Goal: Answer question/provide support: Share knowledge or assist other users

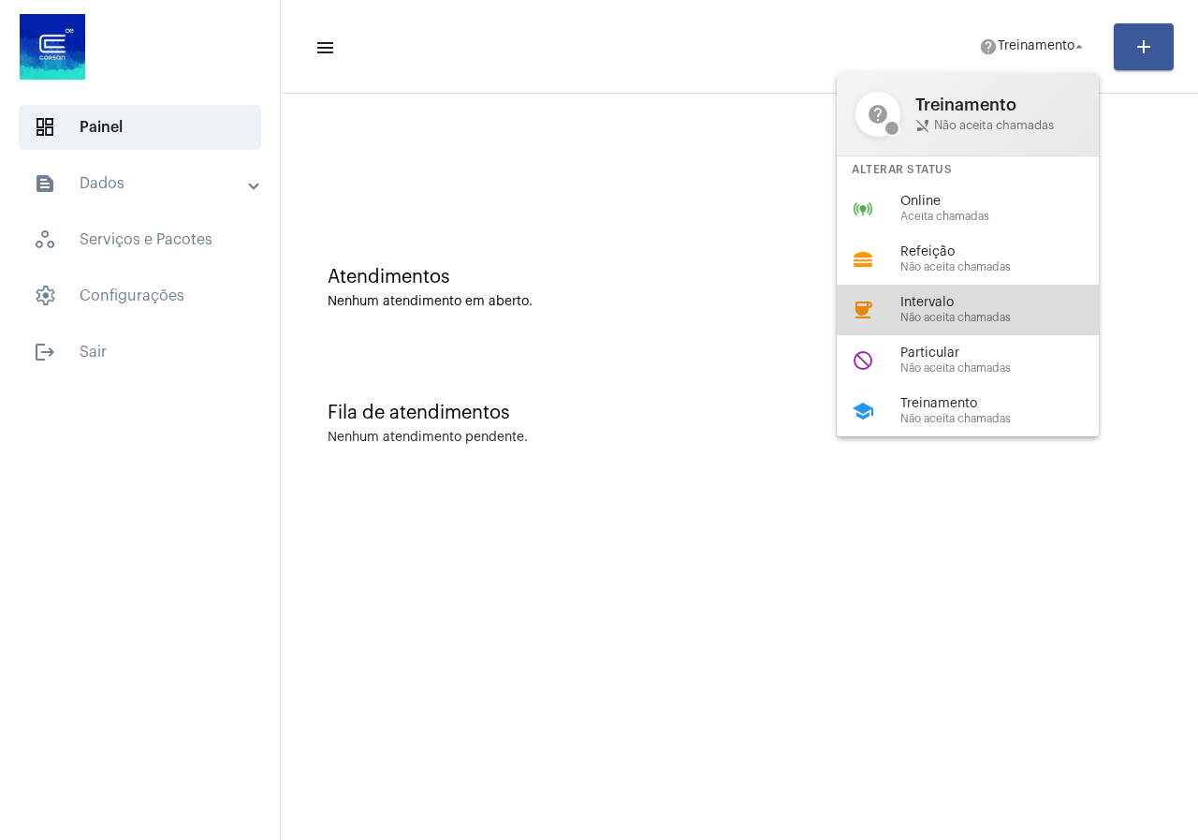
click at [950, 292] on div "coffee Intervalo Não aceita chamadas" at bounding box center [983, 310] width 292 height 51
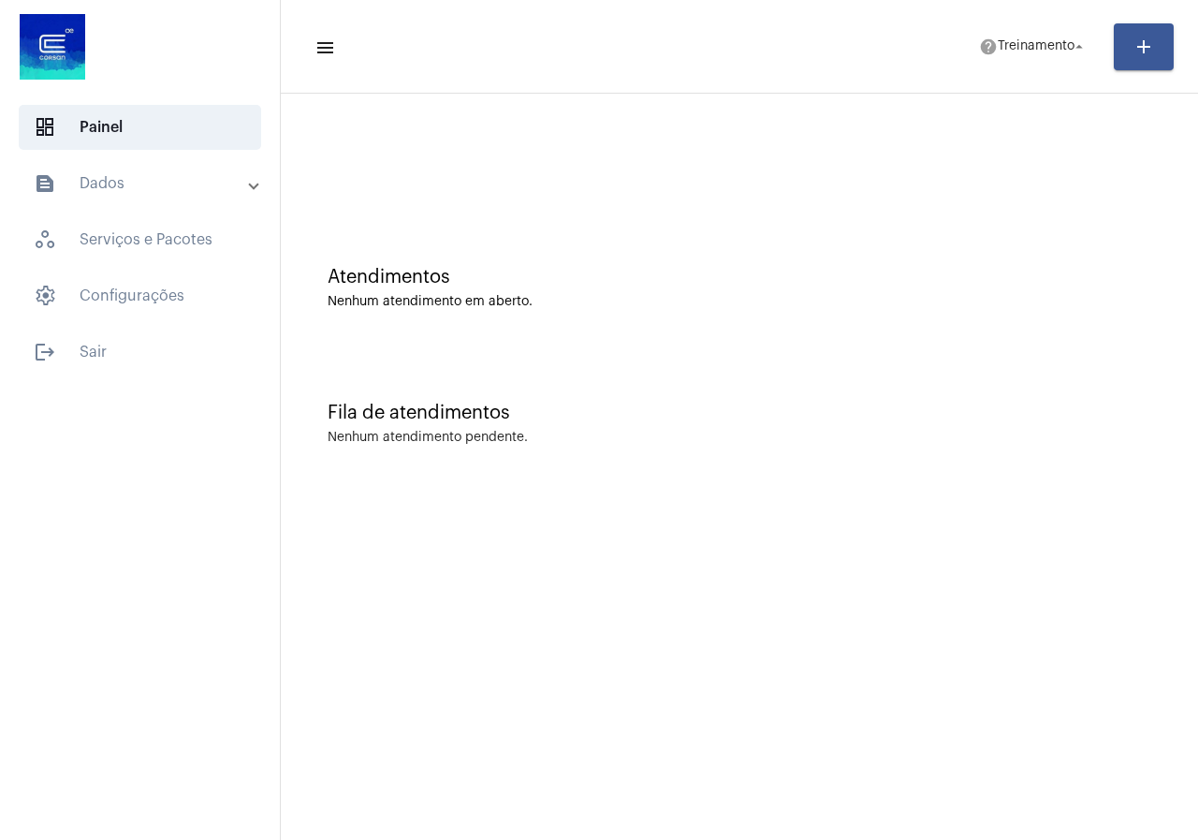
click at [950, 292] on div "Atendimentos Nenhum atendimento em aberto." at bounding box center [740, 288] width 824 height 42
drag, startPoint x: 1003, startPoint y: 43, endPoint x: 1017, endPoint y: 43, distance: 13.1
click at [1017, 43] on span "coffee Intervalo arrow_drop_down" at bounding box center [1045, 46] width 85 height 34
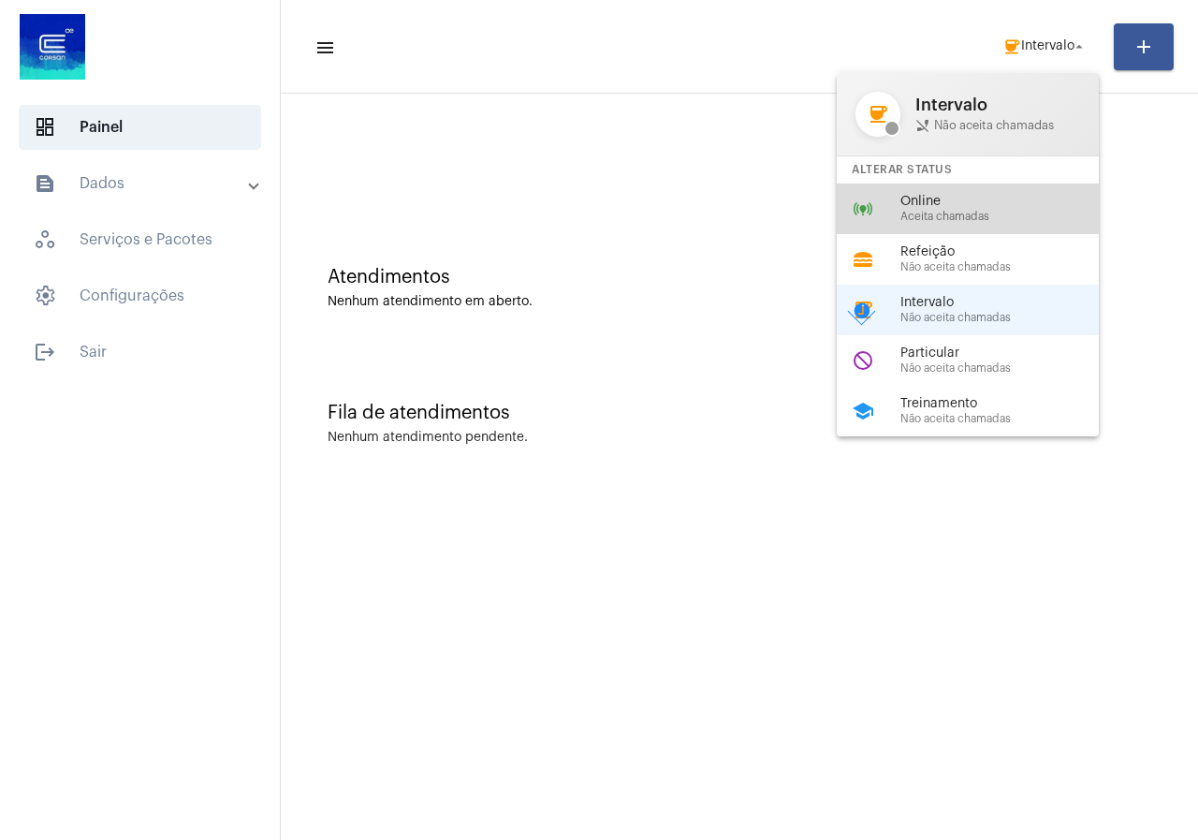
click at [946, 199] on span "Online" at bounding box center [1007, 202] width 213 height 14
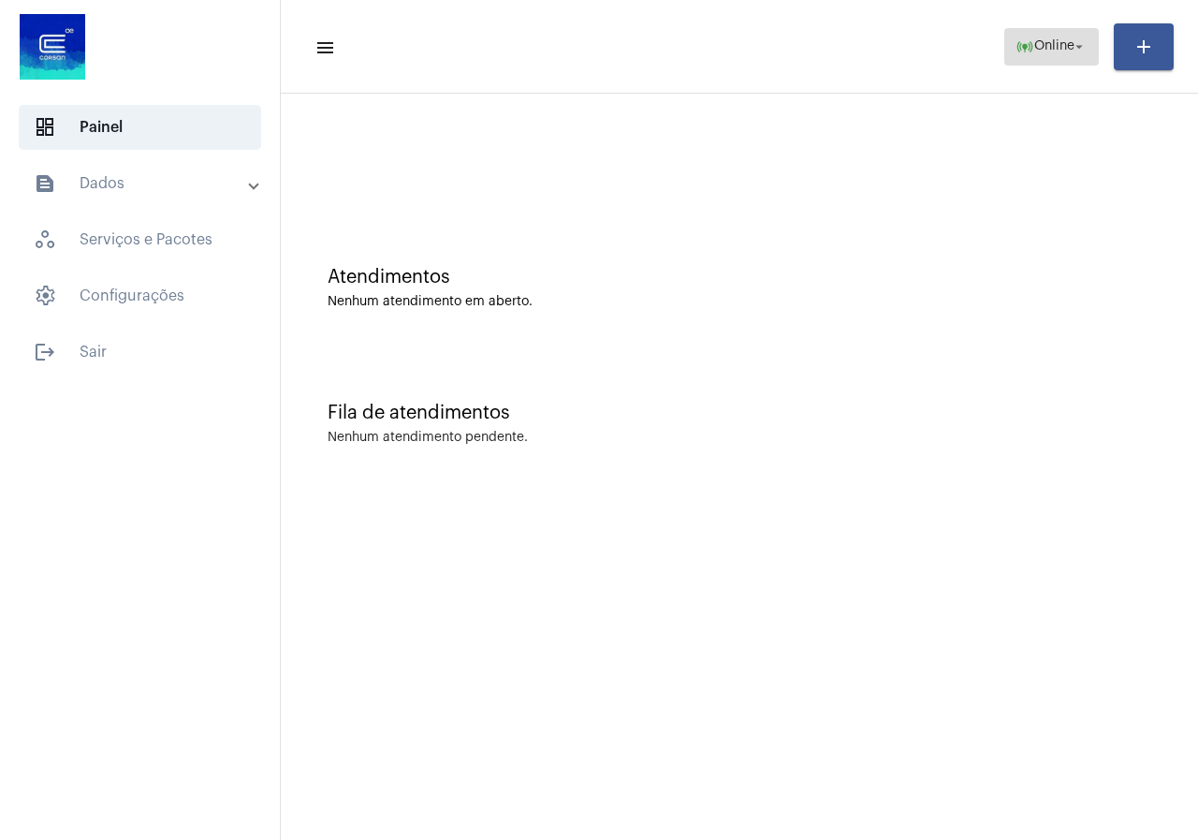
click at [1086, 56] on span "online_prediction Online arrow_drop_down" at bounding box center [1052, 46] width 72 height 34
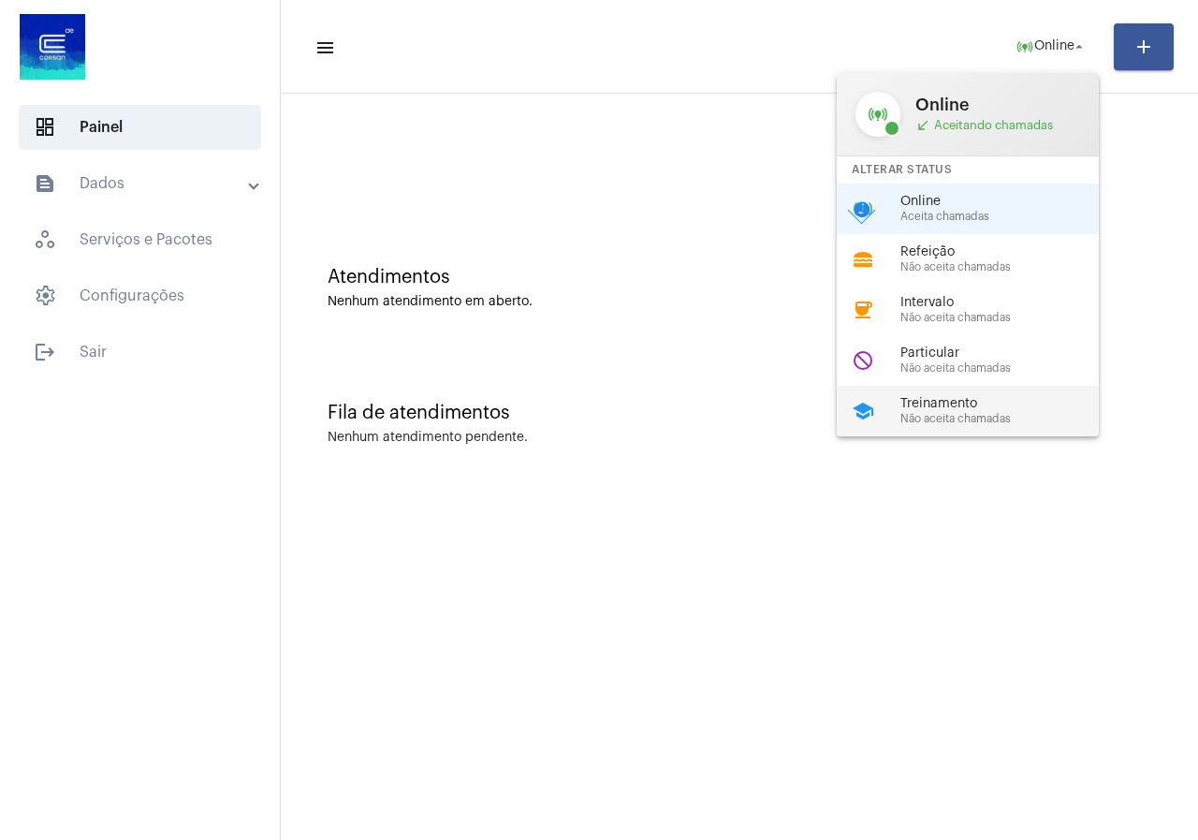
click at [953, 410] on span "Treinamento" at bounding box center [1007, 404] width 213 height 14
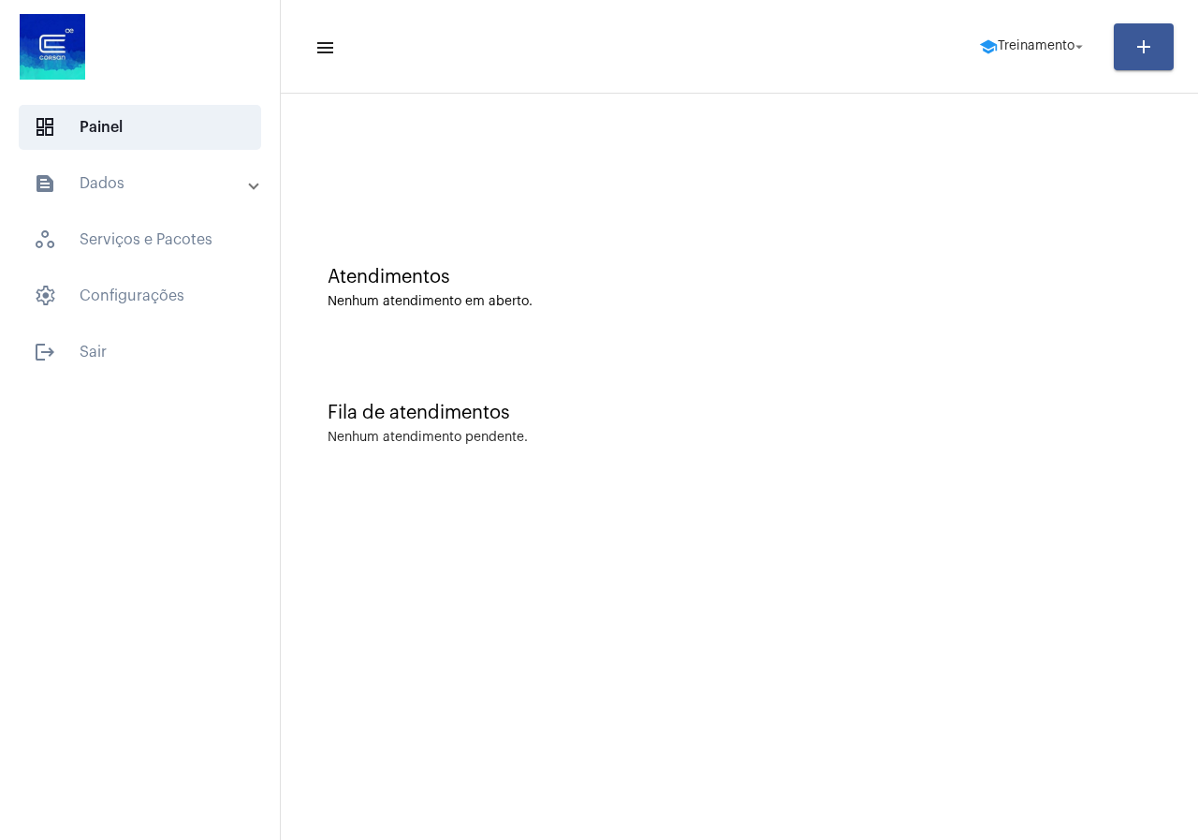
click at [1054, 69] on mat-toolbar-row "menu school Treinamento arrow_drop_down add" at bounding box center [739, 47] width 917 height 60
click at [1047, 54] on span "school Treinamento arrow_drop_down" at bounding box center [1033, 46] width 109 height 34
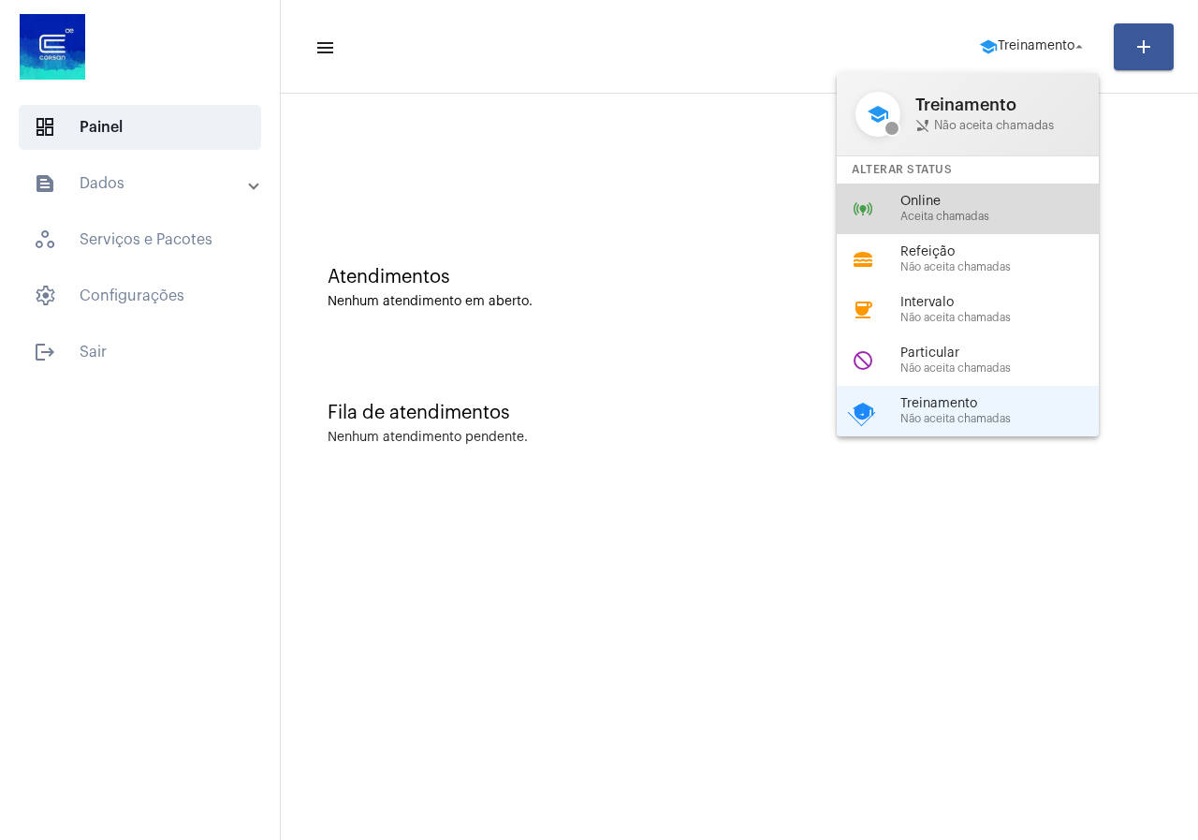
click at [948, 224] on div "online_prediction Online Aceita chamadas" at bounding box center [983, 208] width 292 height 51
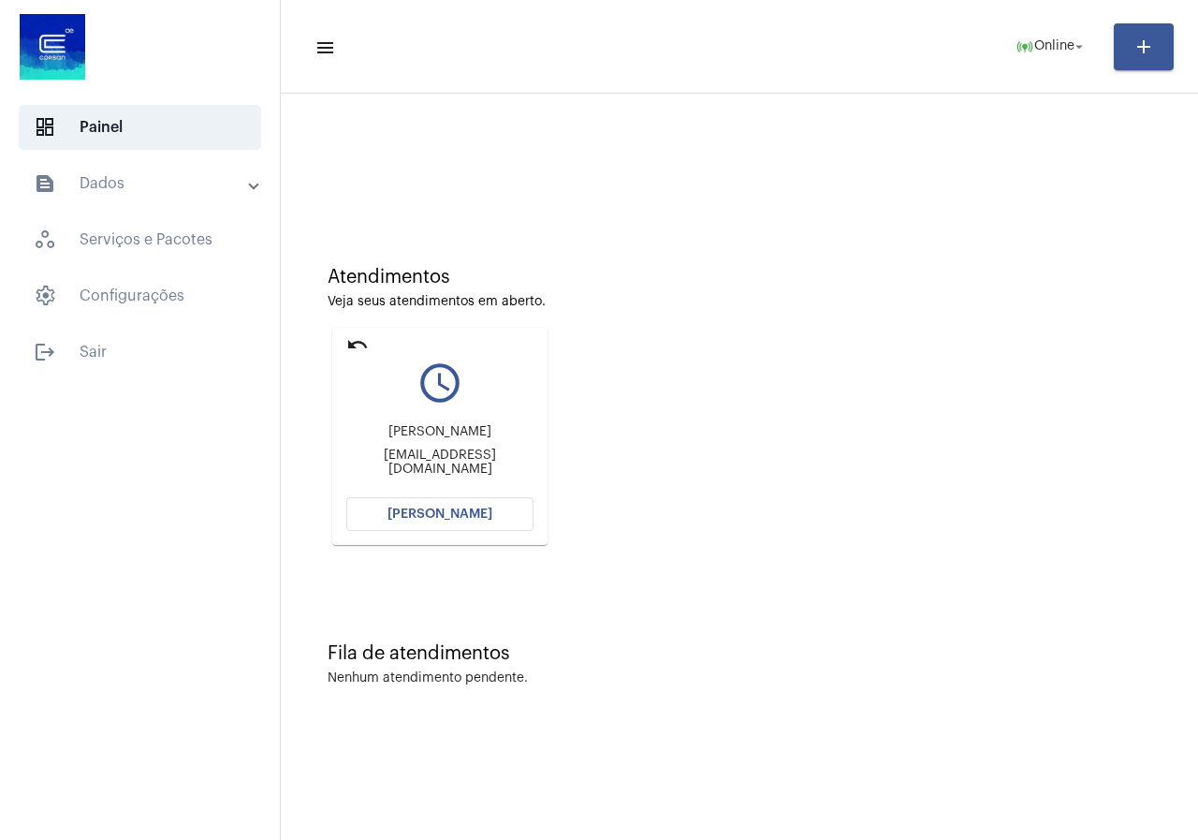
click at [468, 517] on span "[PERSON_NAME]" at bounding box center [440, 513] width 105 height 13
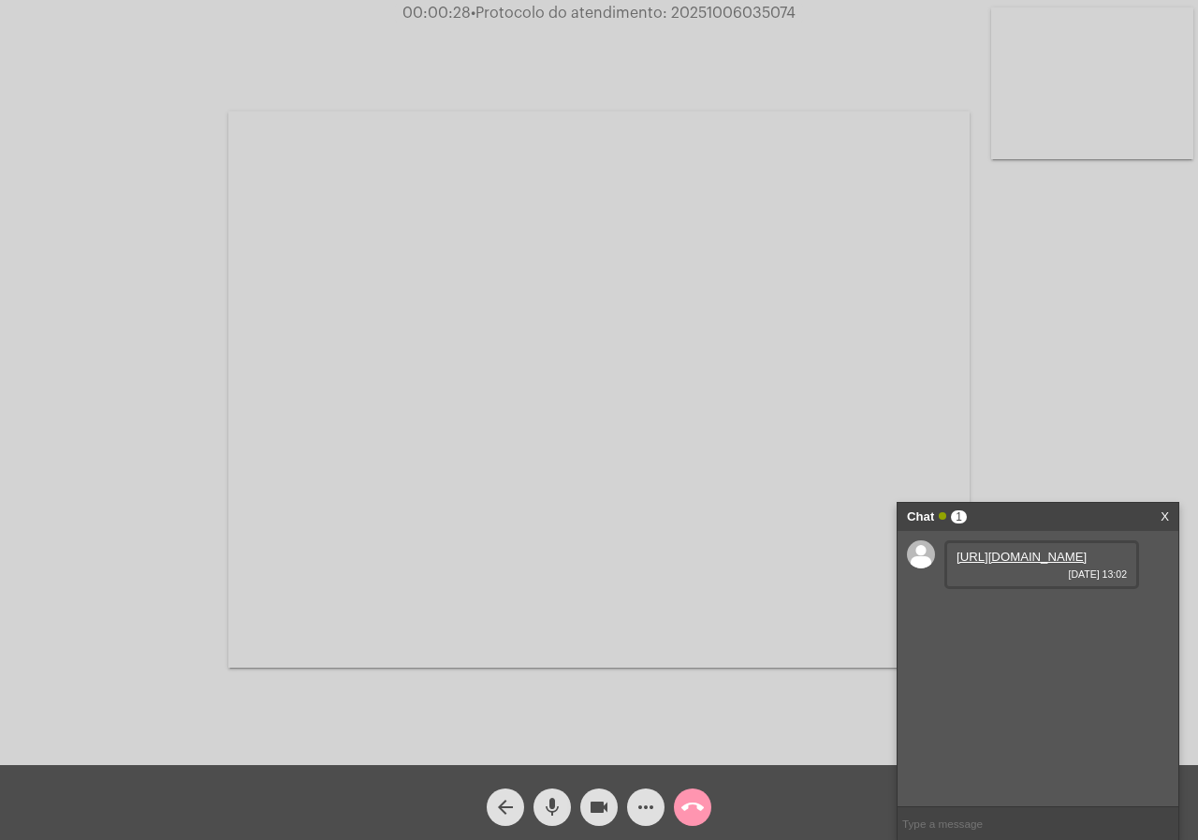
click at [1033, 564] on link "https://neft-transfer-bucket.s3.amazonaws.com/temp-3aea5a17-4f80-5f0b-4fee-8e41…" at bounding box center [1022, 556] width 130 height 14
click at [1009, 617] on link "https://neft-transfer-bucket.s3.amazonaws.com/temp-02f14717-09a9-0958-8158-397a…" at bounding box center [1022, 610] width 130 height 14
click at [1039, 670] on link "https://neft-transfer-bucket.s3.amazonaws.com/temp-661e2c0f-bfc5-73c8-4466-0995…" at bounding box center [1022, 663] width 130 height 14
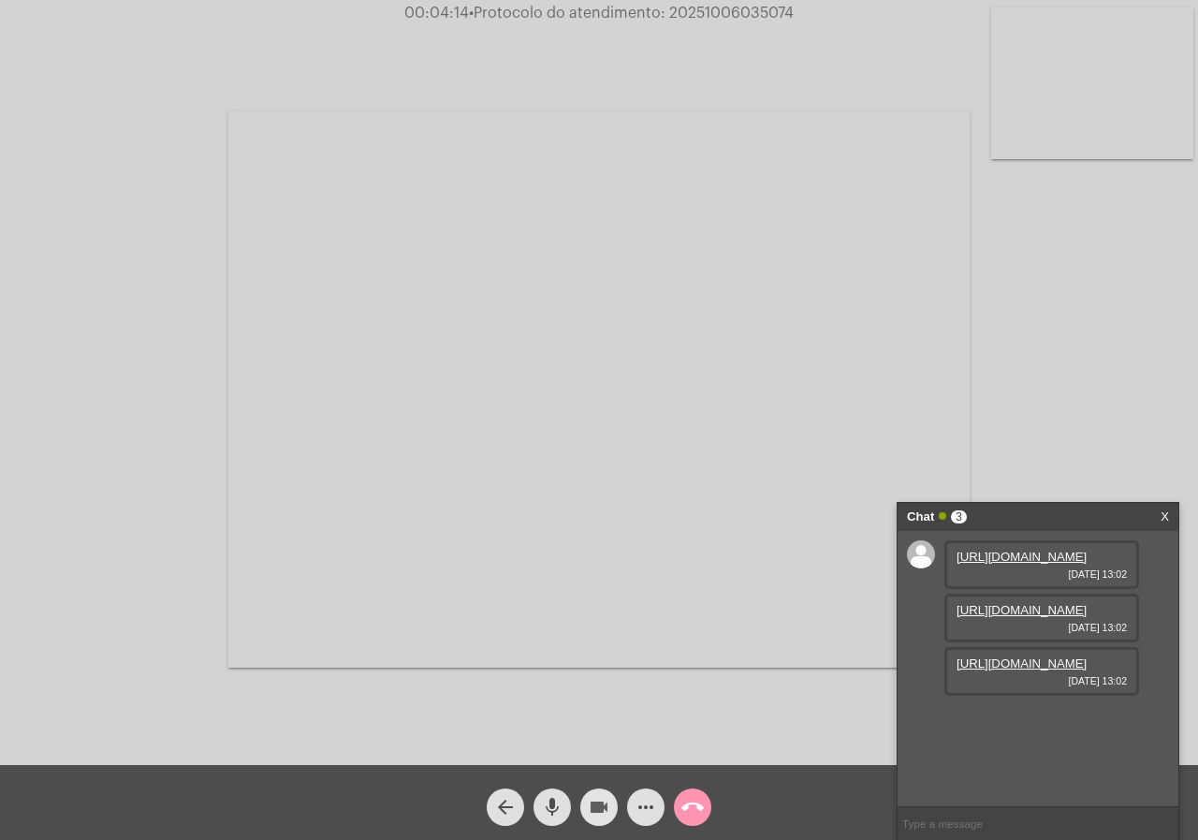
click at [591, 798] on mat-icon "videocam" at bounding box center [599, 807] width 22 height 22
click at [606, 807] on mat-icon "videocam_off" at bounding box center [599, 807] width 22 height 22
click at [606, 798] on mat-icon "videocam" at bounding box center [599, 807] width 22 height 22
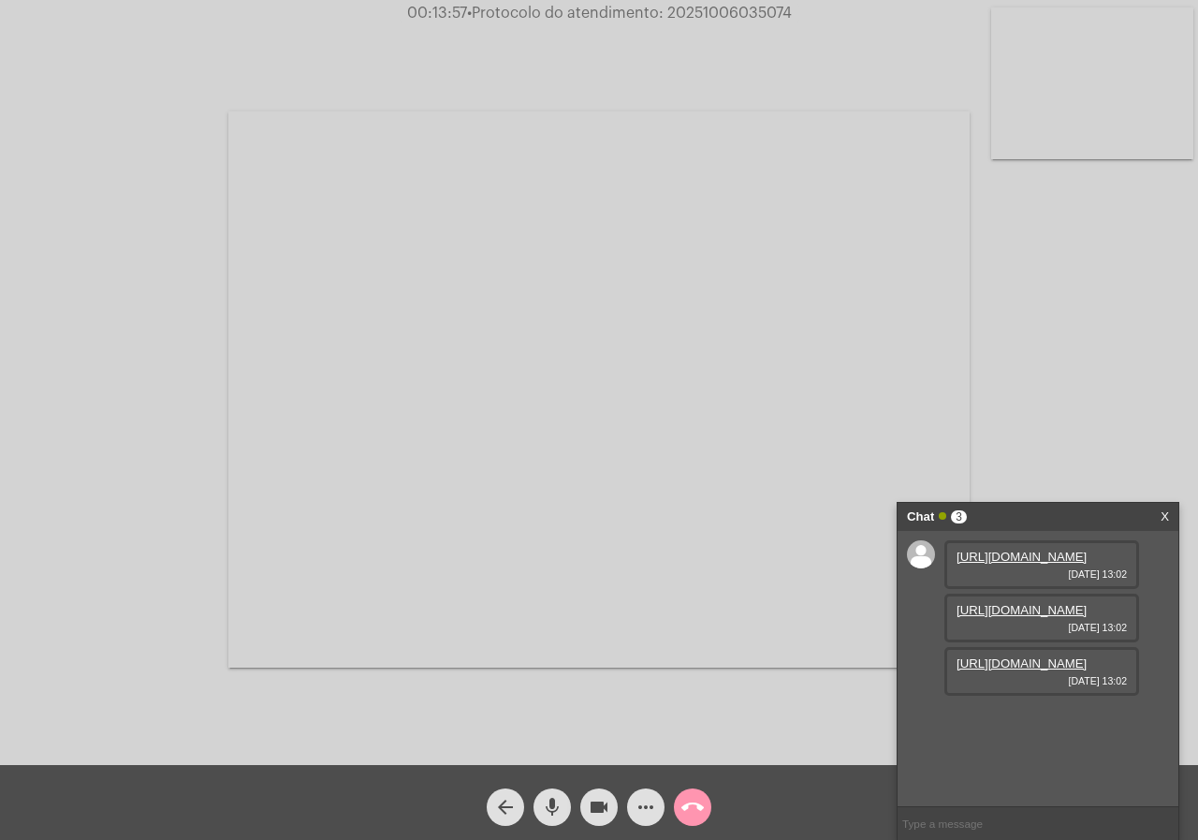
click at [606, 798] on mat-icon "videocam" at bounding box center [599, 807] width 22 height 22
click at [608, 798] on mat-icon "videocam_off" at bounding box center [599, 807] width 22 height 22
click at [705, 13] on span "• Protocolo do atendimento: 20251006035074" at bounding box center [628, 13] width 325 height 15
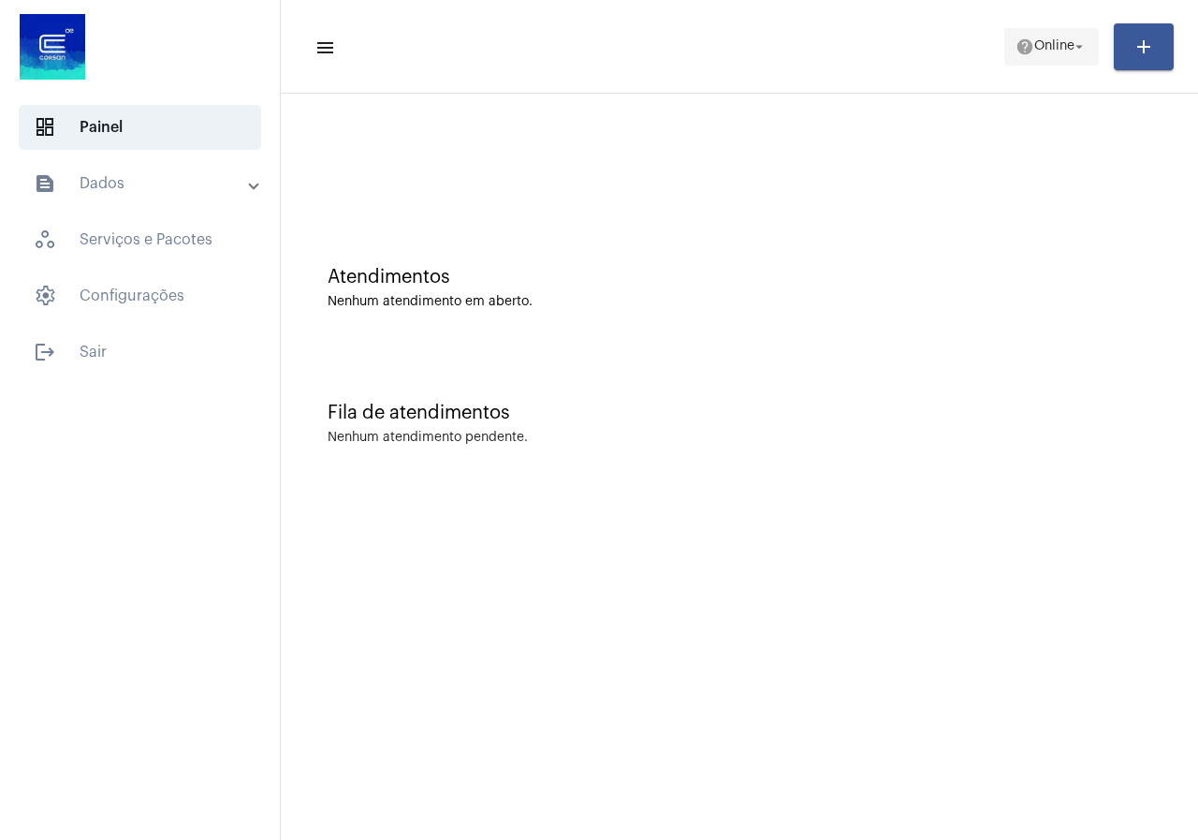
click at [1059, 35] on span "help Online arrow_drop_down" at bounding box center [1052, 46] width 72 height 34
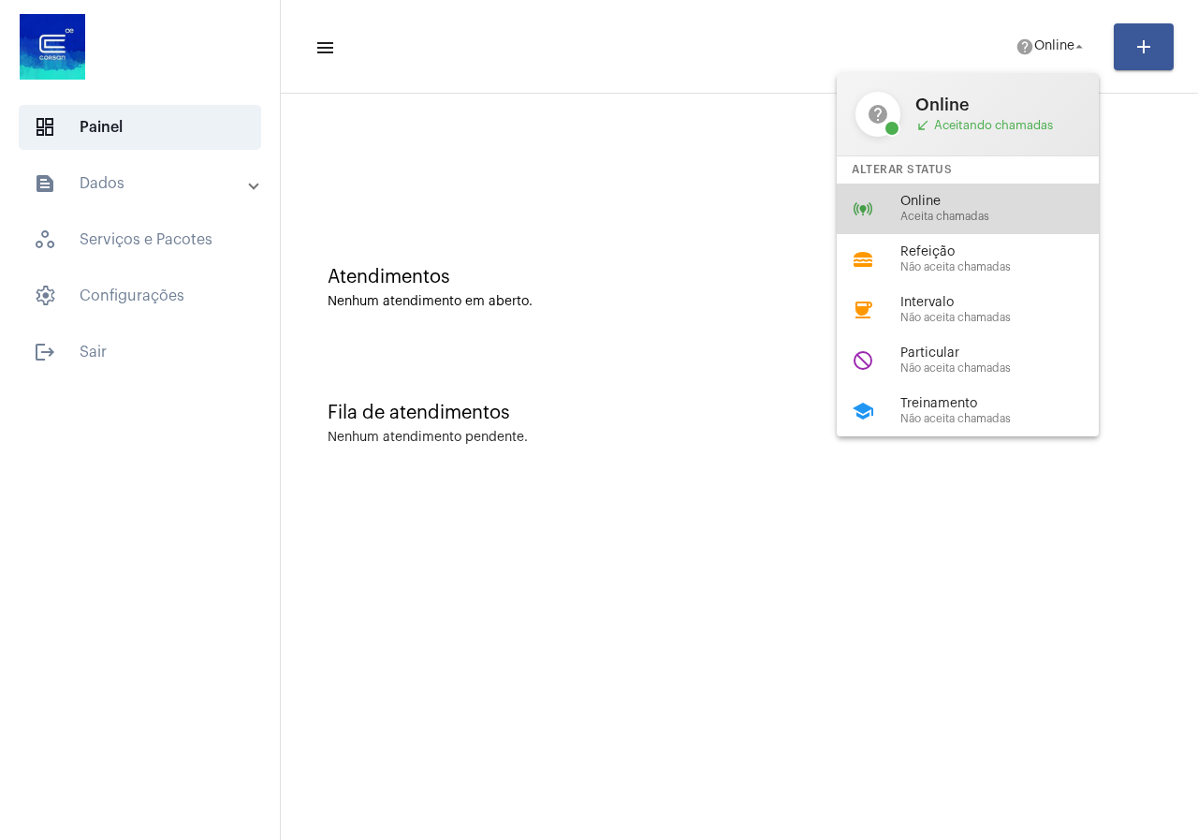
click at [1009, 198] on span "Online" at bounding box center [1007, 202] width 213 height 14
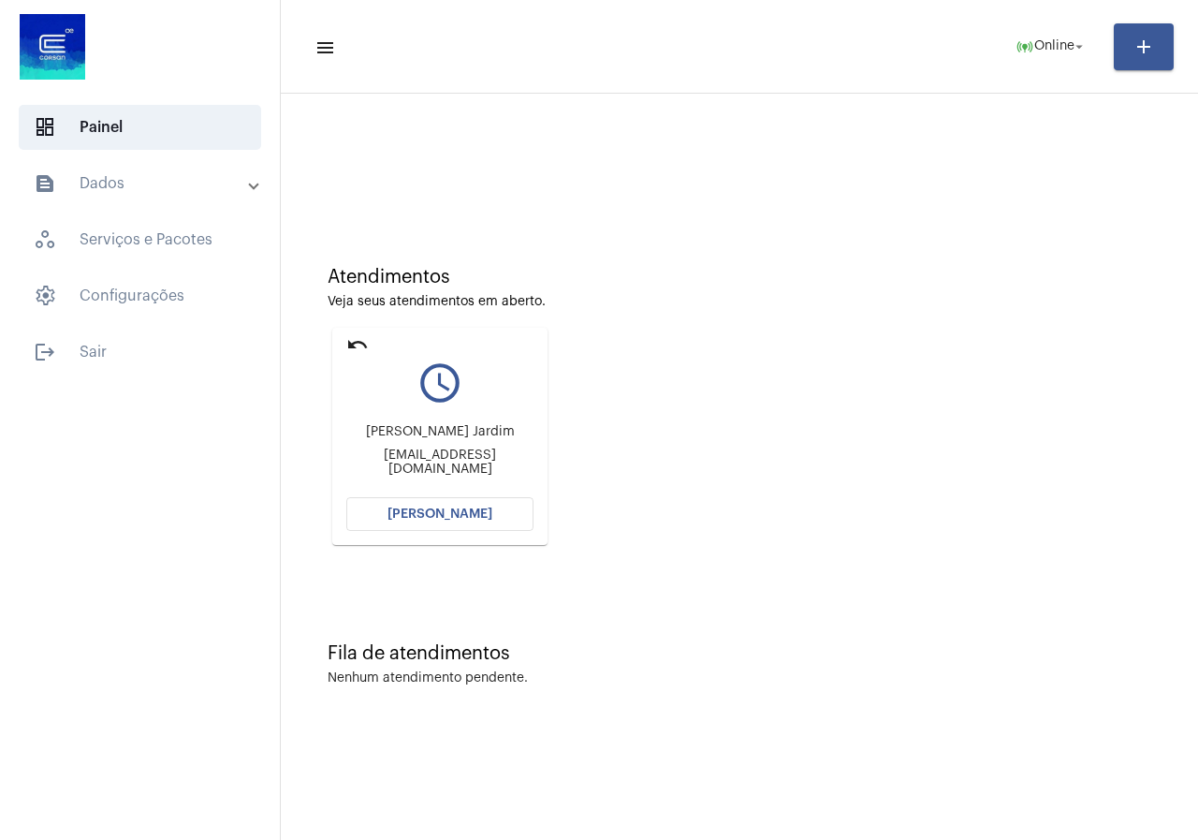
click at [443, 518] on span "[PERSON_NAME]" at bounding box center [440, 513] width 105 height 13
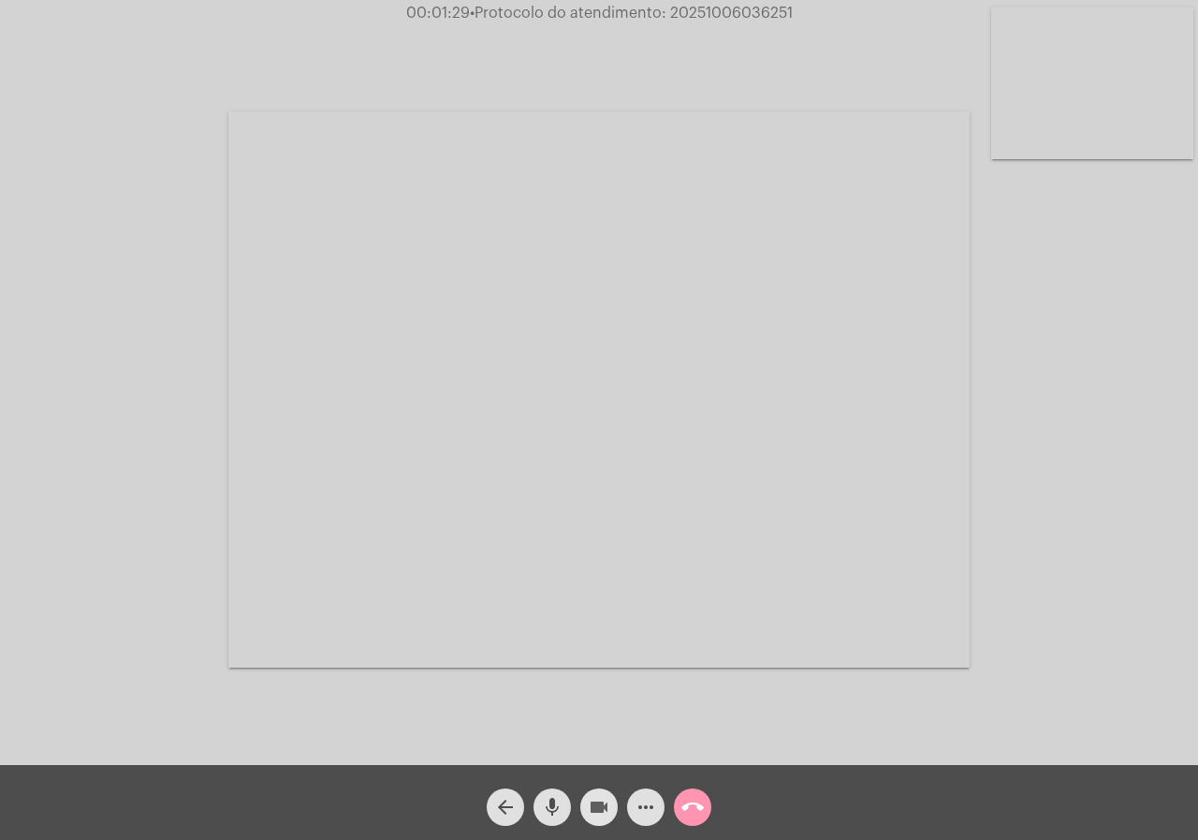
click at [585, 804] on button "videocam" at bounding box center [598, 806] width 37 height 37
click at [590, 805] on mat-icon "videocam_off" at bounding box center [599, 807] width 22 height 22
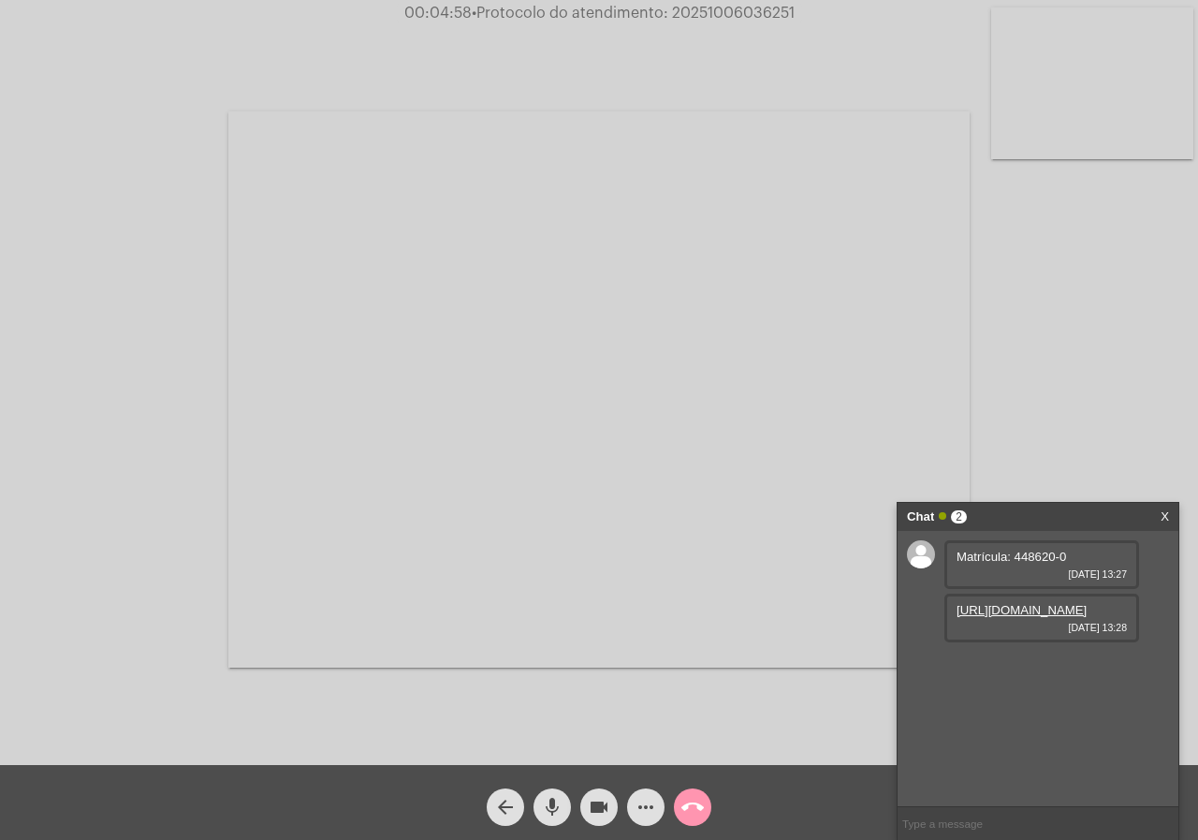
click at [1006, 617] on link "[URL][DOMAIN_NAME]" at bounding box center [1022, 610] width 130 height 14
click at [698, 797] on mat-icon "call_end" at bounding box center [692, 807] width 22 height 22
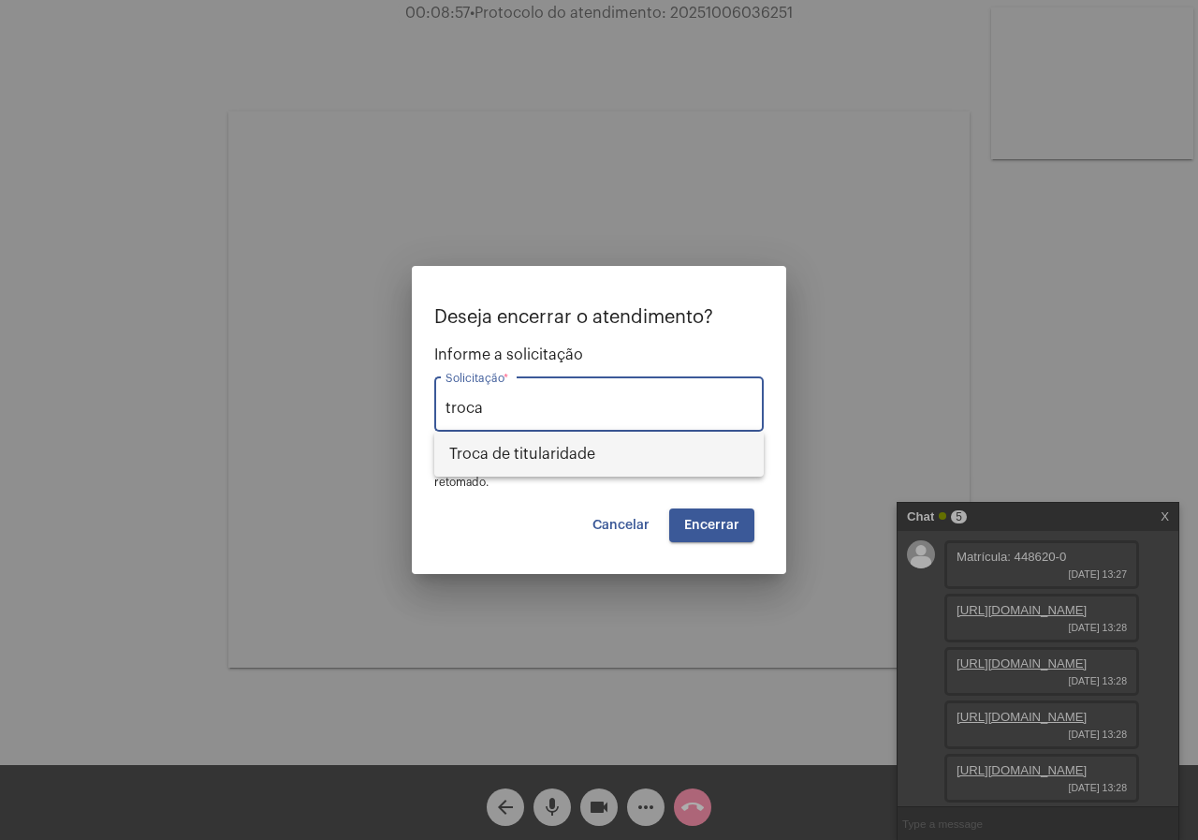
click at [598, 456] on span "Troca de titularidade" at bounding box center [599, 454] width 300 height 45
type input "Troca de titularidade"
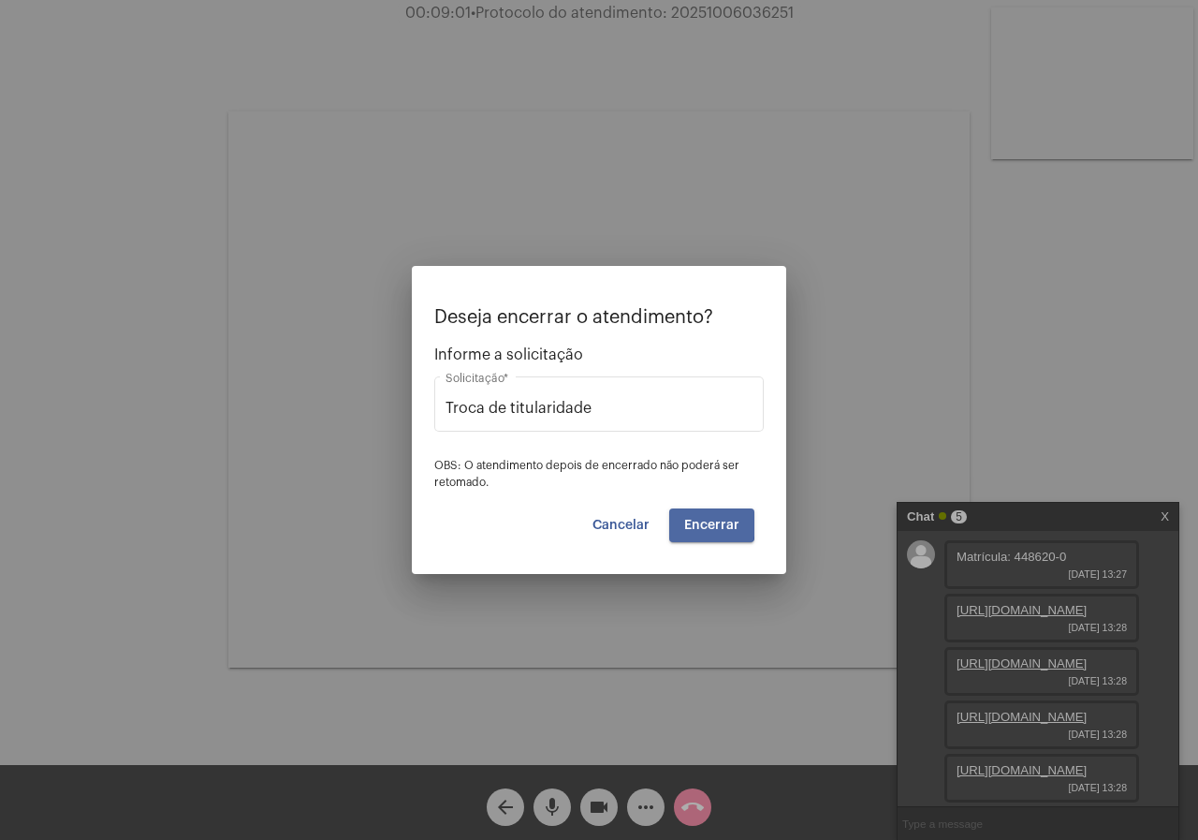
click at [675, 518] on button "Encerrar" at bounding box center [711, 525] width 85 height 34
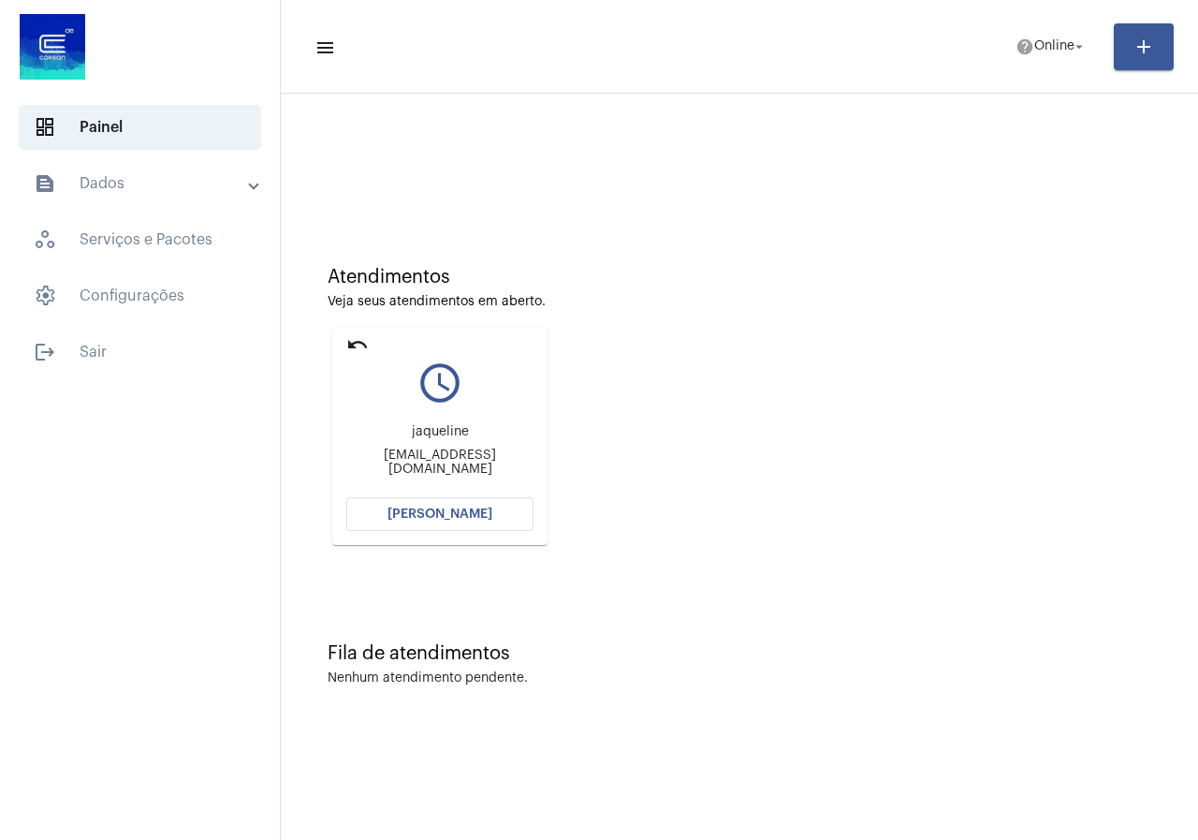
click at [417, 481] on div "jaqueline jack_bernadete@hotmail.com" at bounding box center [439, 450] width 187 height 84
click at [419, 499] on button "[PERSON_NAME]" at bounding box center [439, 514] width 187 height 34
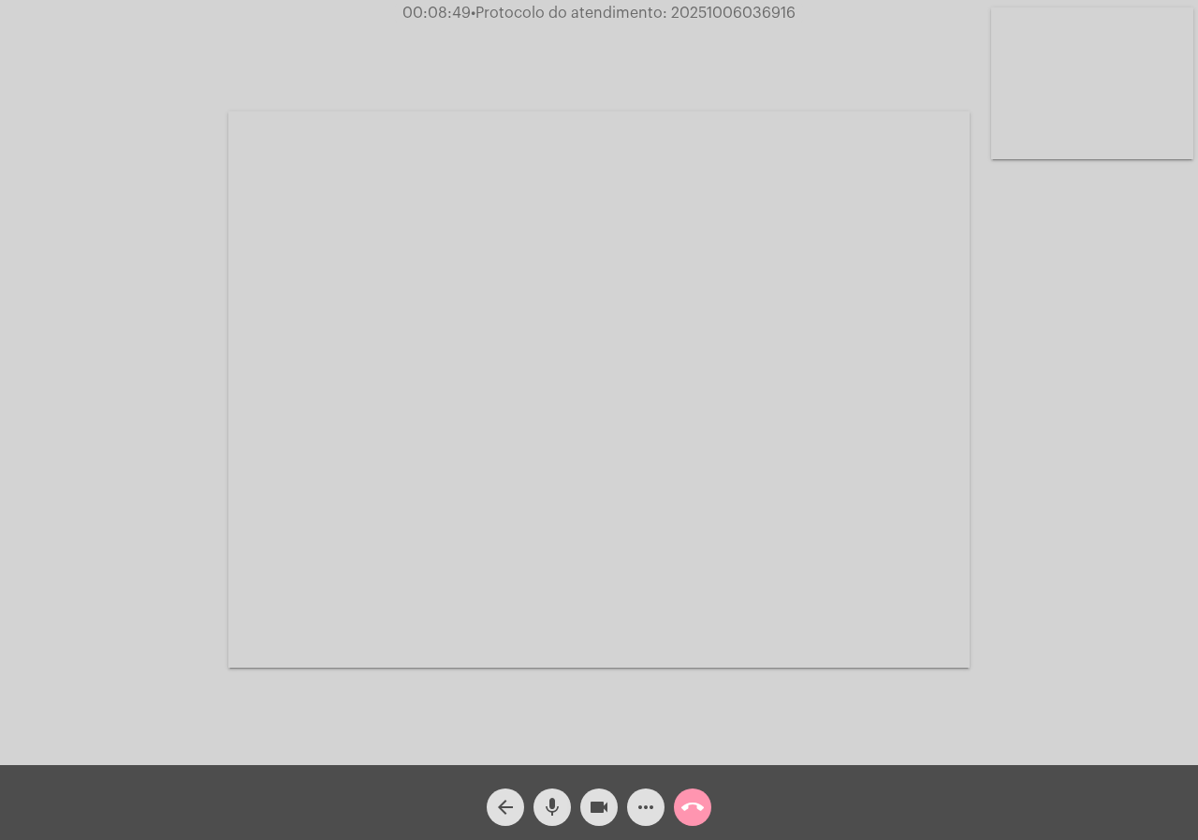
click at [640, 796] on mat-icon "more_horiz" at bounding box center [646, 807] width 22 height 22
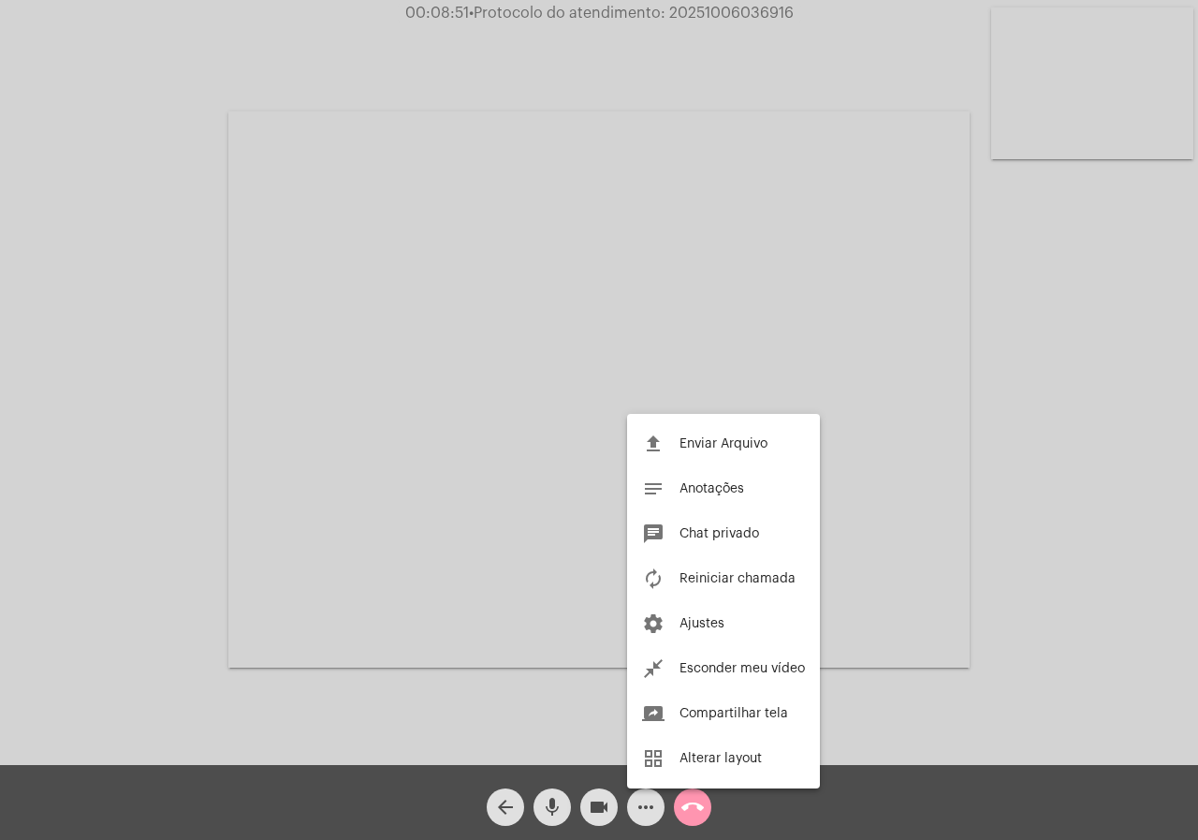
click at [221, 713] on div at bounding box center [599, 420] width 1198 height 840
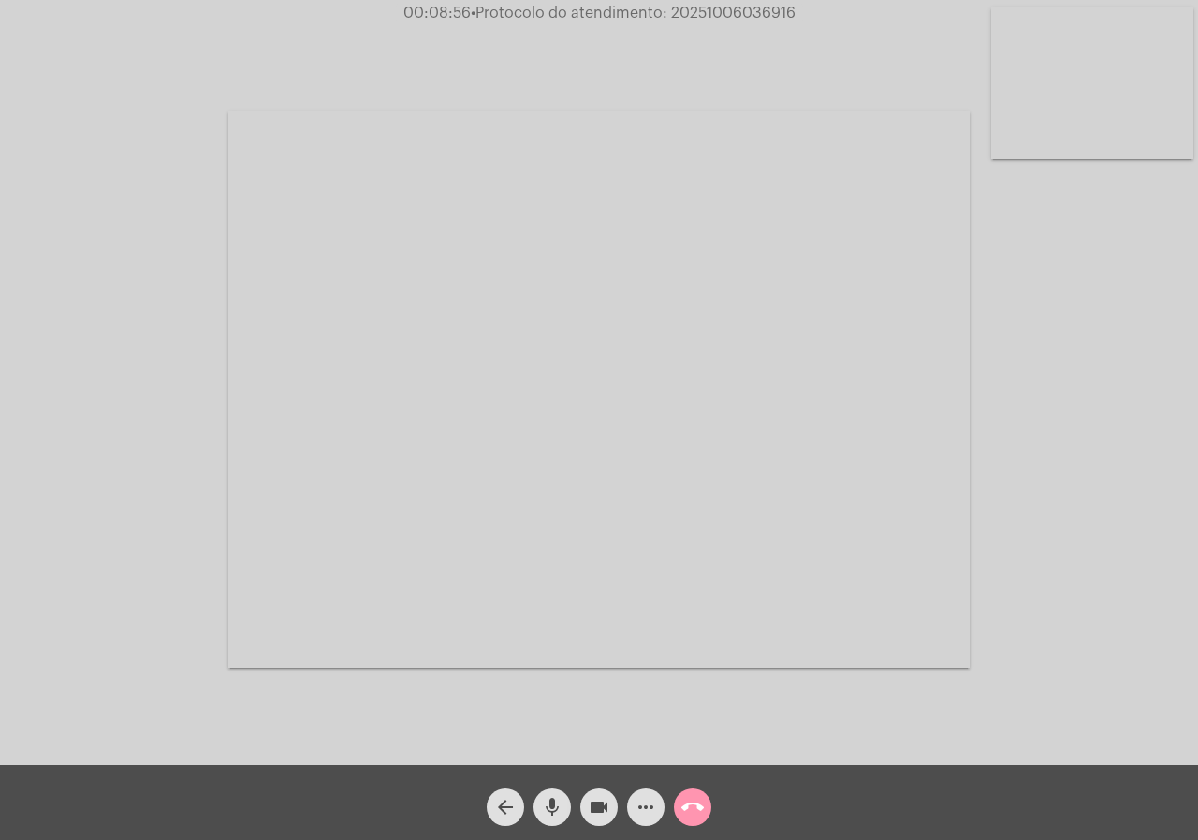
click at [603, 809] on mat-icon "videocam" at bounding box center [599, 807] width 22 height 22
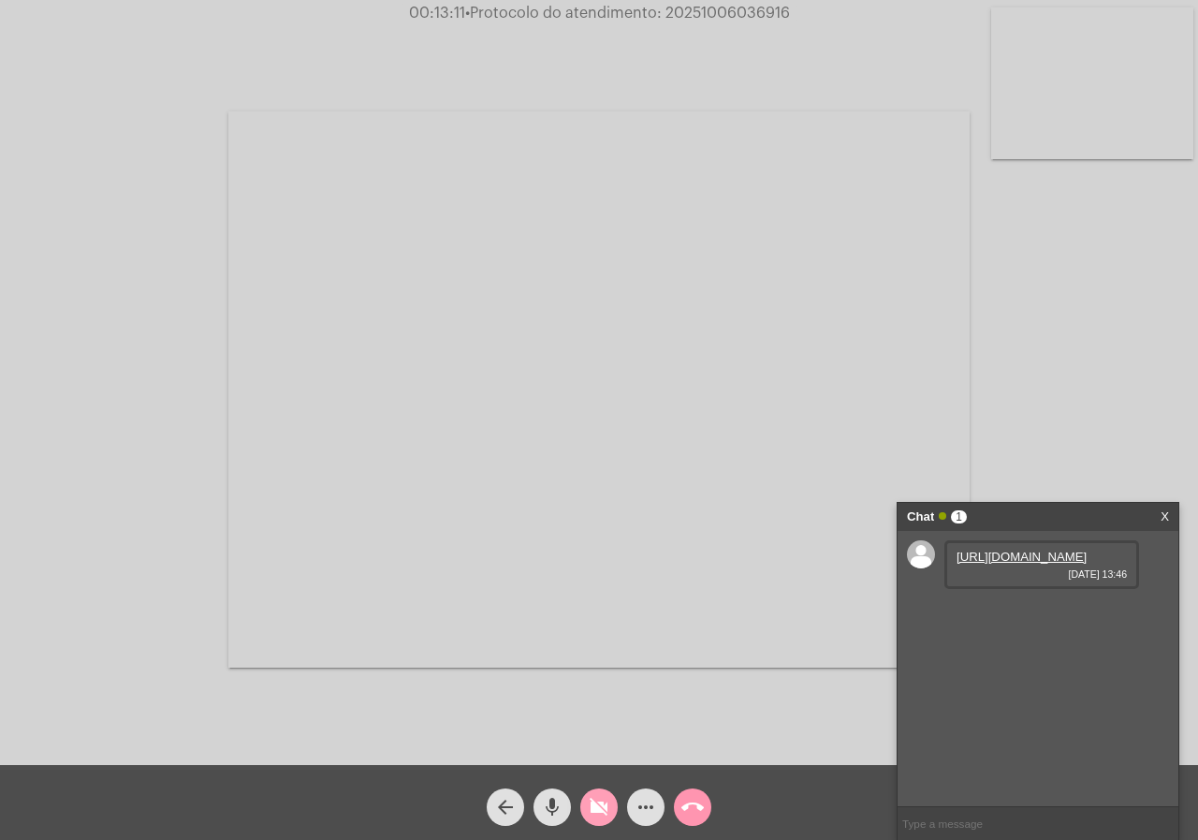
click at [600, 804] on mat-icon "videocam_off" at bounding box center [599, 807] width 22 height 22
click at [1028, 564] on link "https://neft-transfer-bucket.s3.amazonaws.com/temp-d65e701d-4711-72bd-0f59-0471…" at bounding box center [1022, 556] width 130 height 14
click at [592, 795] on span "videocam" at bounding box center [599, 806] width 22 height 37
click at [603, 811] on mat-icon "videocam_off" at bounding box center [599, 807] width 22 height 22
click at [733, 4] on span "00:28:23 • Protocolo do atendimento: 20251006036916" at bounding box center [599, 13] width 405 height 19
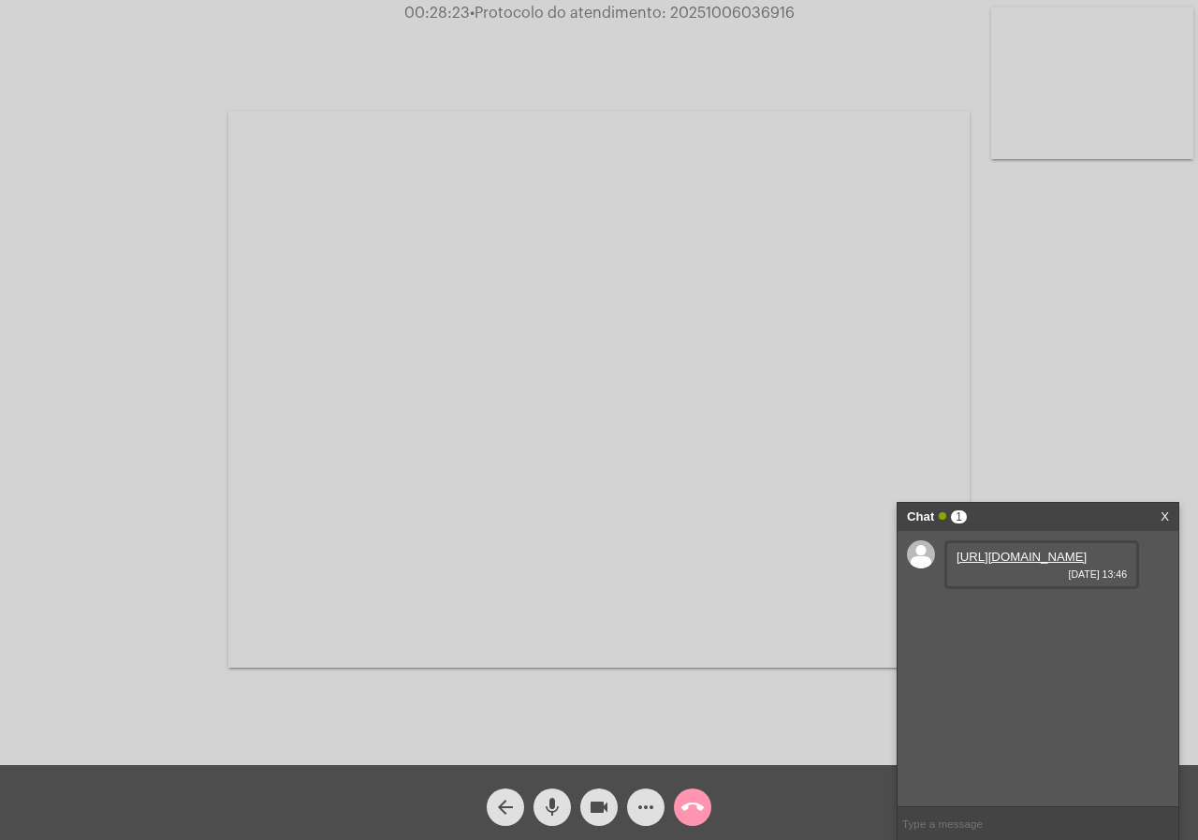
click at [733, 15] on span "• Protocolo do atendimento: 20251006036916" at bounding box center [632, 13] width 325 height 15
click at [733, 15] on span "• Protocolo do atendimento: 20251006036916" at bounding box center [631, 13] width 325 height 15
copy span "20251006036916"
click at [697, 793] on span "call_end" at bounding box center [692, 806] width 22 height 37
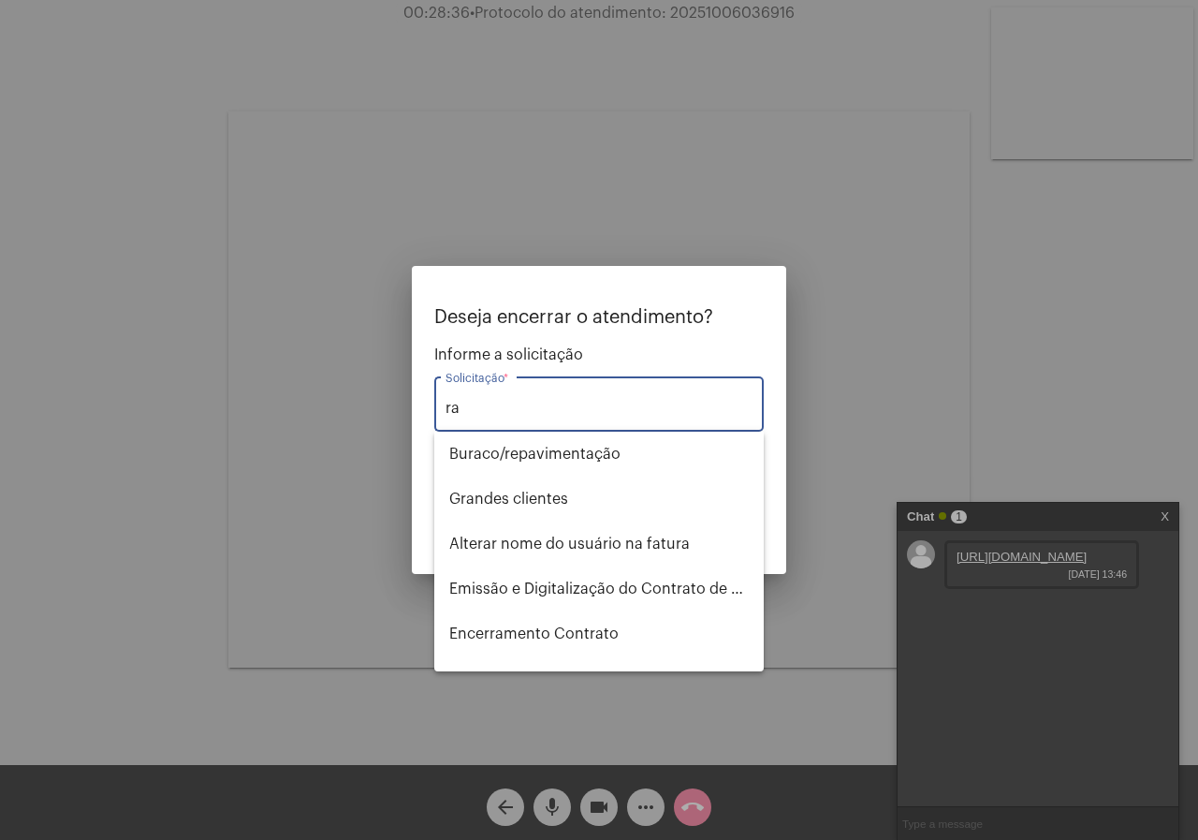
type input "r"
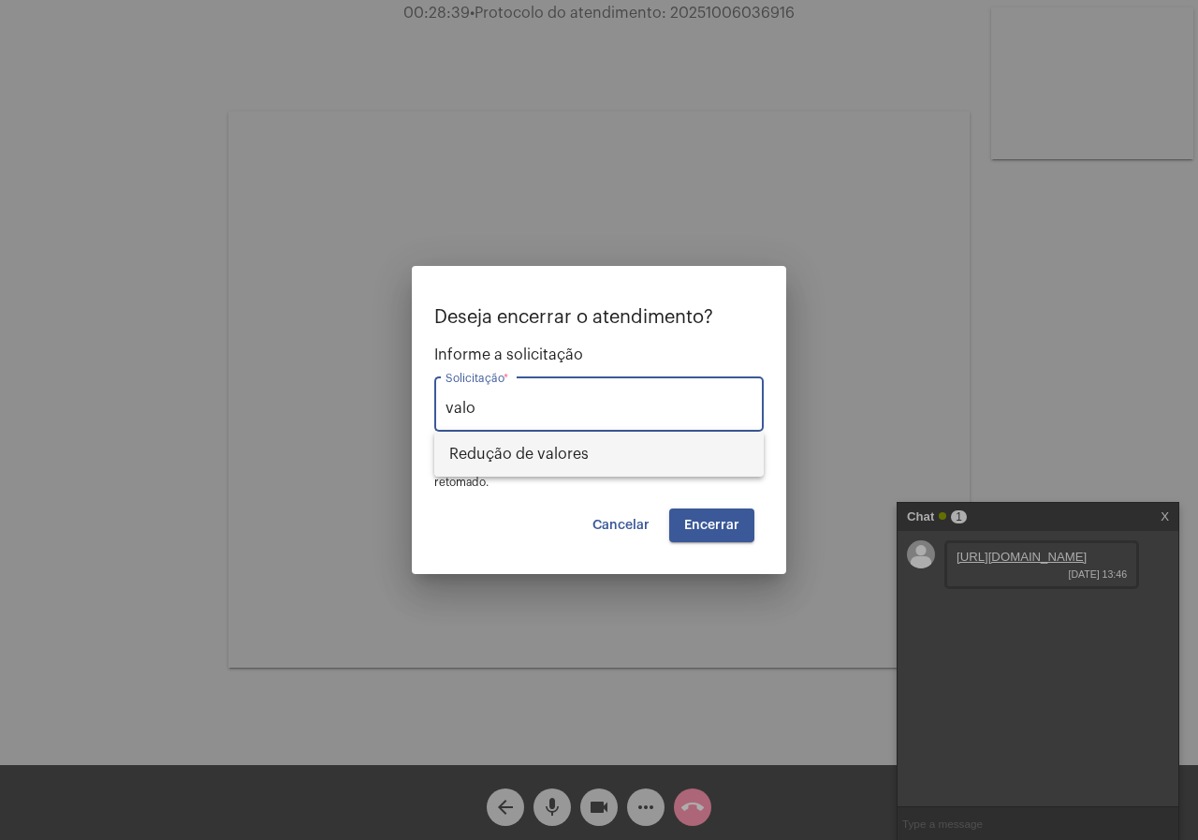
click at [541, 448] on span "Redução de valores" at bounding box center [599, 454] width 300 height 45
type input "Redução de valores"
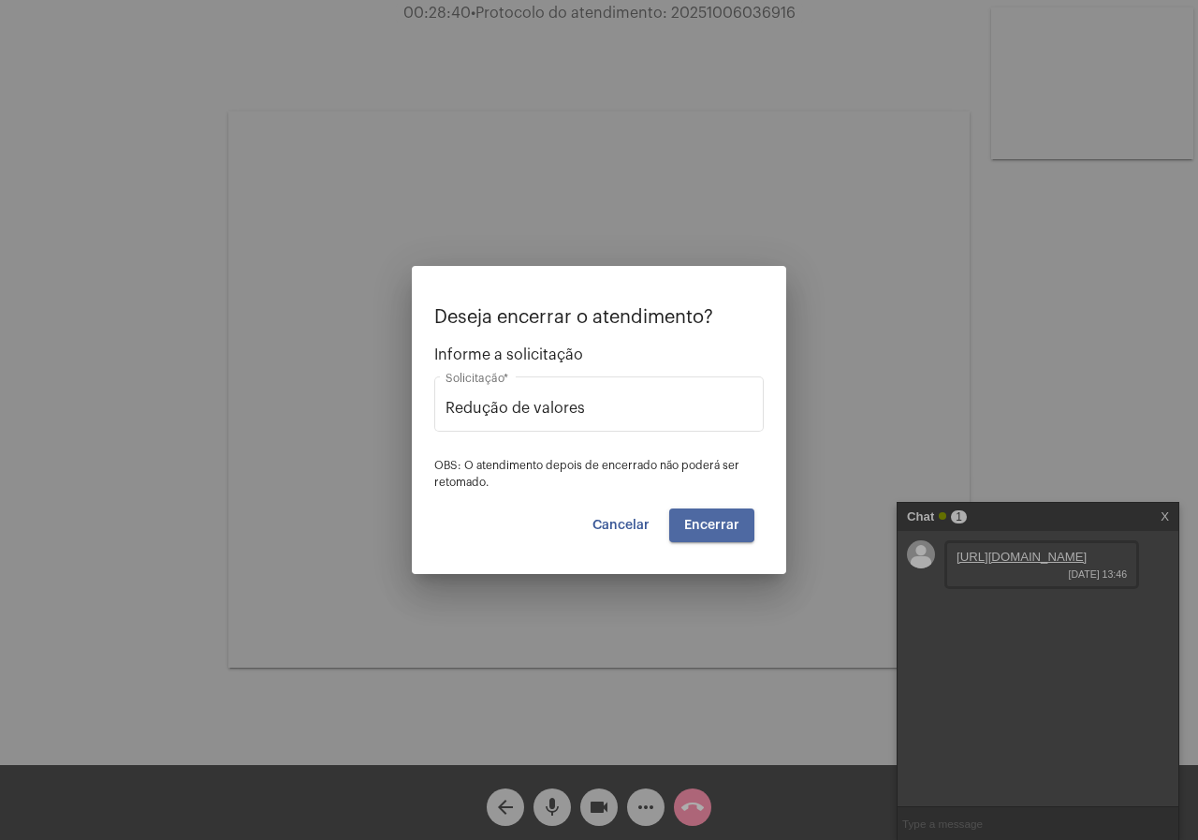
click at [706, 516] on button "Encerrar" at bounding box center [711, 525] width 85 height 34
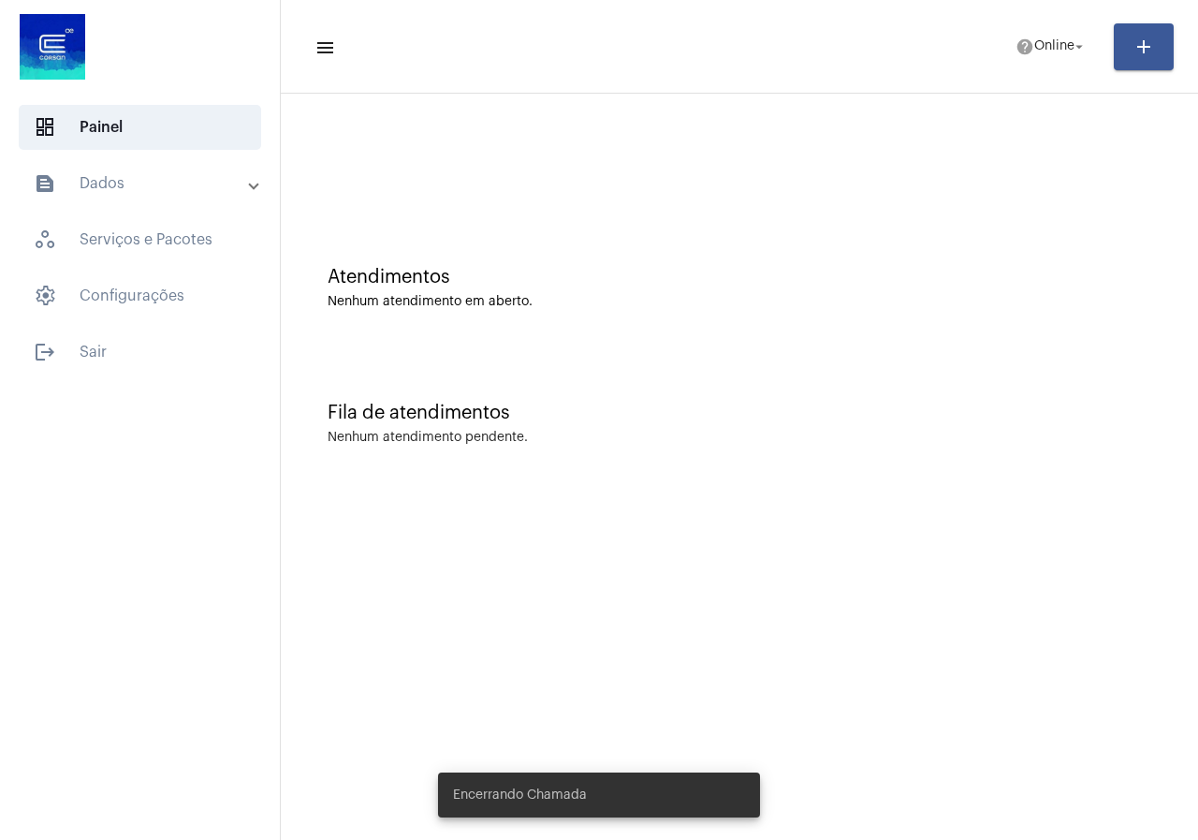
click at [1059, 66] on mat-toolbar-row "menu help Online arrow_drop_down add" at bounding box center [739, 47] width 917 height 60
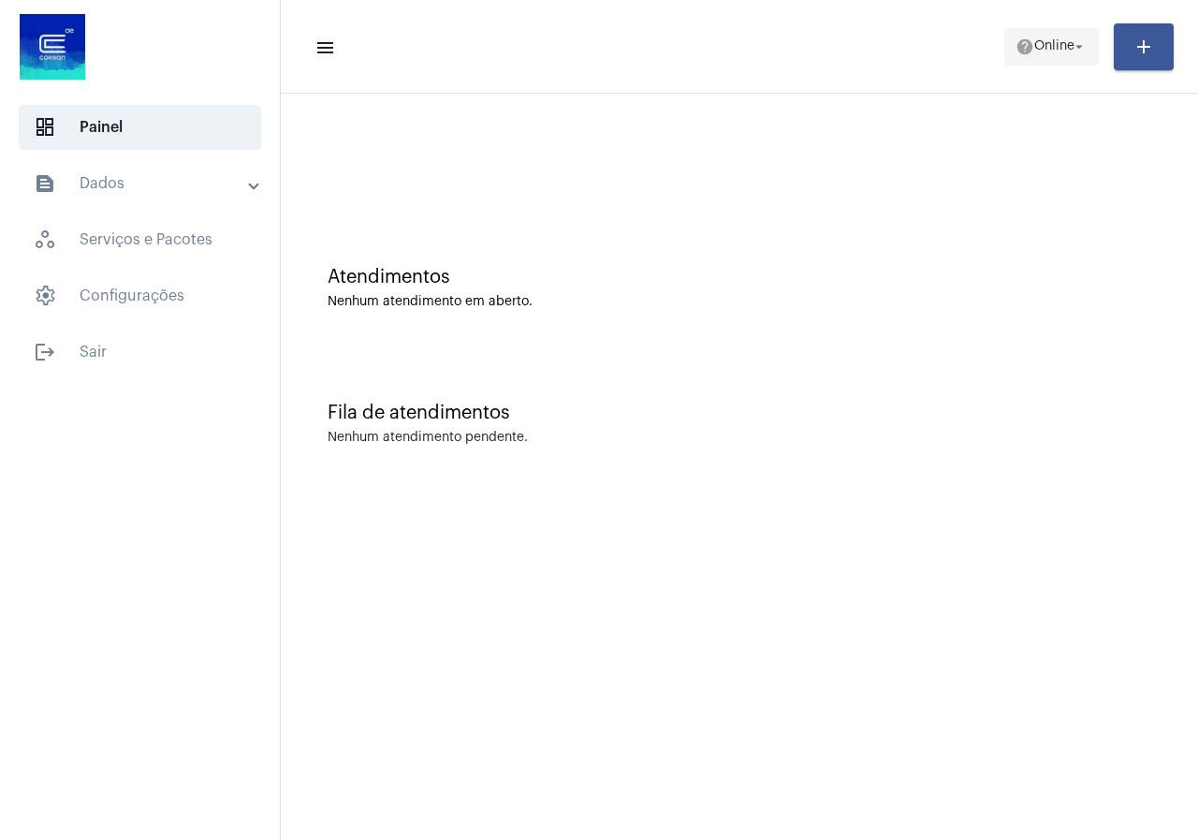
click at [1055, 50] on span "Online" at bounding box center [1054, 46] width 40 height 13
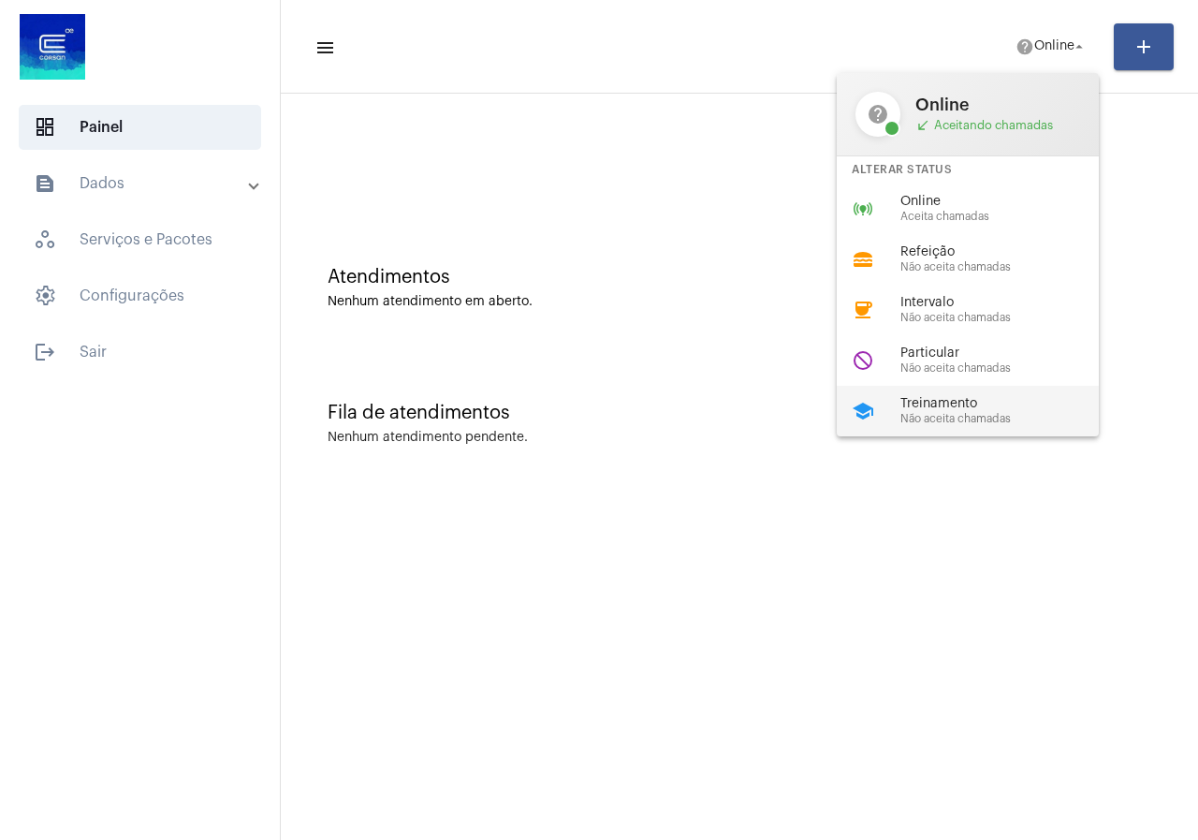
click at [938, 391] on div "school Treinamento Não aceita chamadas" at bounding box center [983, 411] width 292 height 51
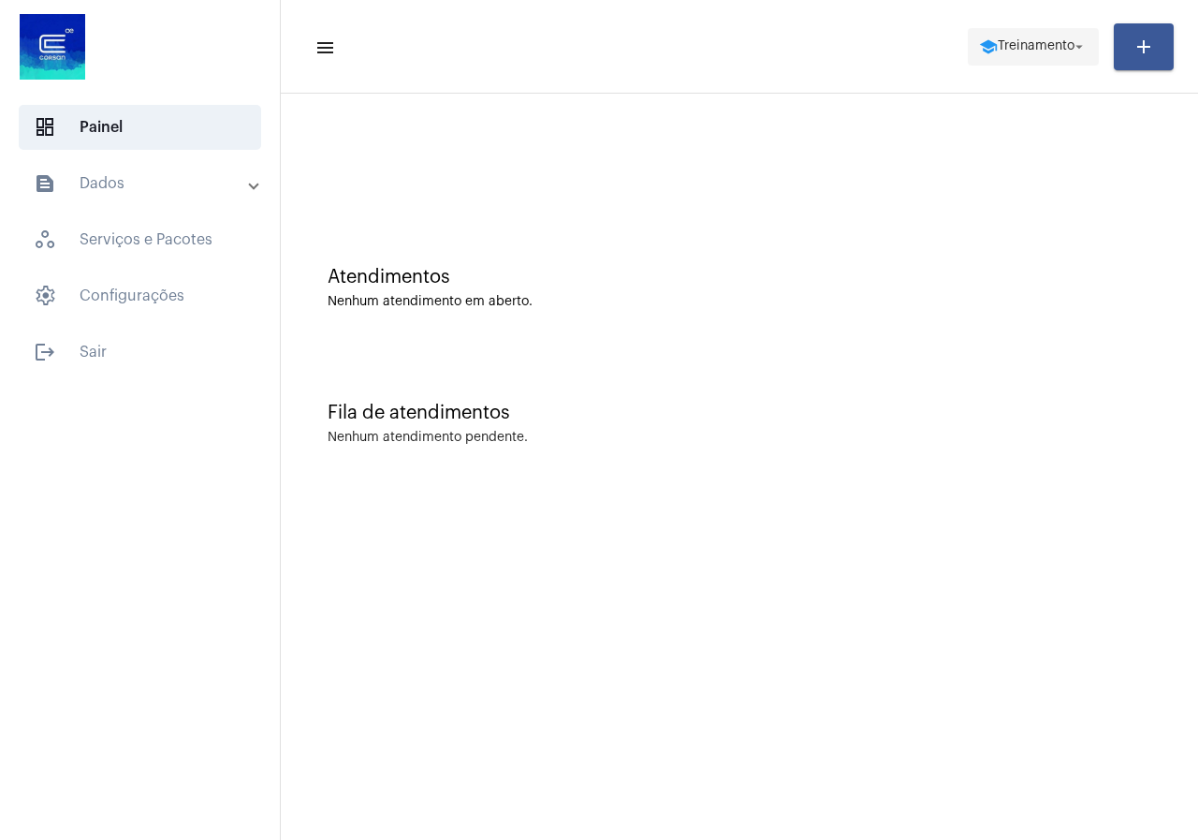
click at [1051, 63] on span "school Treinamento arrow_drop_down" at bounding box center [1033, 46] width 109 height 34
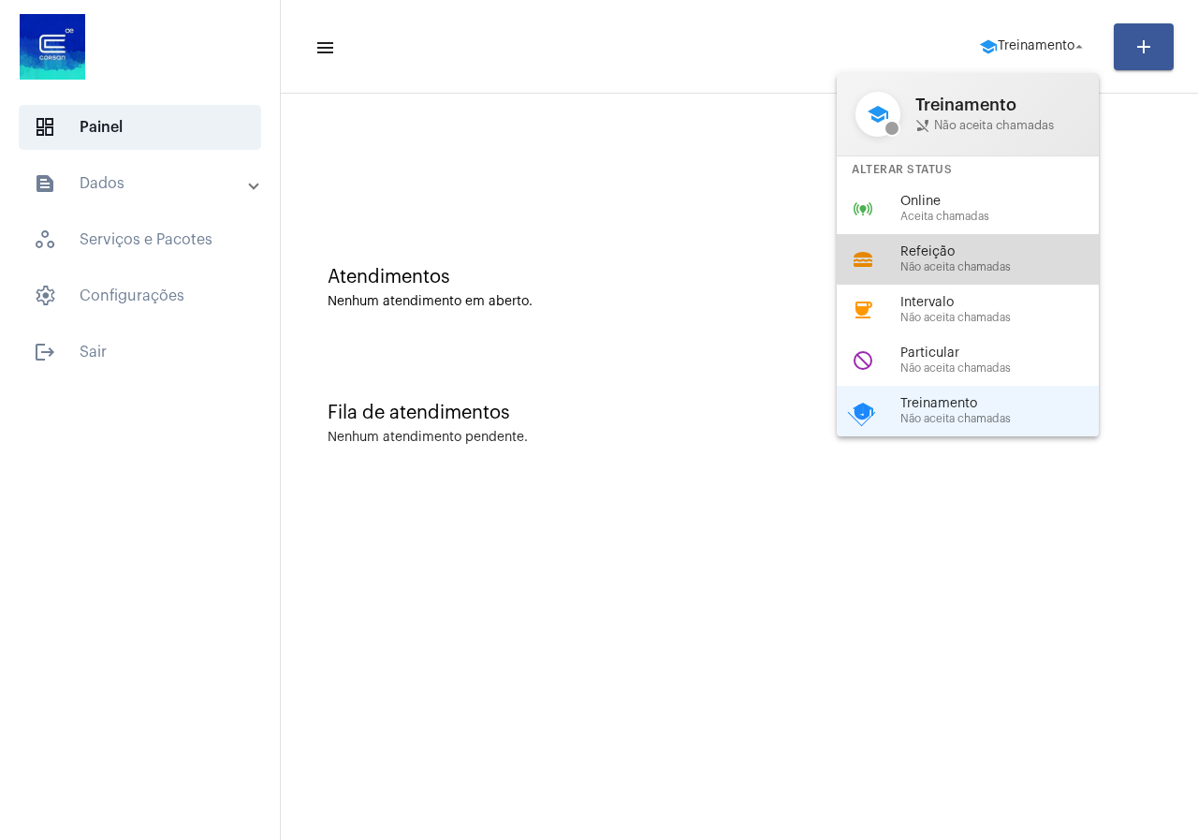
drag, startPoint x: 971, startPoint y: 235, endPoint x: 956, endPoint y: 218, distance: 22.5
click at [970, 235] on div "lunch_dining Refeição Não aceita chamadas" at bounding box center [983, 259] width 292 height 51
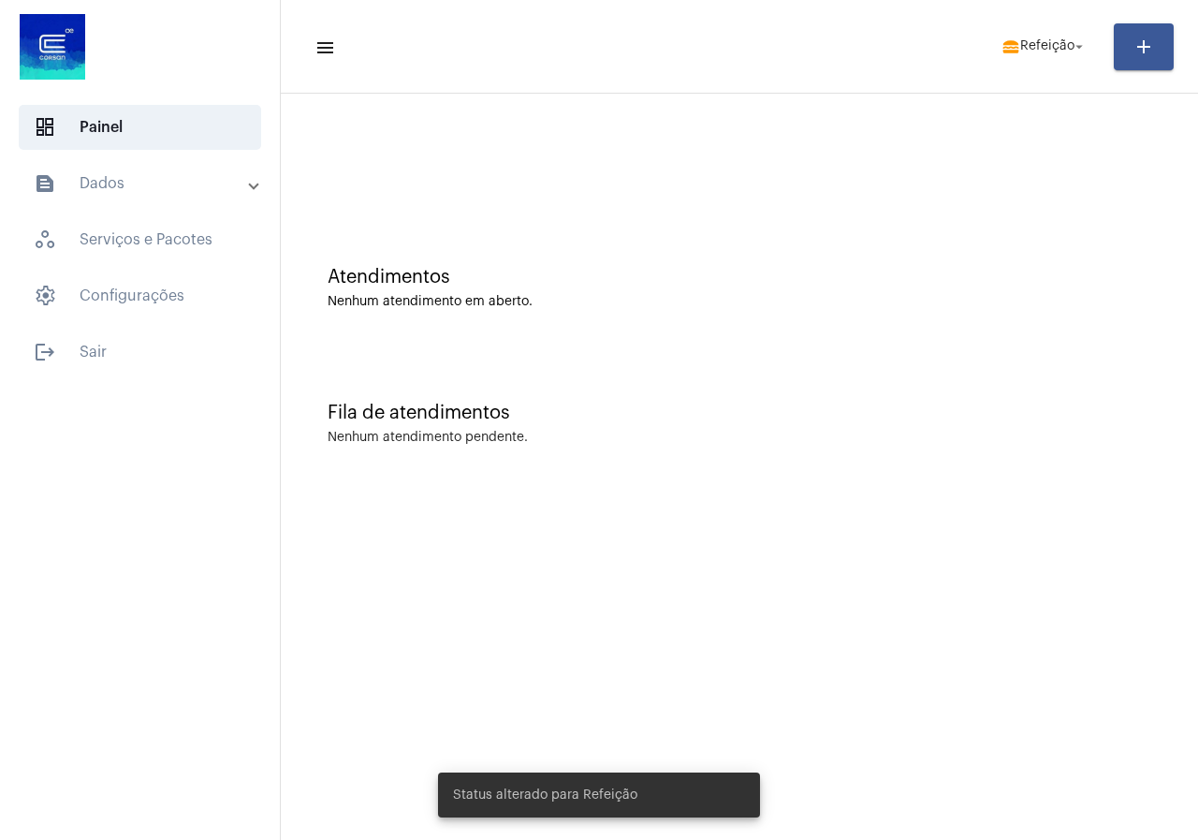
click at [1088, 75] on mat-toolbar-row "menu lunch_dining Refeição arrow_drop_down add" at bounding box center [739, 47] width 917 height 60
click at [1064, 56] on span "lunch_dining Refeição arrow_drop_down" at bounding box center [1045, 46] width 86 height 34
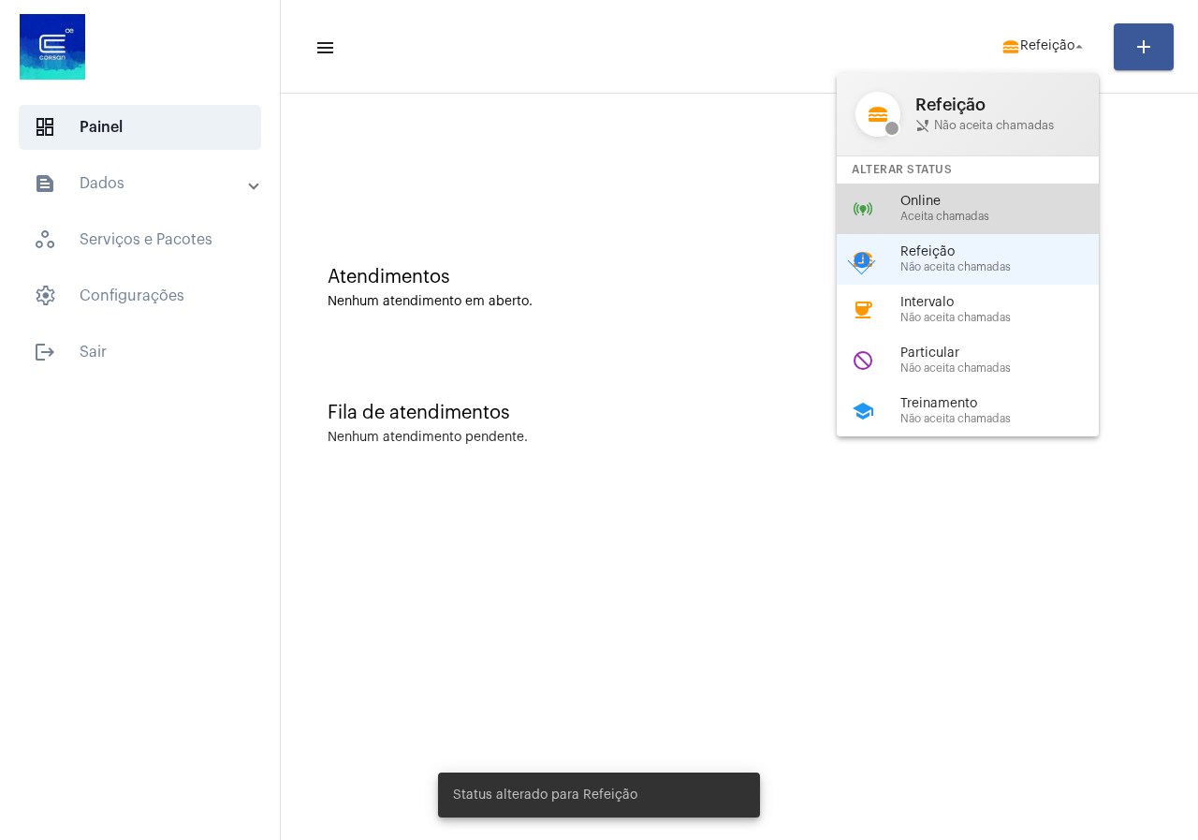
click at [909, 211] on span "Aceita chamadas" at bounding box center [1007, 217] width 213 height 12
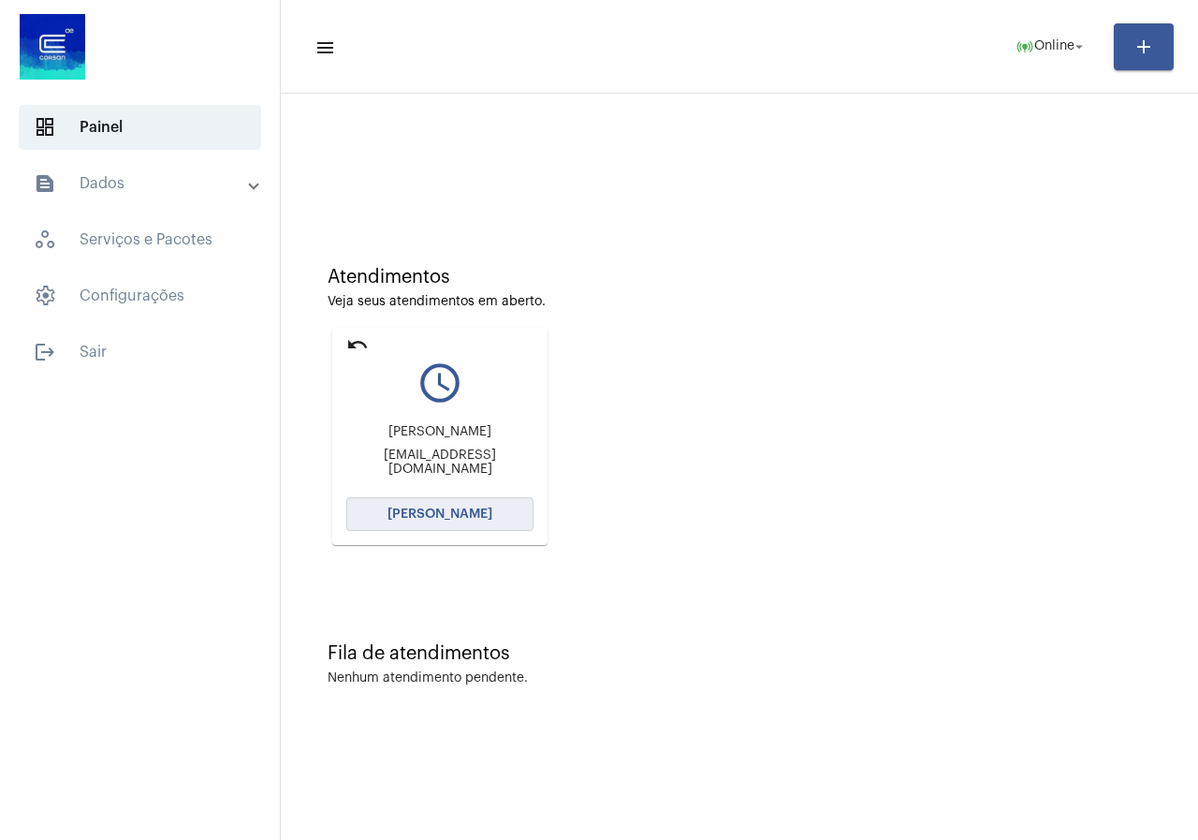
click at [485, 512] on span "[PERSON_NAME]" at bounding box center [440, 513] width 105 height 13
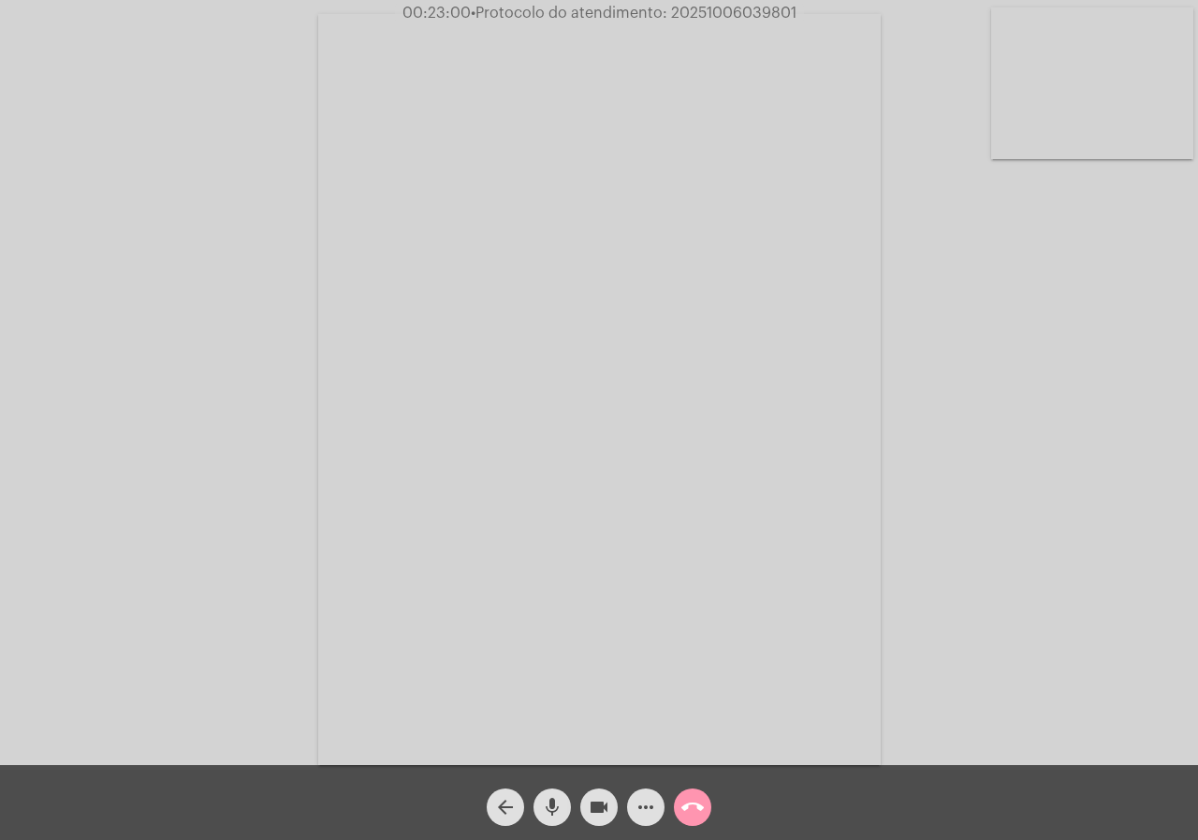
click at [725, 19] on span "• Protocolo do atendimento: 20251006039801" at bounding box center [634, 13] width 326 height 15
click at [725, 19] on span "• Protocolo do atendimento: 20251006039801" at bounding box center [631, 13] width 326 height 15
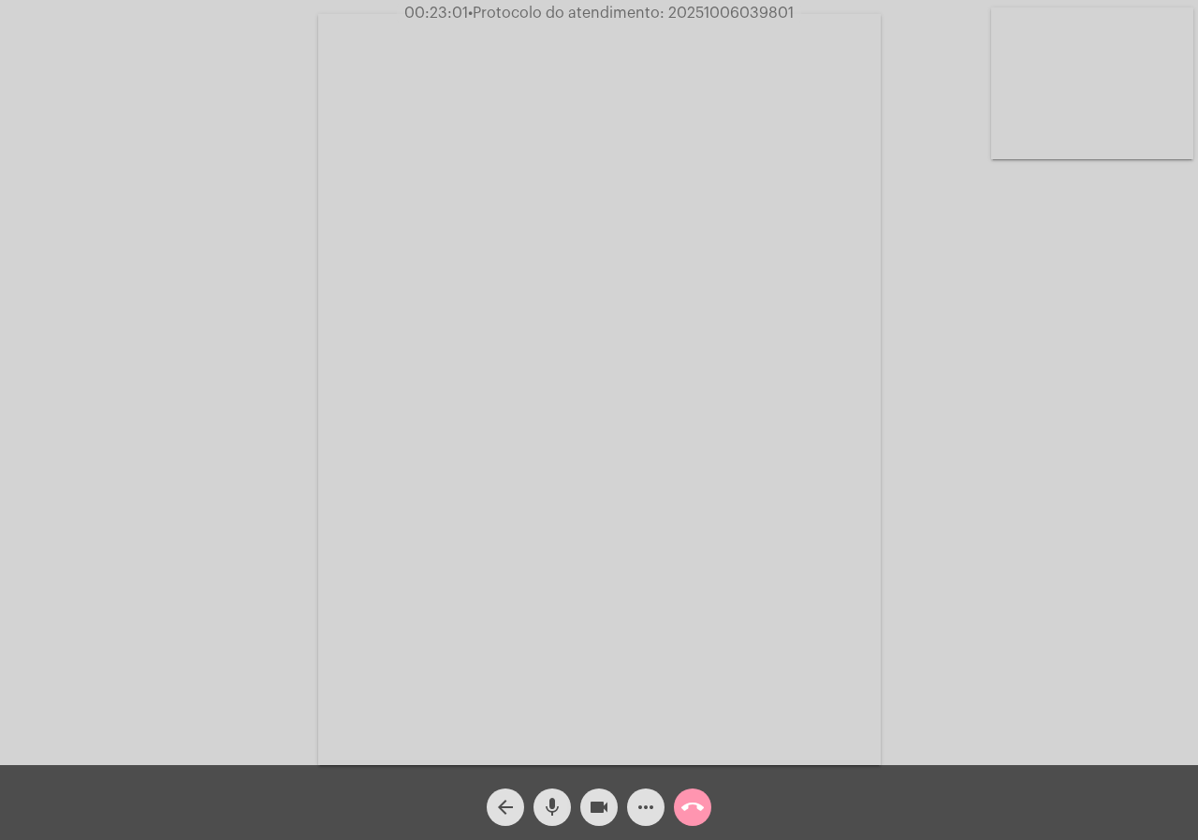
click at [725, 19] on span "• Protocolo do atendimento: 20251006039801" at bounding box center [631, 13] width 326 height 15
click at [716, 93] on video at bounding box center [599, 389] width 563 height 751
click at [578, 111] on video at bounding box center [303, 387] width 563 height 751
click at [987, 320] on div "Acessando Câmera e Microfone..." at bounding box center [599, 387] width 1194 height 765
click at [713, 16] on span "• Protocolo do atendimento: 20251006039801" at bounding box center [633, 13] width 326 height 15
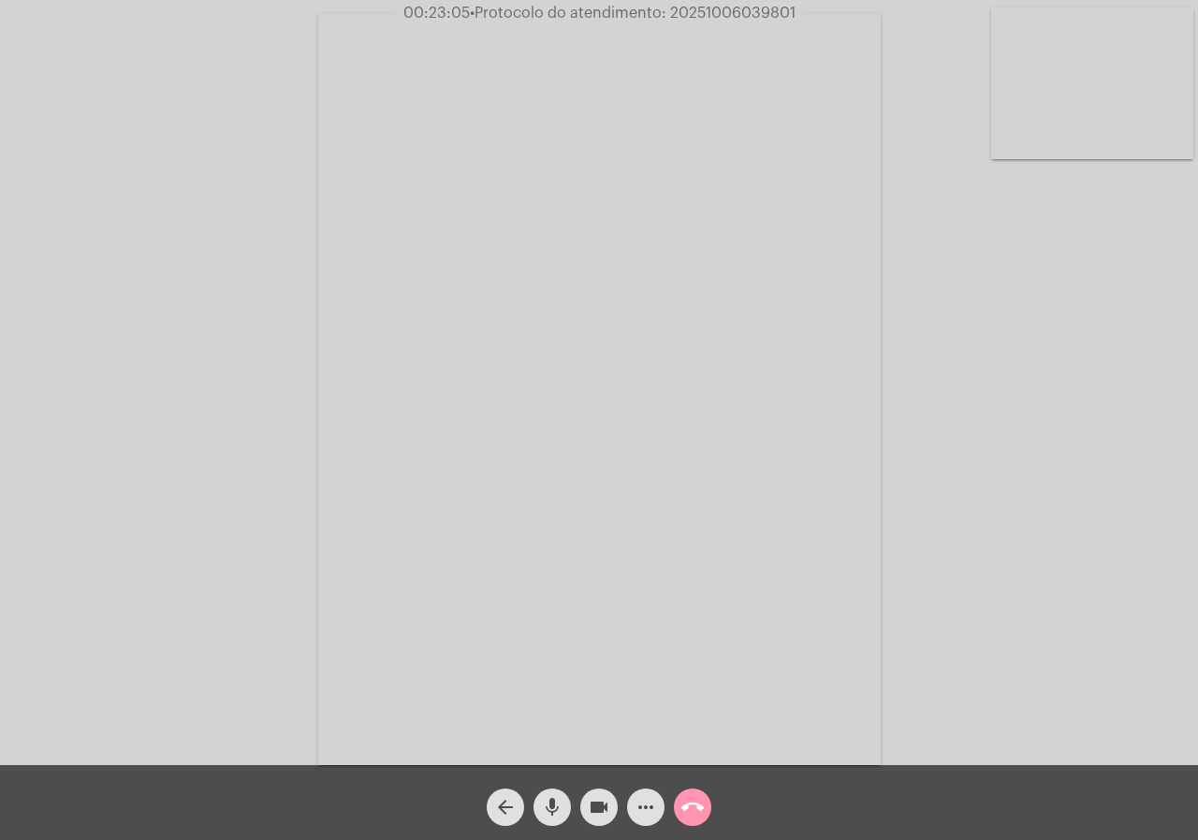
click at [713, 16] on span "• Protocolo do atendimento: 20251006039801" at bounding box center [633, 13] width 326 height 15
copy span "20251006039801"
click at [689, 803] on mat-icon "call_end" at bounding box center [692, 807] width 22 height 22
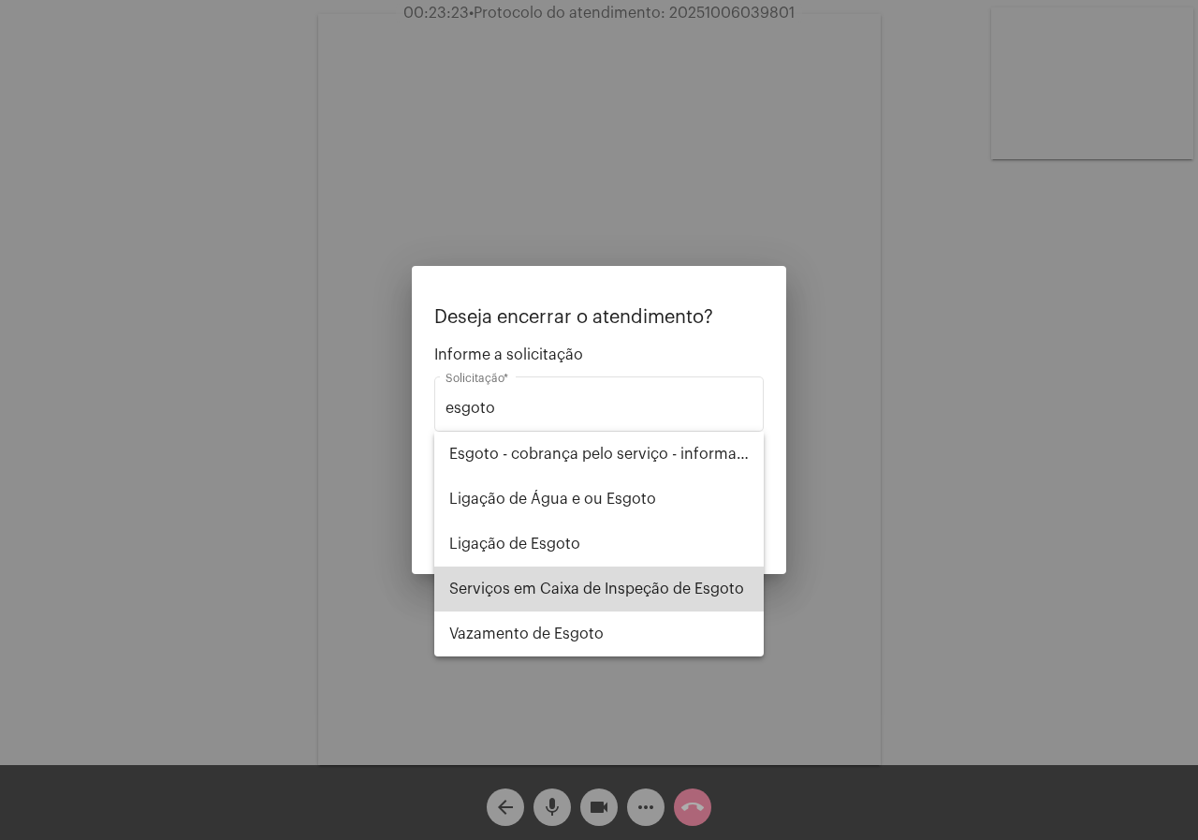
click at [603, 602] on span "Serviços em Caixa de Inspeção de Esgoto" at bounding box center [599, 588] width 300 height 45
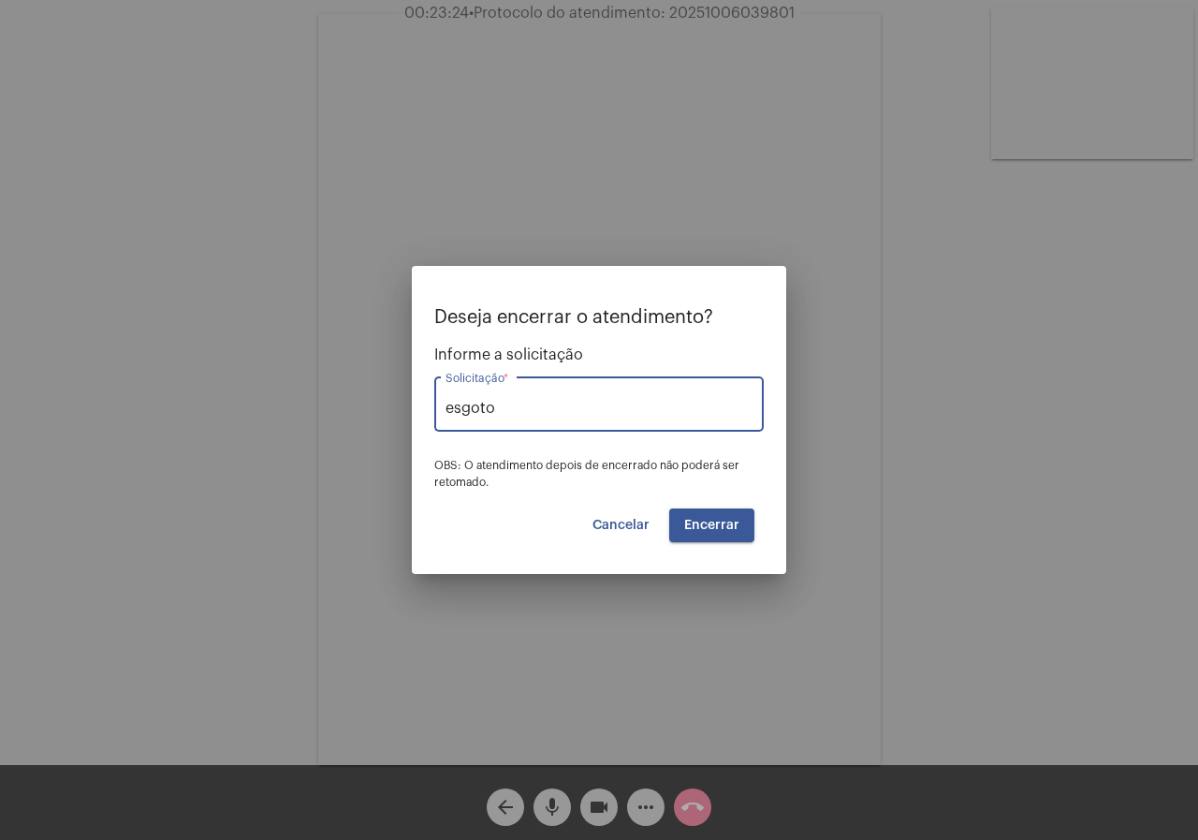
type input "Serviços em Caixa de Inspeção de Esgoto"
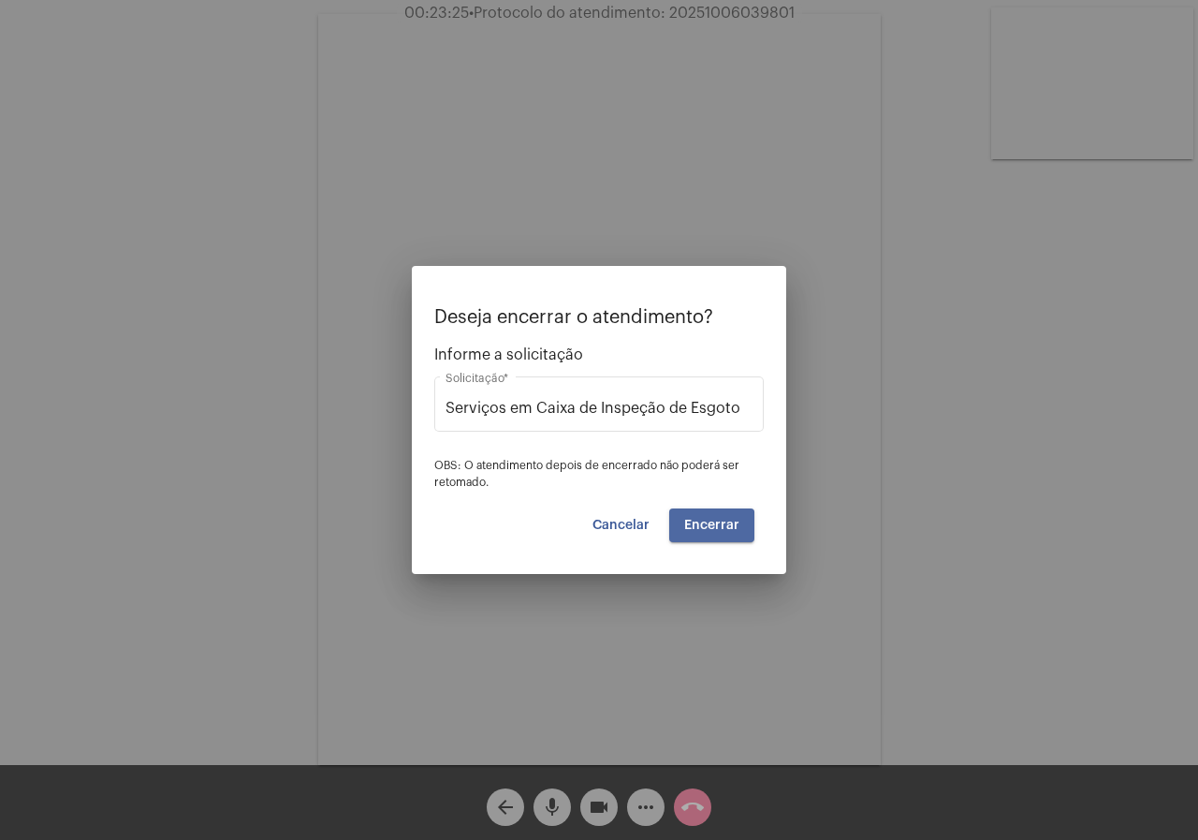
click at [684, 530] on button "Encerrar" at bounding box center [711, 525] width 85 height 34
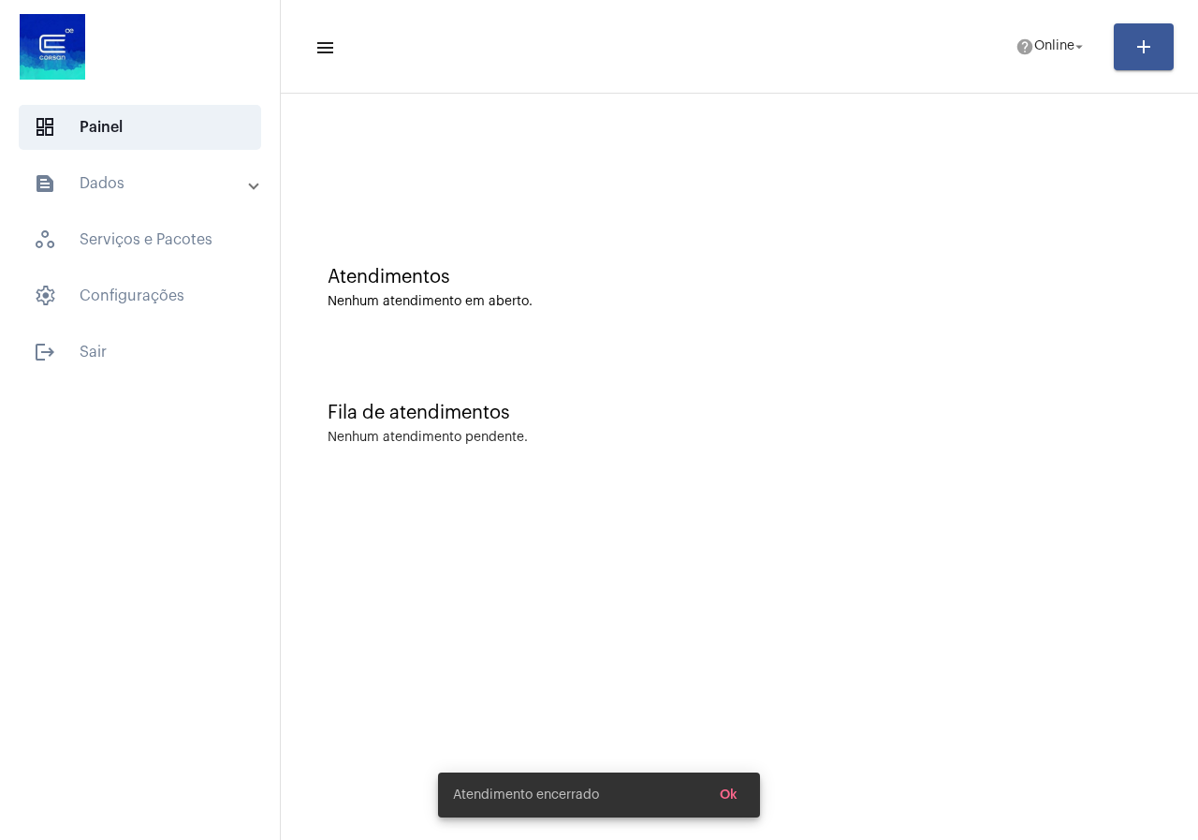
click at [727, 793] on span "Ok" at bounding box center [729, 794] width 18 height 13
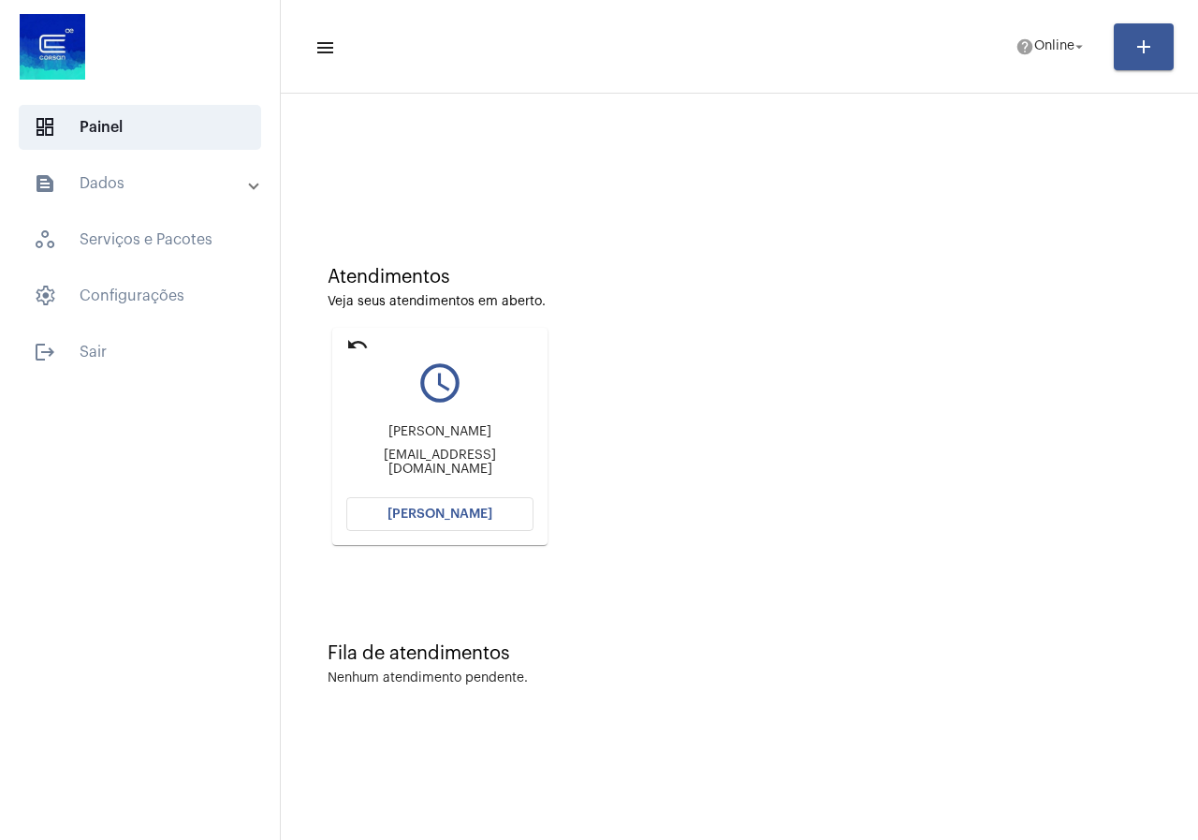
click at [469, 525] on button "[PERSON_NAME]" at bounding box center [439, 514] width 187 height 34
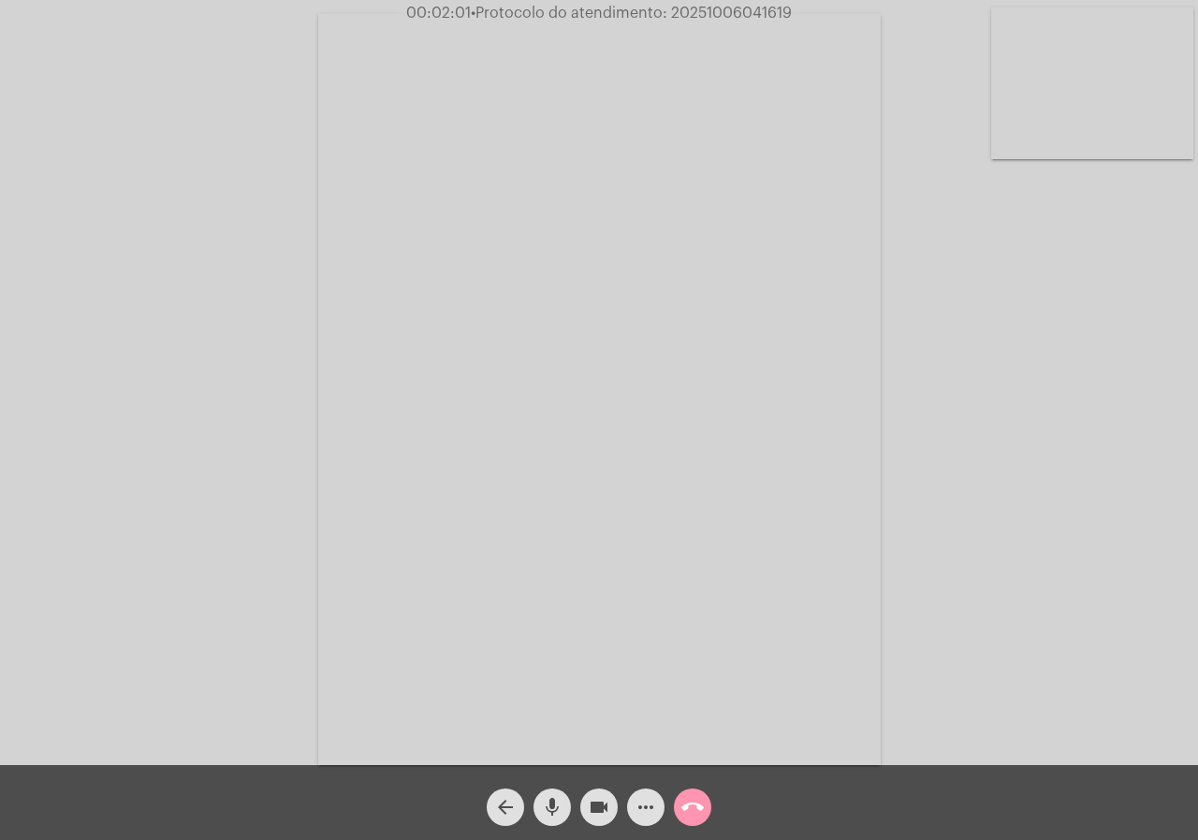
click at [641, 798] on mat-icon "more_horiz" at bounding box center [646, 807] width 22 height 22
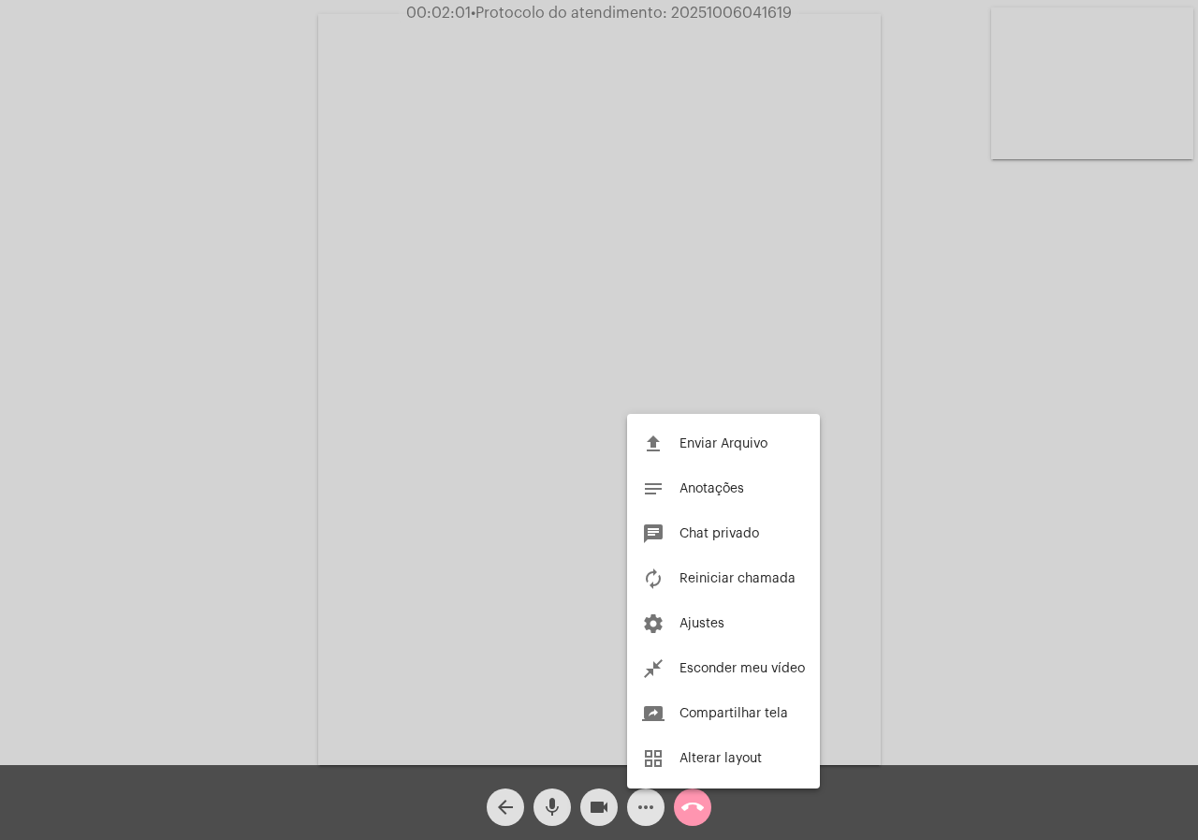
click at [641, 798] on mat-icon "more_horiz" at bounding box center [646, 807] width 22 height 22
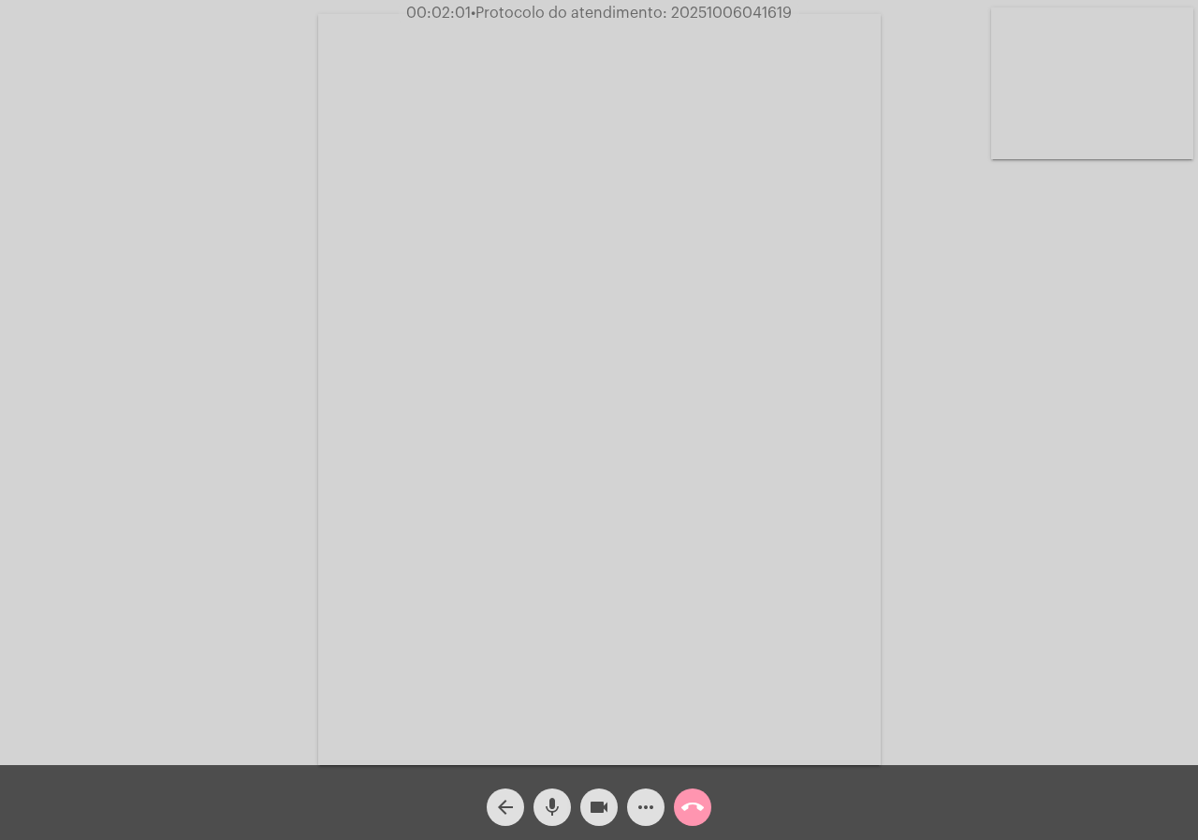
click at [654, 804] on mat-icon "more_horiz" at bounding box center [646, 807] width 22 height 22
click at [690, 14] on span "• Protocolo do atendimento: 20251006041619" at bounding box center [633, 13] width 321 height 15
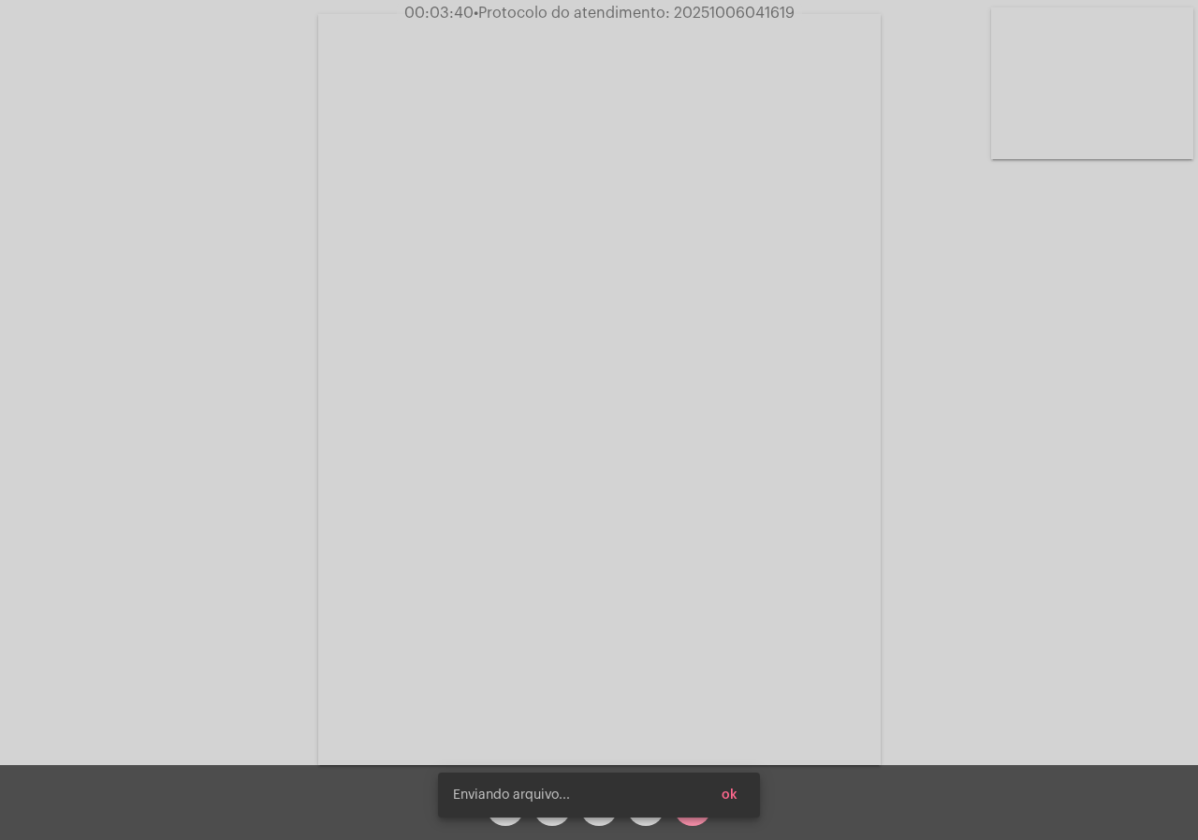
click at [745, 800] on button "ok" at bounding box center [730, 795] width 46 height 34
click at [733, 794] on span "ok" at bounding box center [730, 794] width 16 height 13
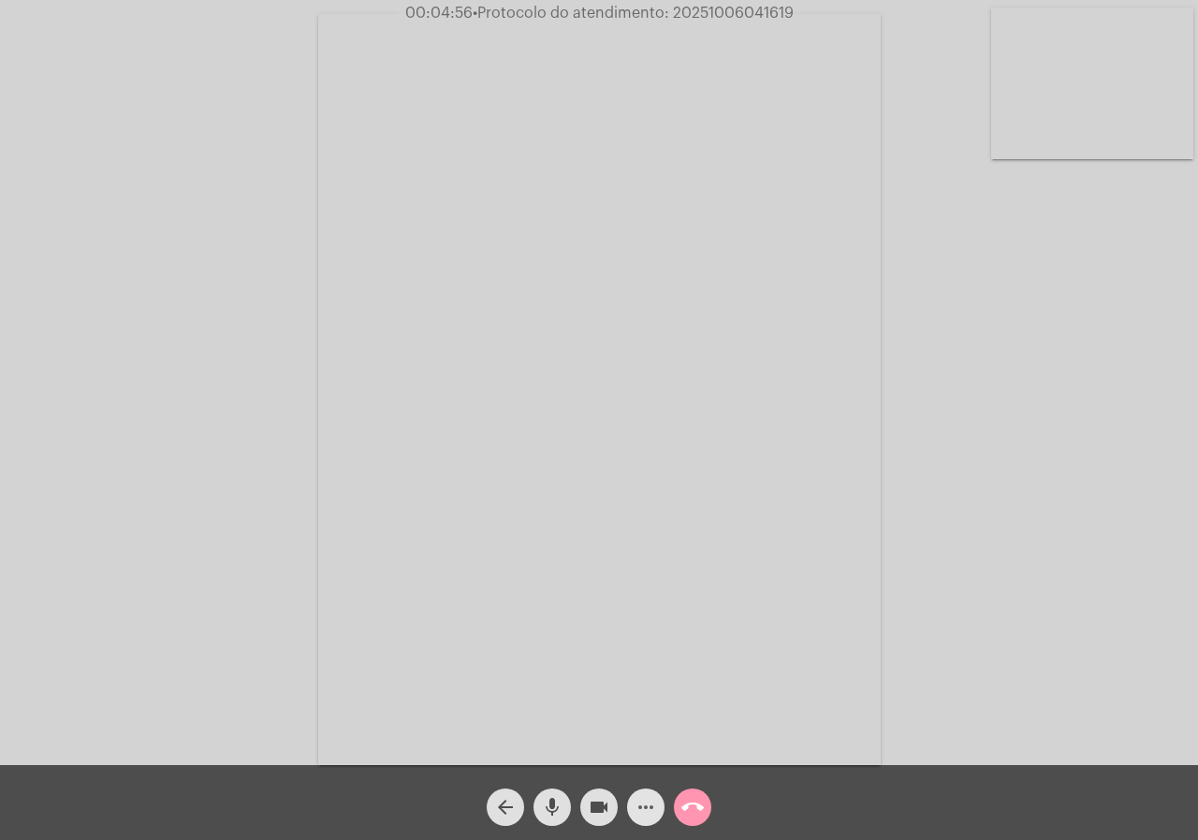
click at [630, 809] on button "more_horiz" at bounding box center [645, 806] width 37 height 37
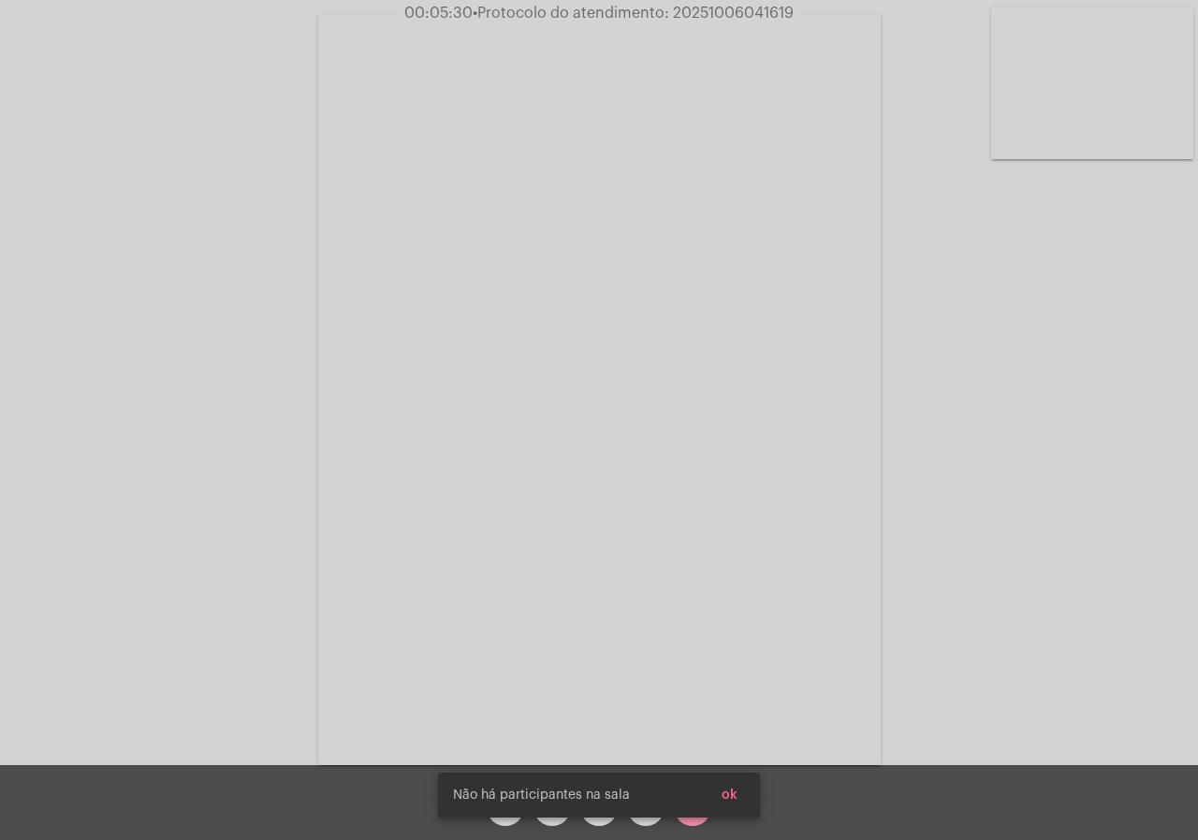
click at [738, 792] on button "ok" at bounding box center [730, 795] width 46 height 34
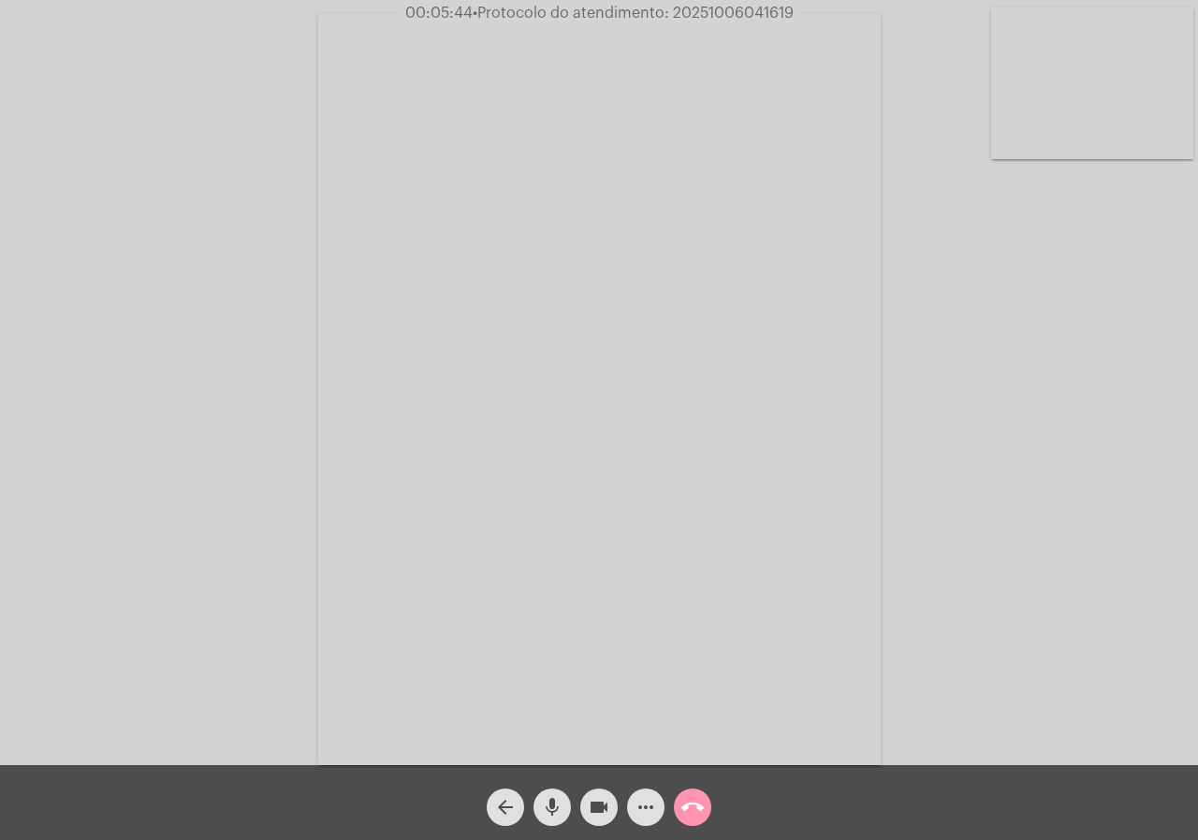
click at [691, 815] on mat-icon "call_end" at bounding box center [692, 807] width 22 height 22
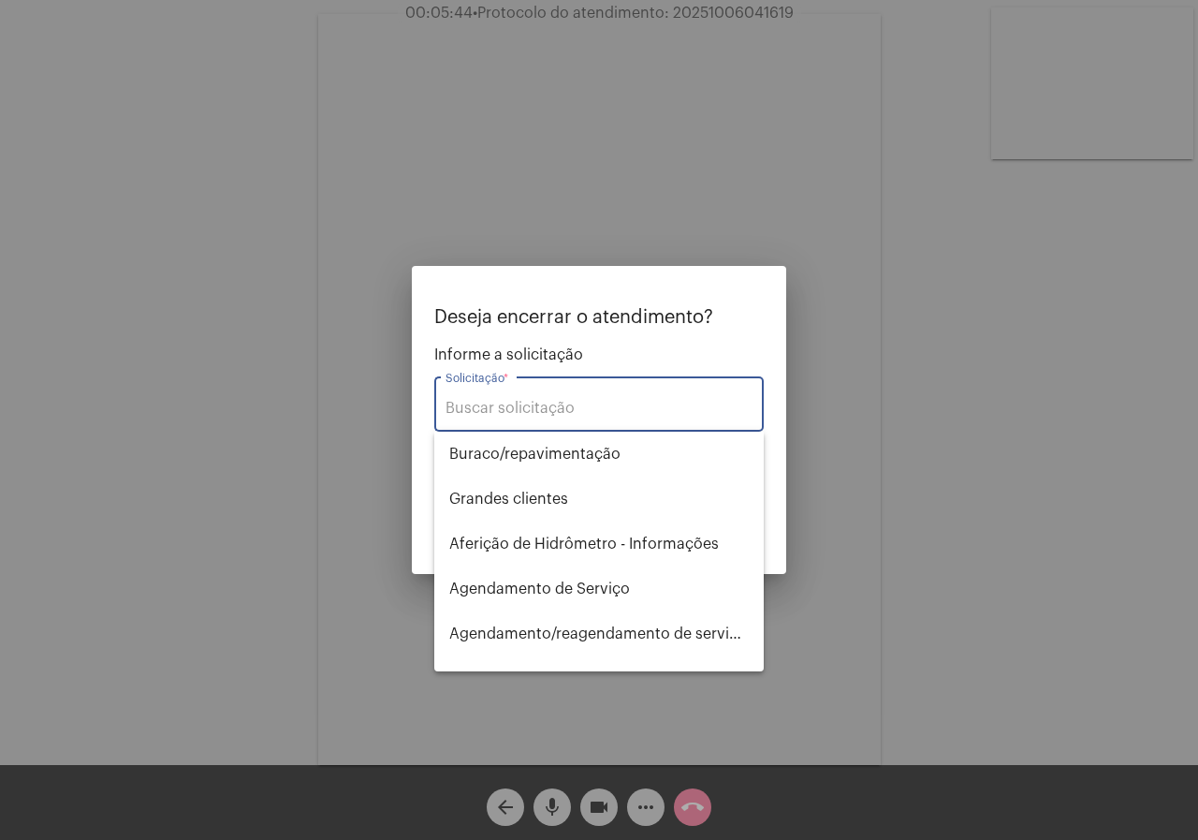
click at [597, 413] on input "Solicitação *" at bounding box center [599, 408] width 307 height 17
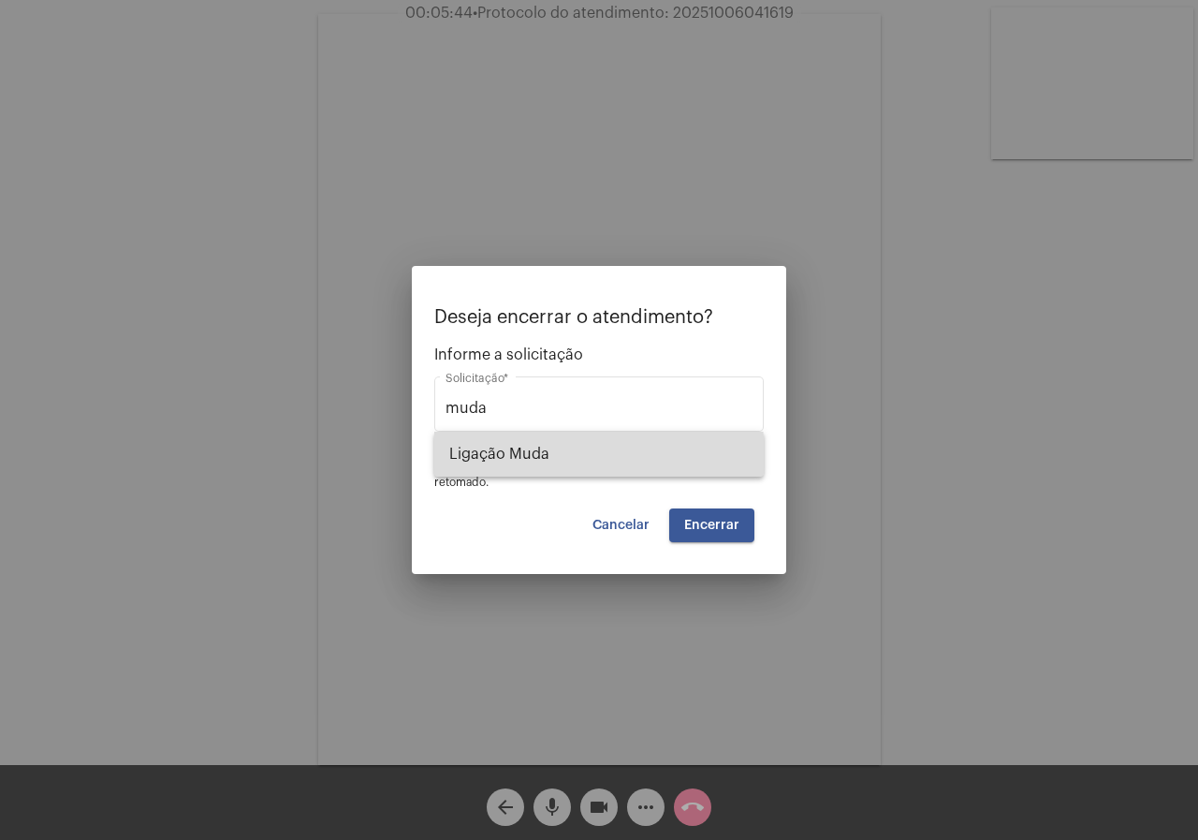
click at [572, 455] on span "Ligação Muda" at bounding box center [599, 454] width 300 height 45
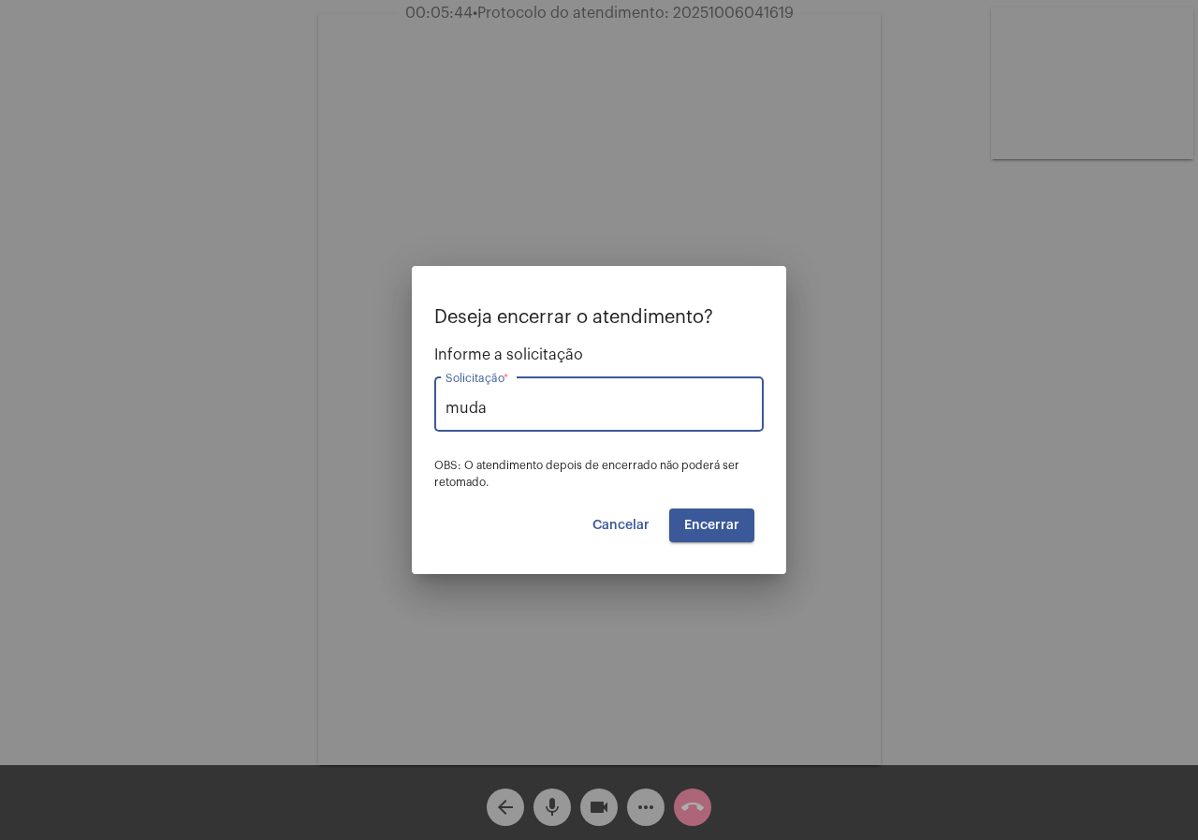
type input "Ligação Muda"
click at [709, 519] on span "Encerrar" at bounding box center [711, 525] width 55 height 13
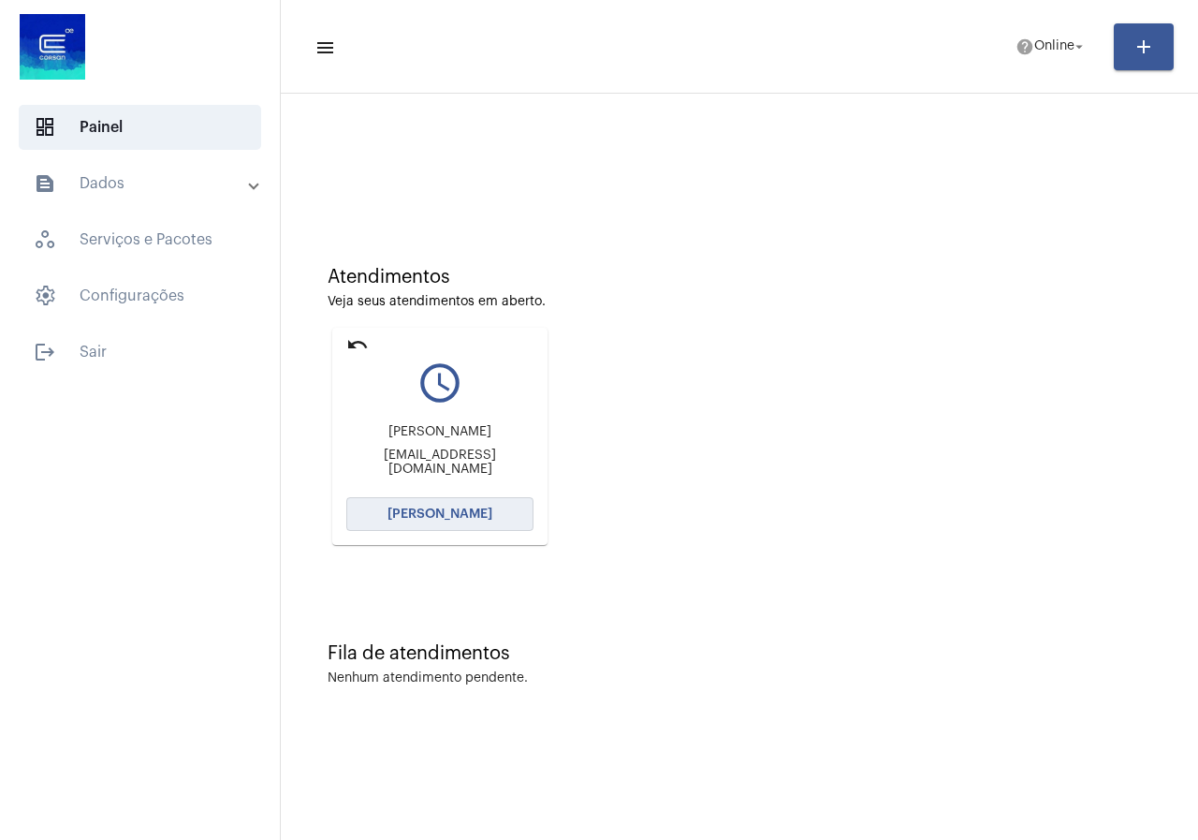
click at [386, 529] on button "[PERSON_NAME]" at bounding box center [439, 514] width 187 height 34
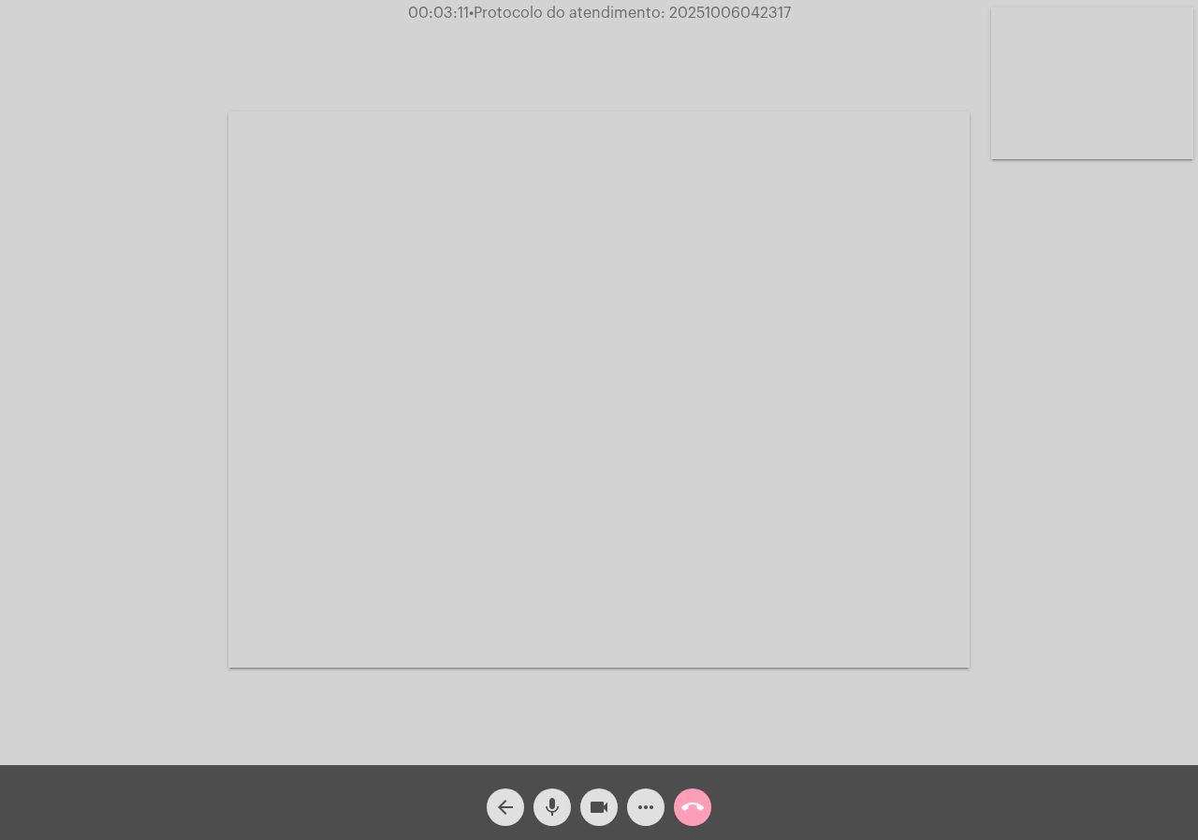
click at [676, 798] on button "call_end" at bounding box center [692, 806] width 37 height 37
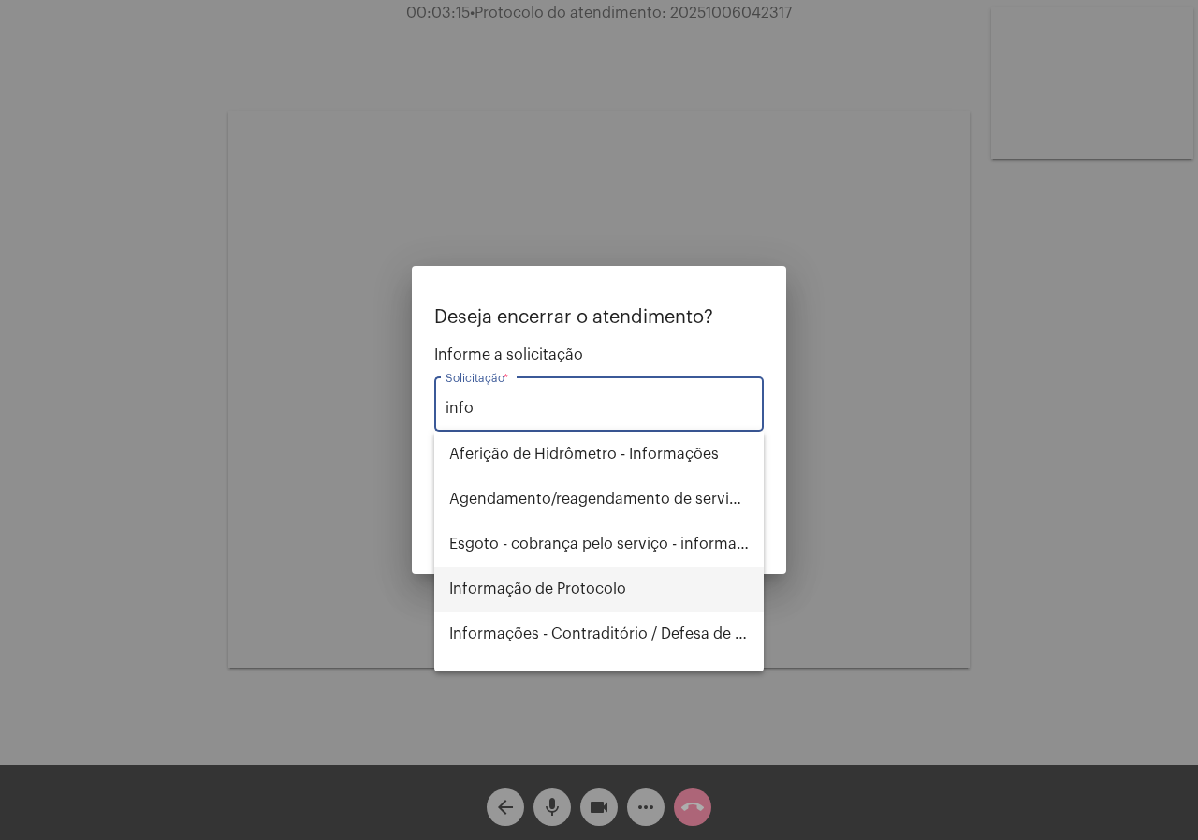
click at [668, 586] on span "Informação de Protocolo" at bounding box center [599, 588] width 300 height 45
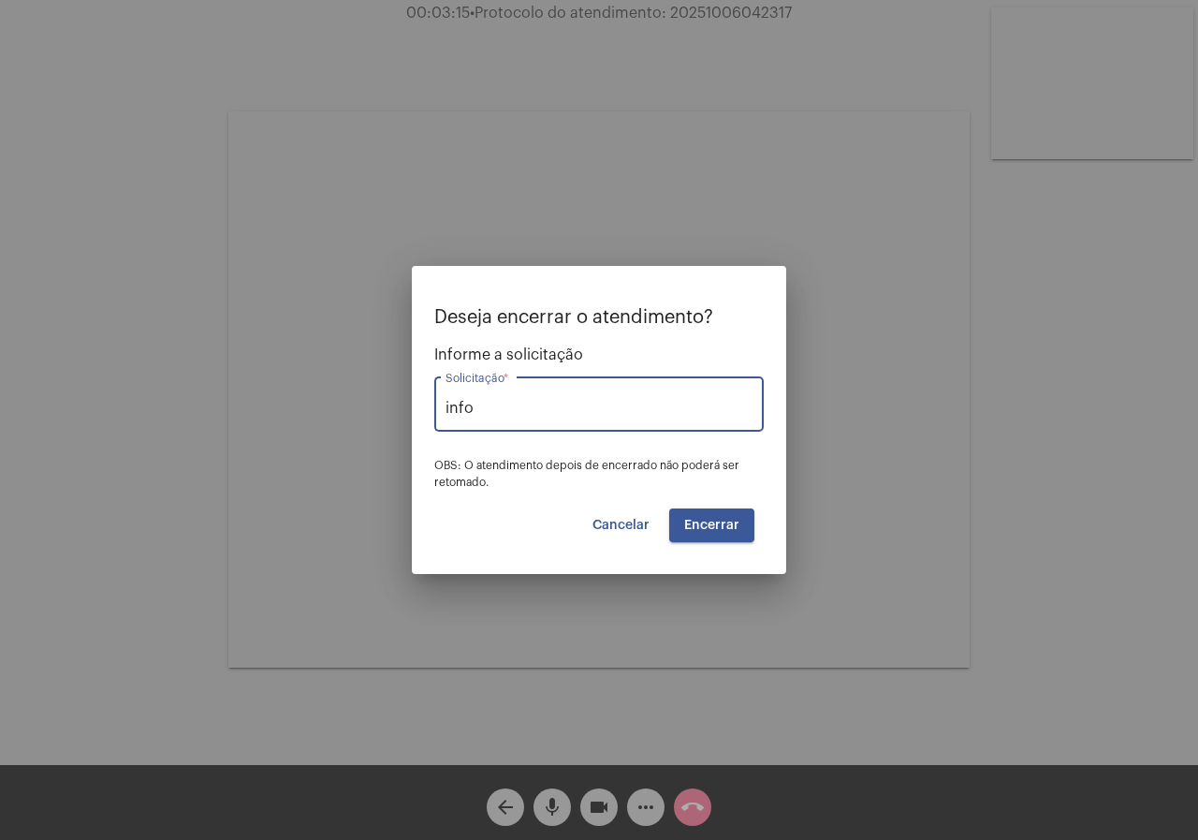
type input "Informação de Protocolo"
click at [703, 513] on button "Encerrar" at bounding box center [711, 525] width 85 height 34
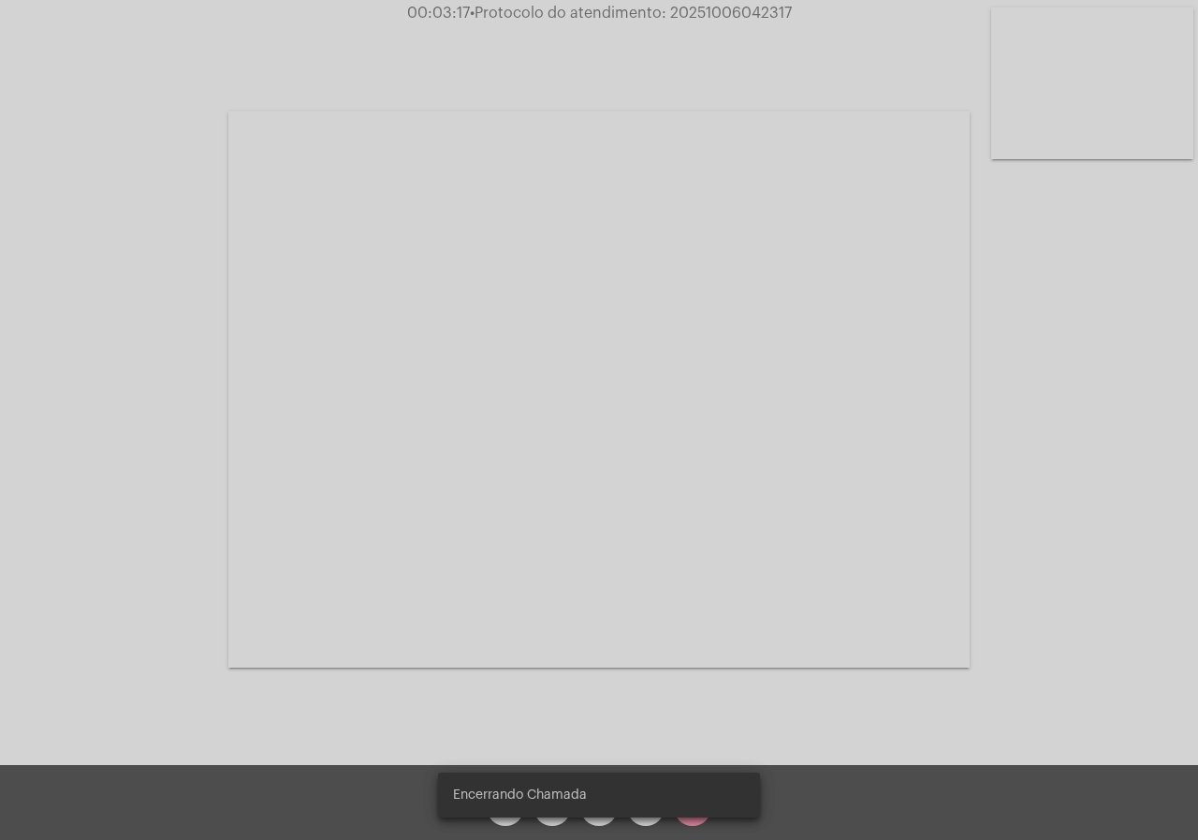
click at [703, 513] on video at bounding box center [598, 389] width 741 height 556
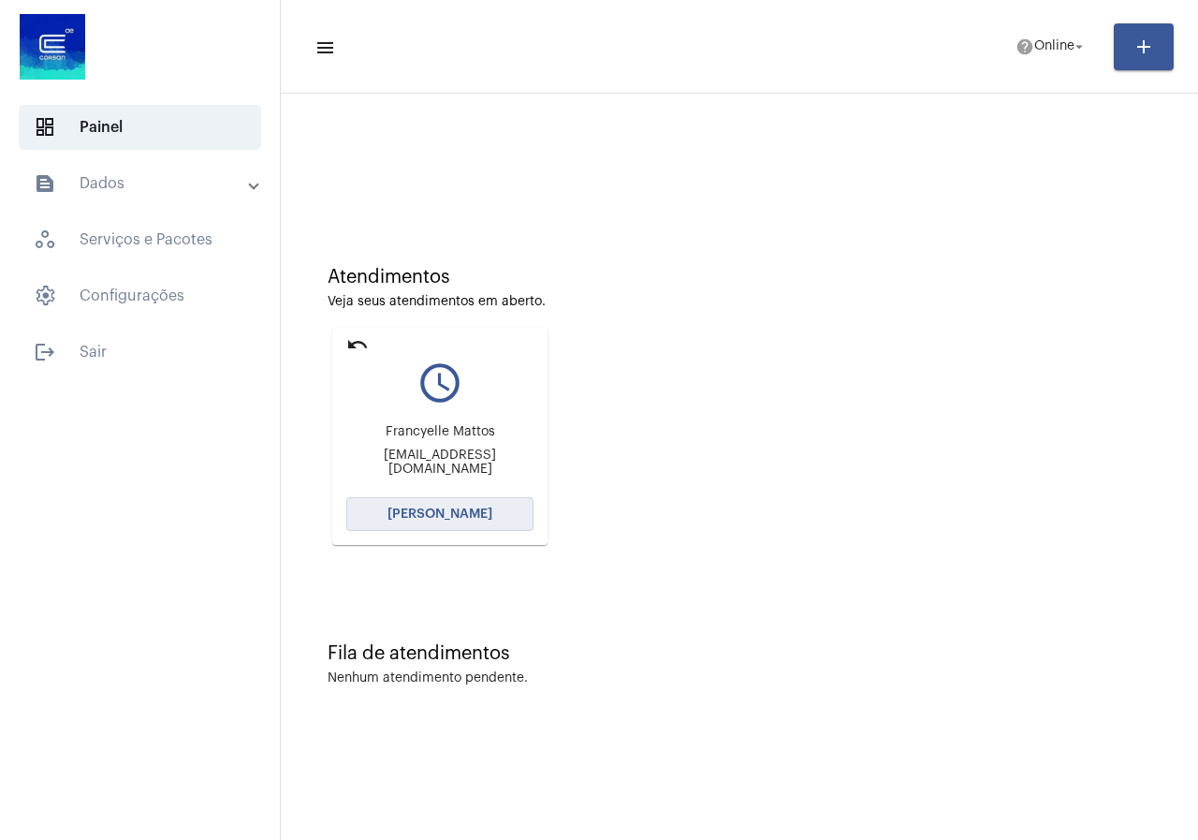
click at [418, 519] on span "[PERSON_NAME]" at bounding box center [440, 513] width 105 height 13
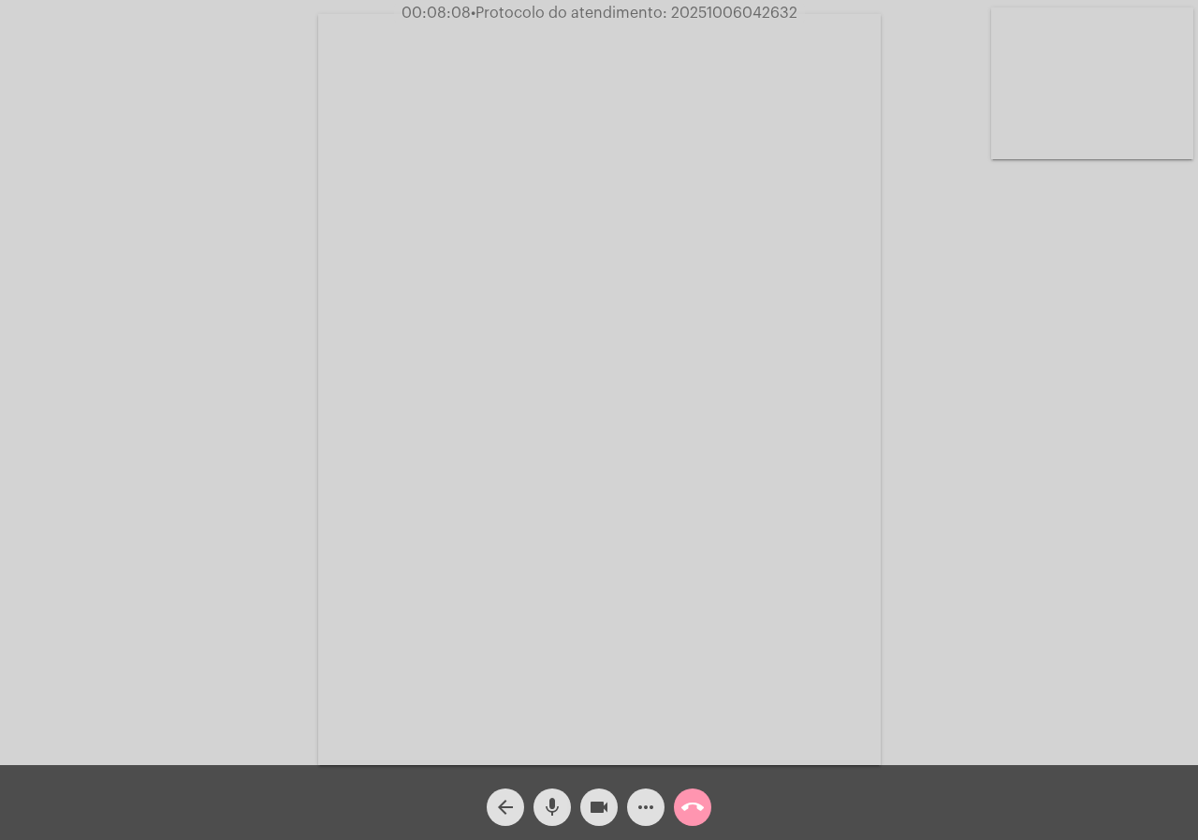
click at [591, 798] on mat-icon "videocam" at bounding box center [599, 807] width 22 height 22
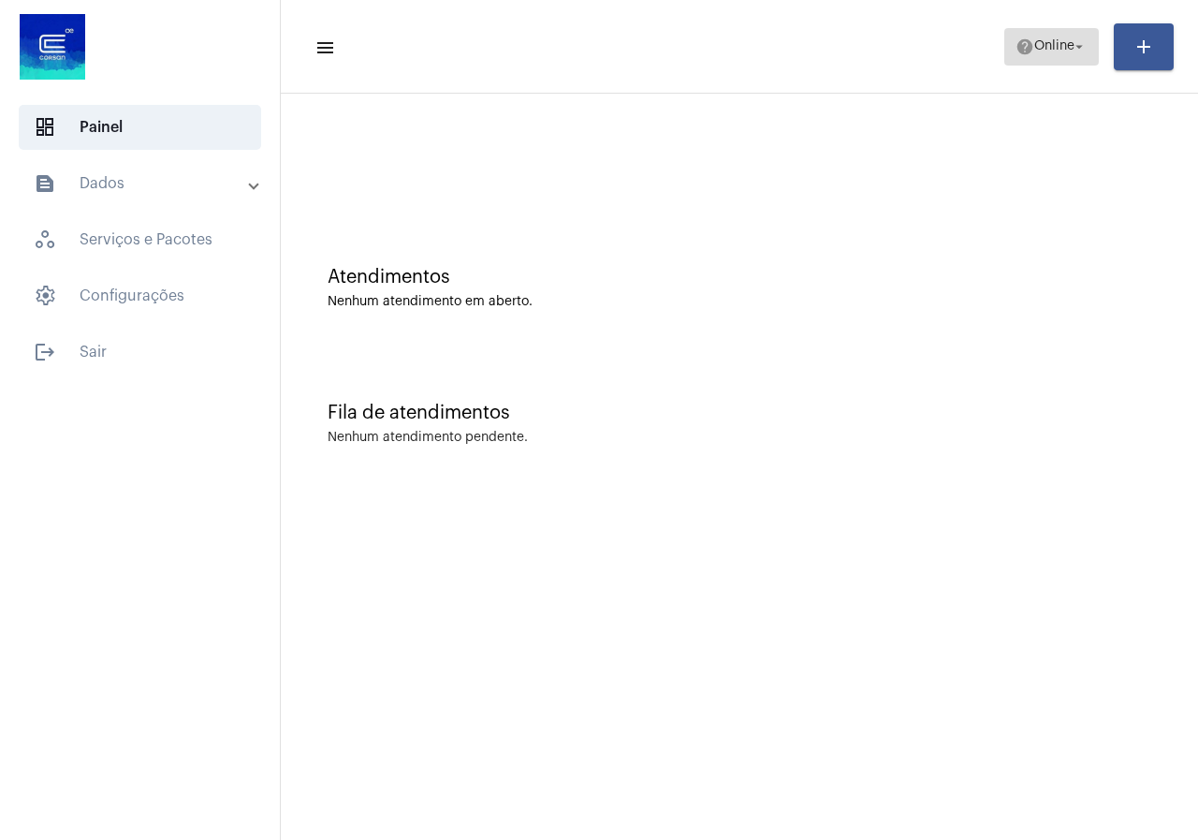
click at [1007, 48] on button "help Online arrow_drop_down" at bounding box center [1051, 46] width 95 height 37
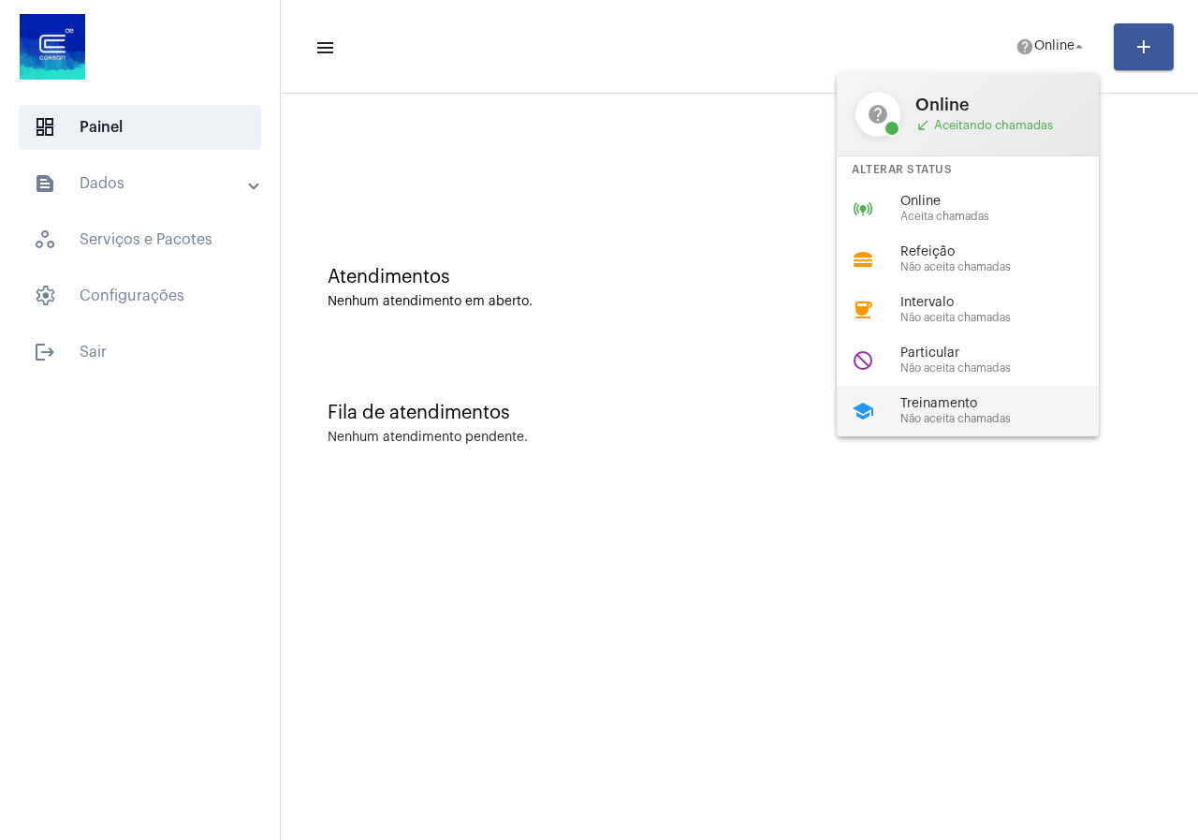
click at [919, 406] on span "Treinamento" at bounding box center [1007, 404] width 213 height 14
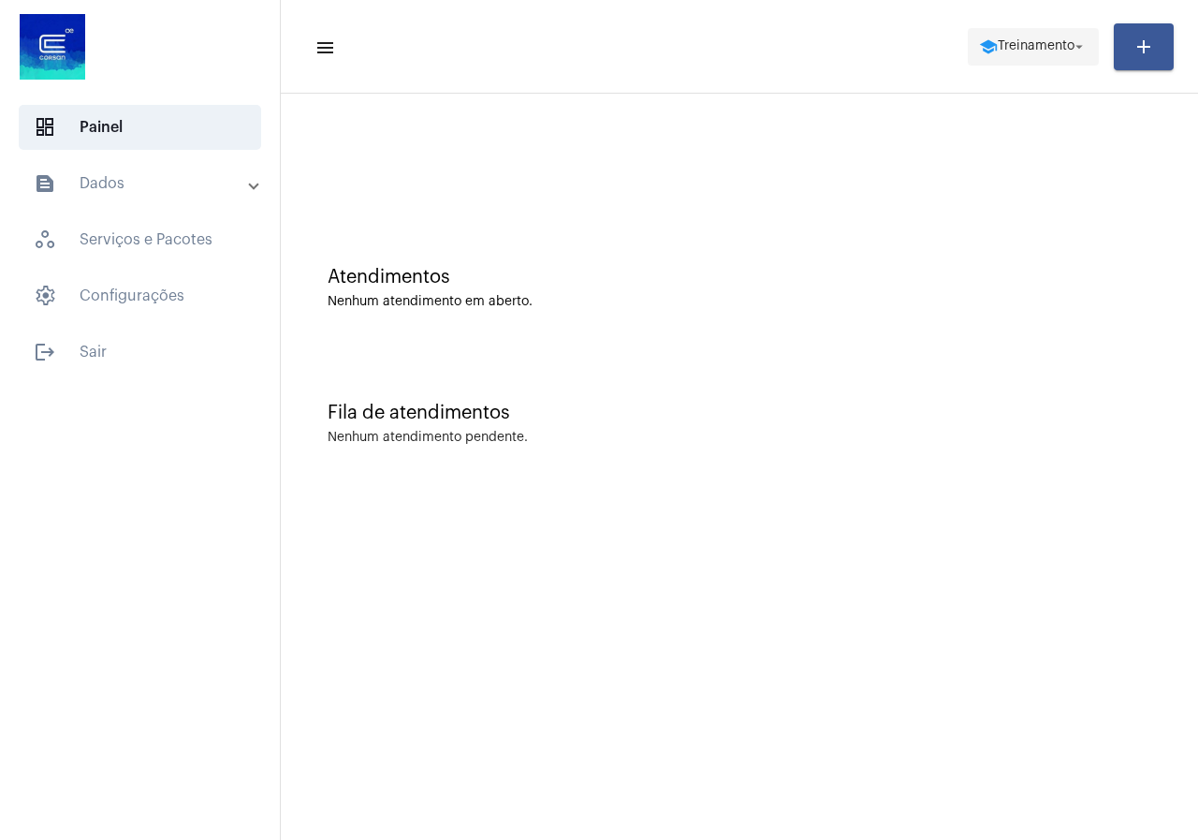
click at [1026, 45] on span "Treinamento" at bounding box center [1036, 46] width 77 height 13
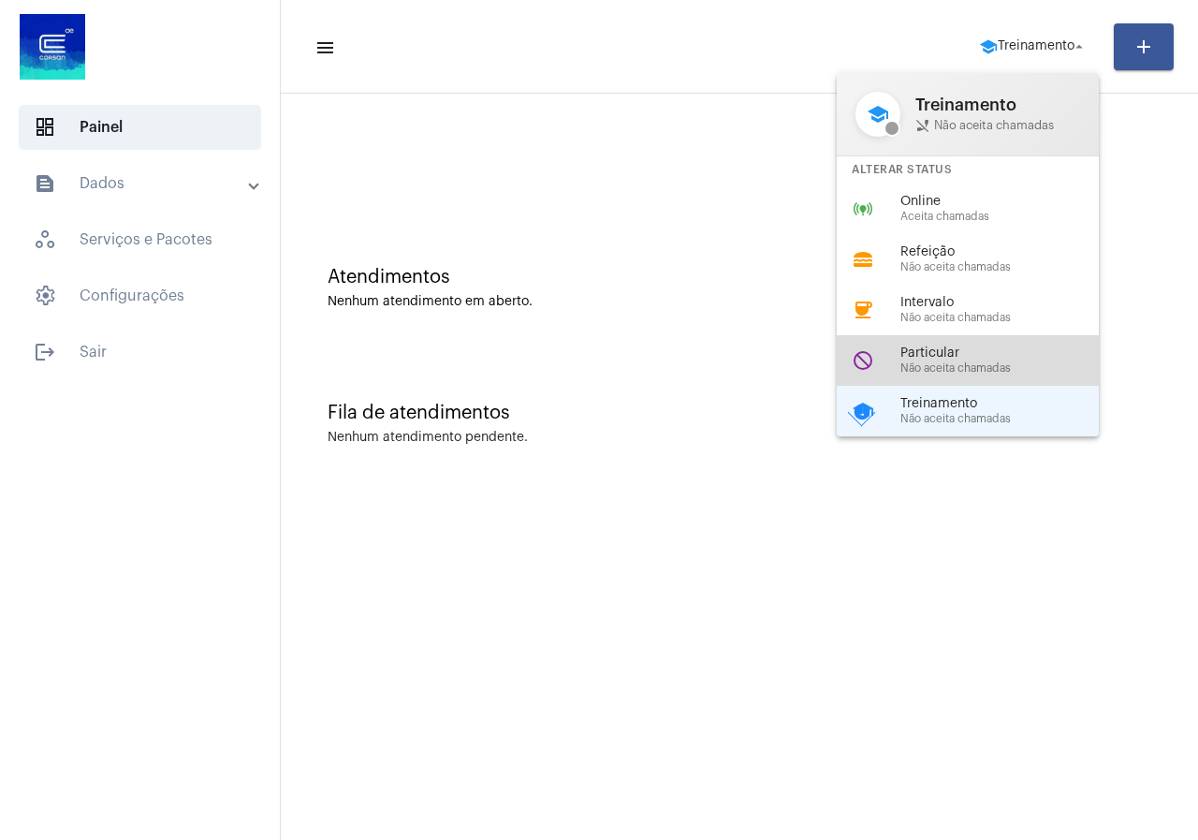
click at [957, 350] on span "Particular" at bounding box center [1007, 353] width 213 height 14
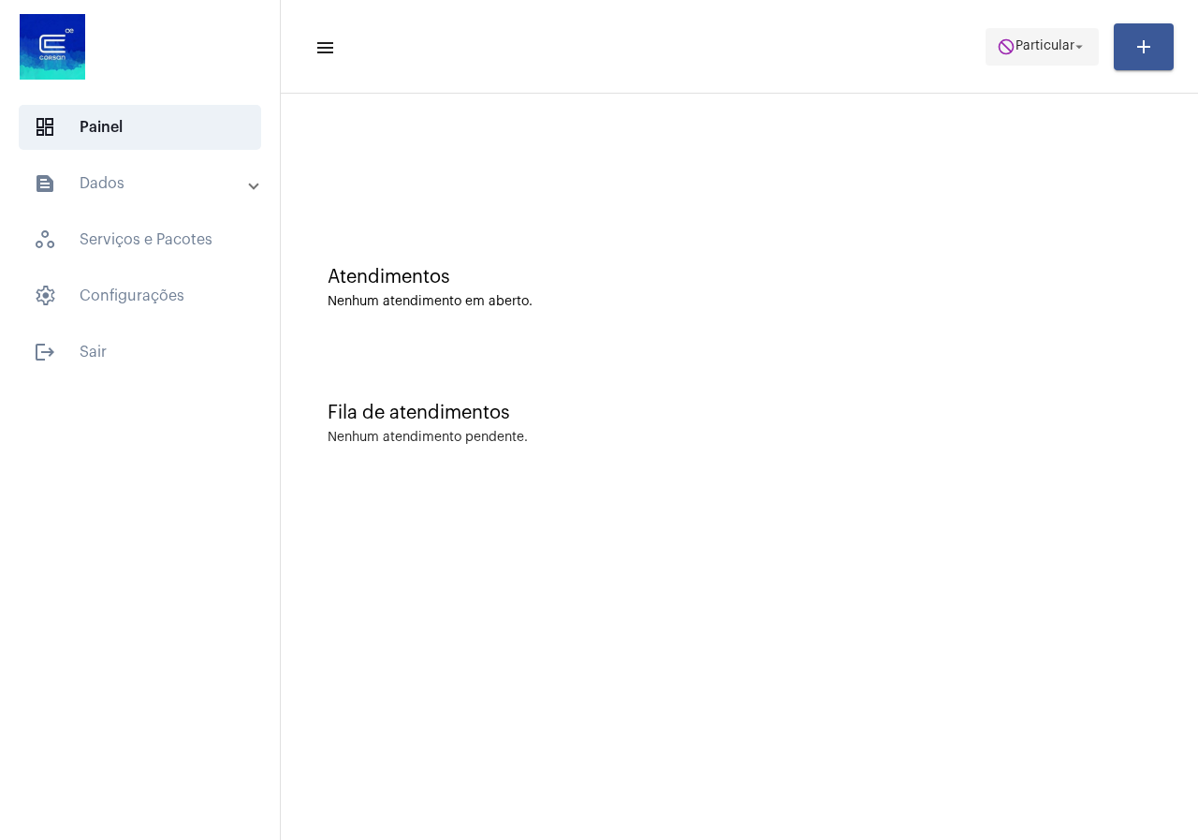
click at [1028, 48] on span "Particular" at bounding box center [1045, 46] width 59 height 13
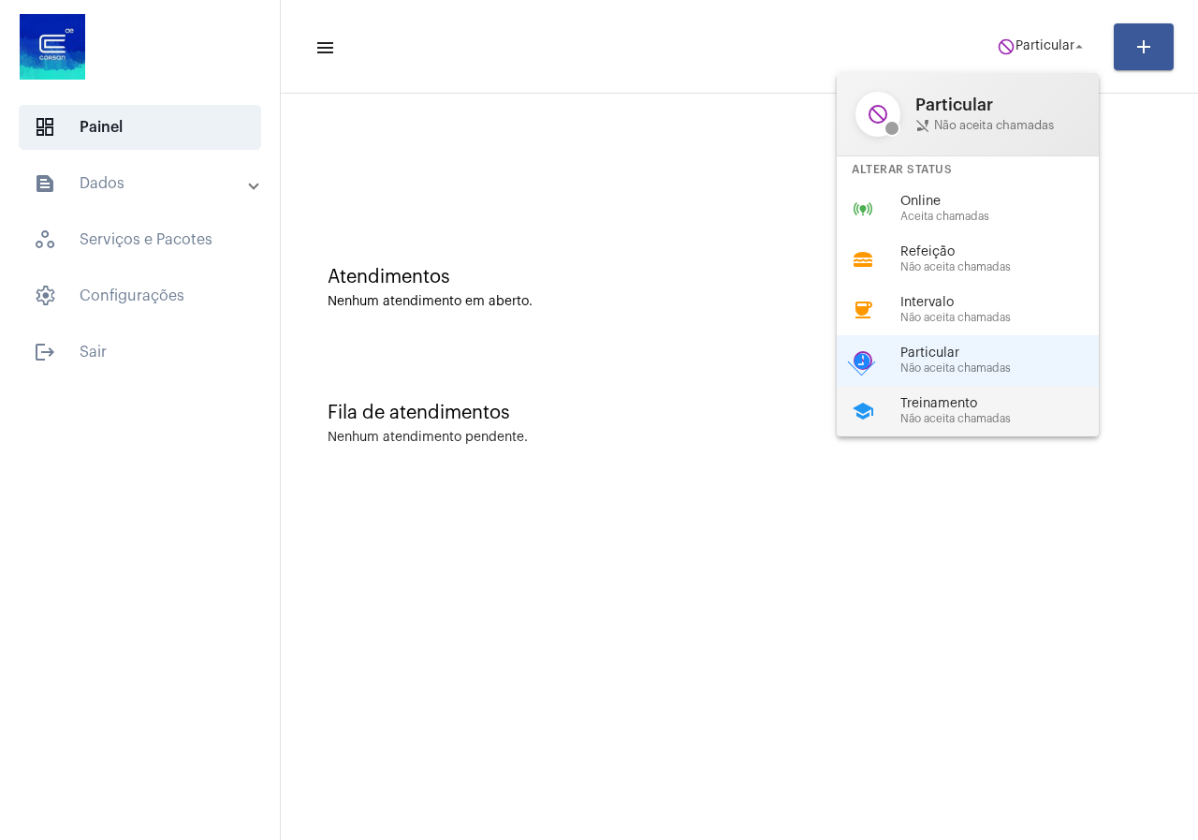
click at [930, 418] on span "Não aceita chamadas" at bounding box center [1007, 419] width 213 height 12
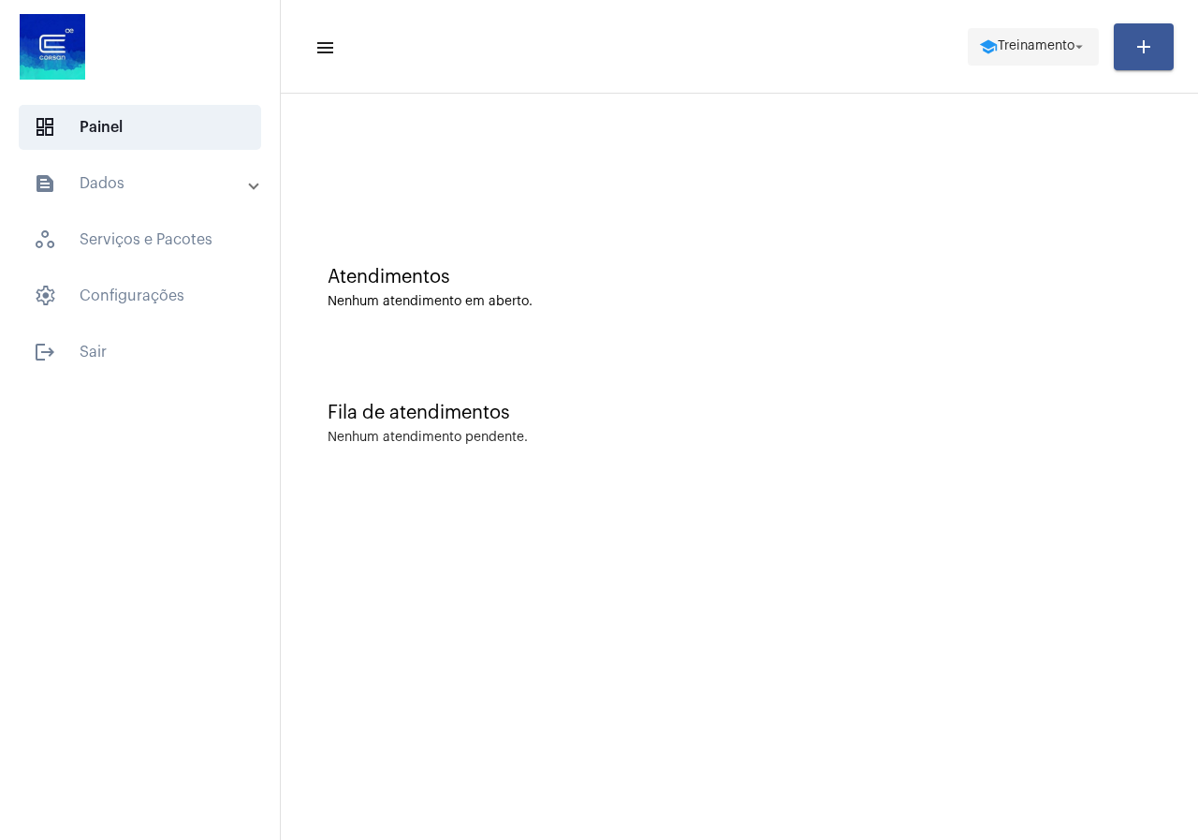
click at [1029, 56] on span "school Treinamento arrow_drop_down" at bounding box center [1033, 46] width 109 height 34
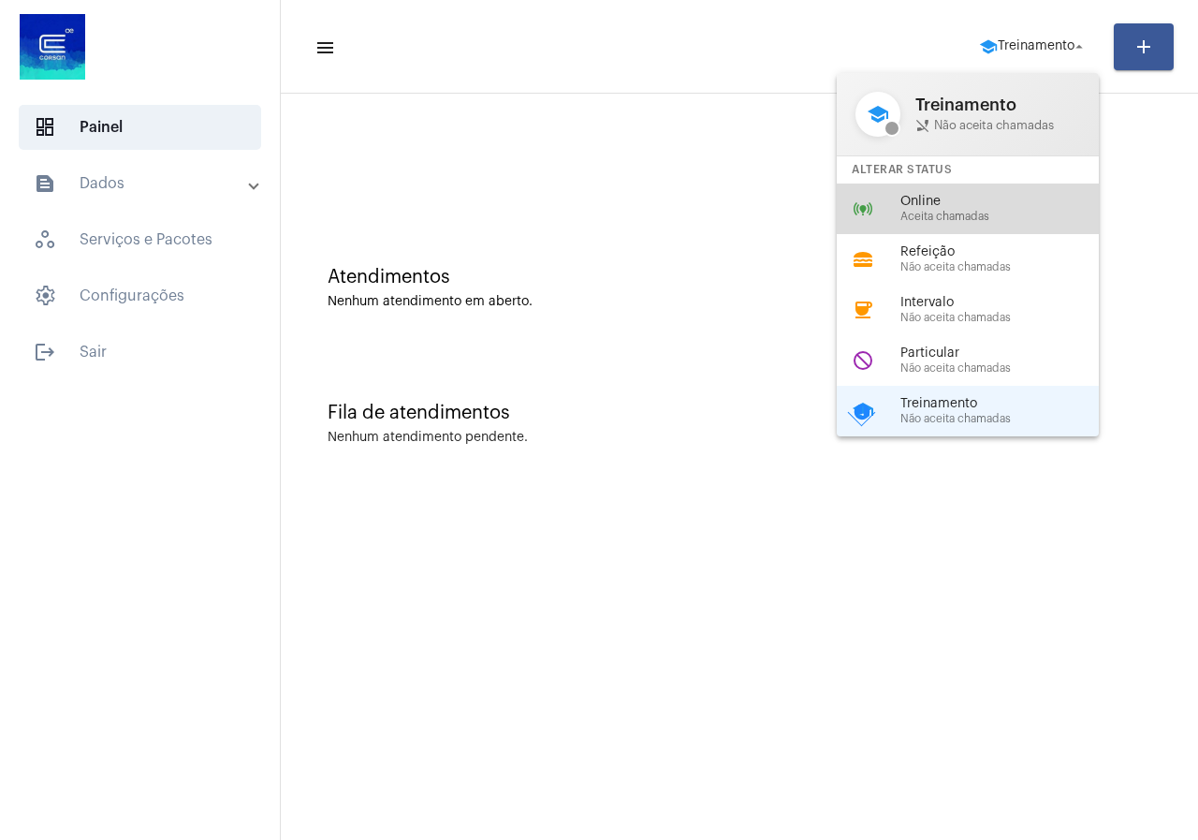
click at [959, 206] on span "Online" at bounding box center [1007, 202] width 213 height 14
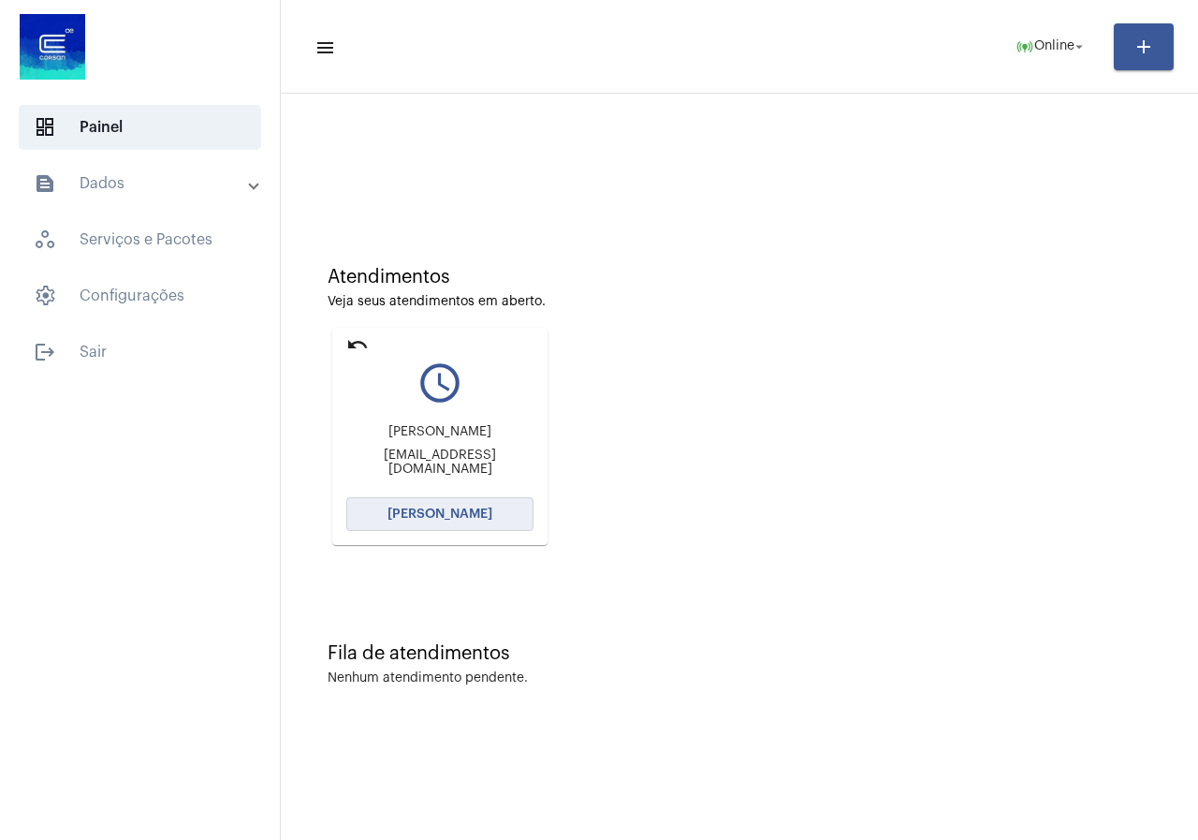
click at [427, 523] on button "[PERSON_NAME]" at bounding box center [439, 514] width 187 height 34
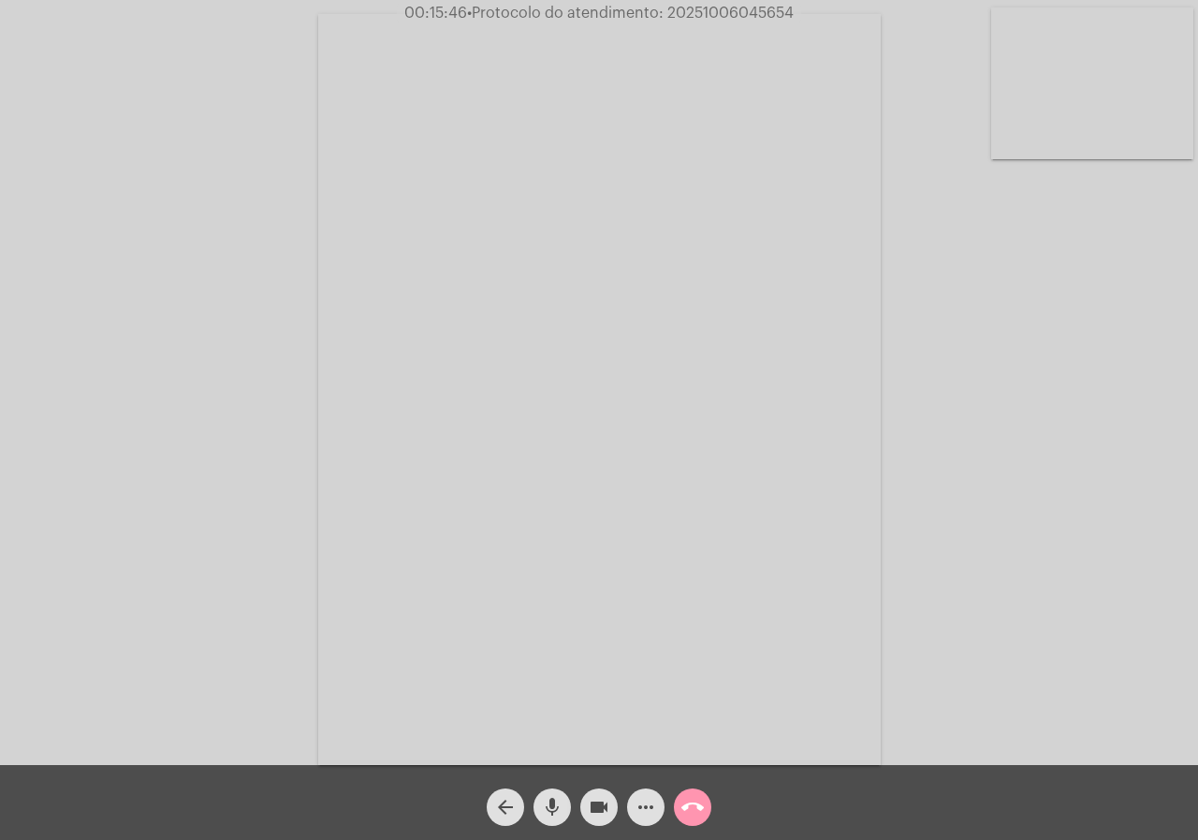
click at [698, 5] on span "00:15:46 • Protocolo do atendimento: 20251006045654" at bounding box center [599, 13] width 404 height 19
click at [692, 798] on mat-icon "call_end" at bounding box center [692, 807] width 22 height 22
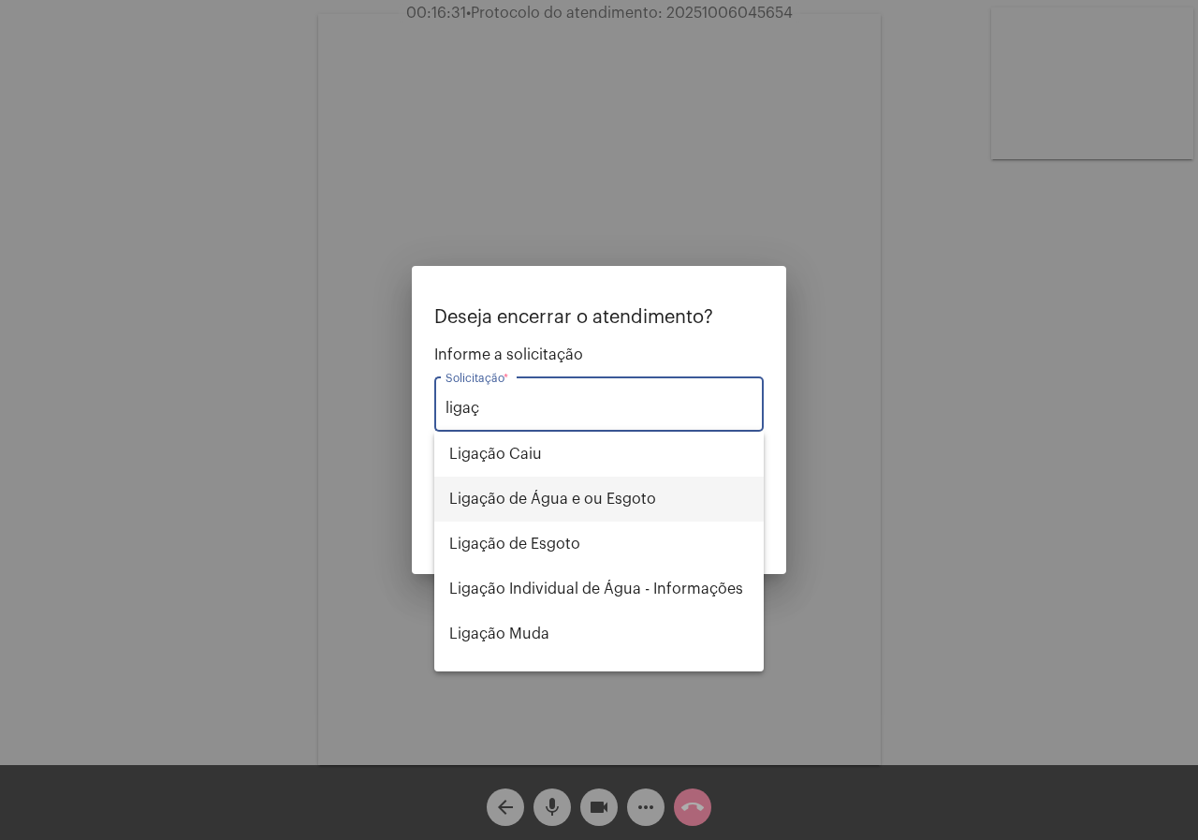
click at [575, 509] on span "Ligação de Água e ou Esgoto" at bounding box center [599, 498] width 300 height 45
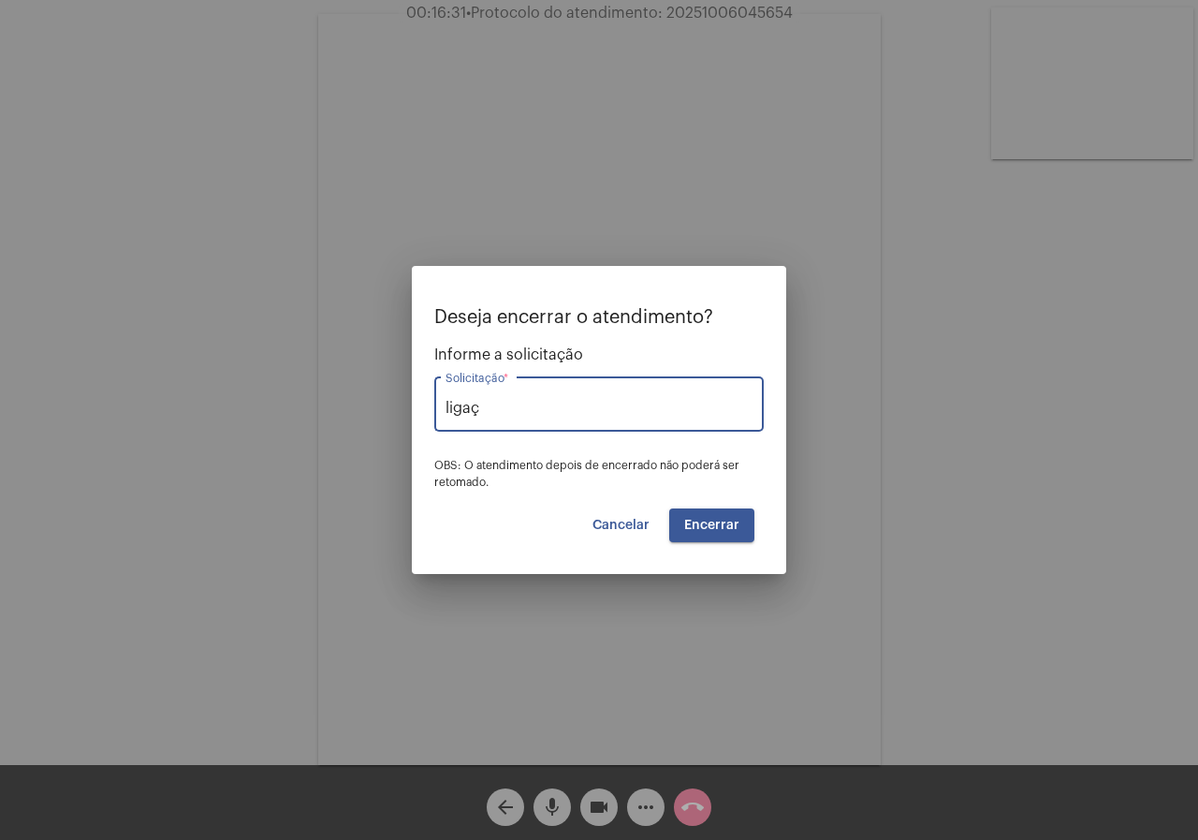
type input "Ligação de Água e ou Esgoto"
click at [693, 534] on button "Encerrar" at bounding box center [711, 525] width 85 height 34
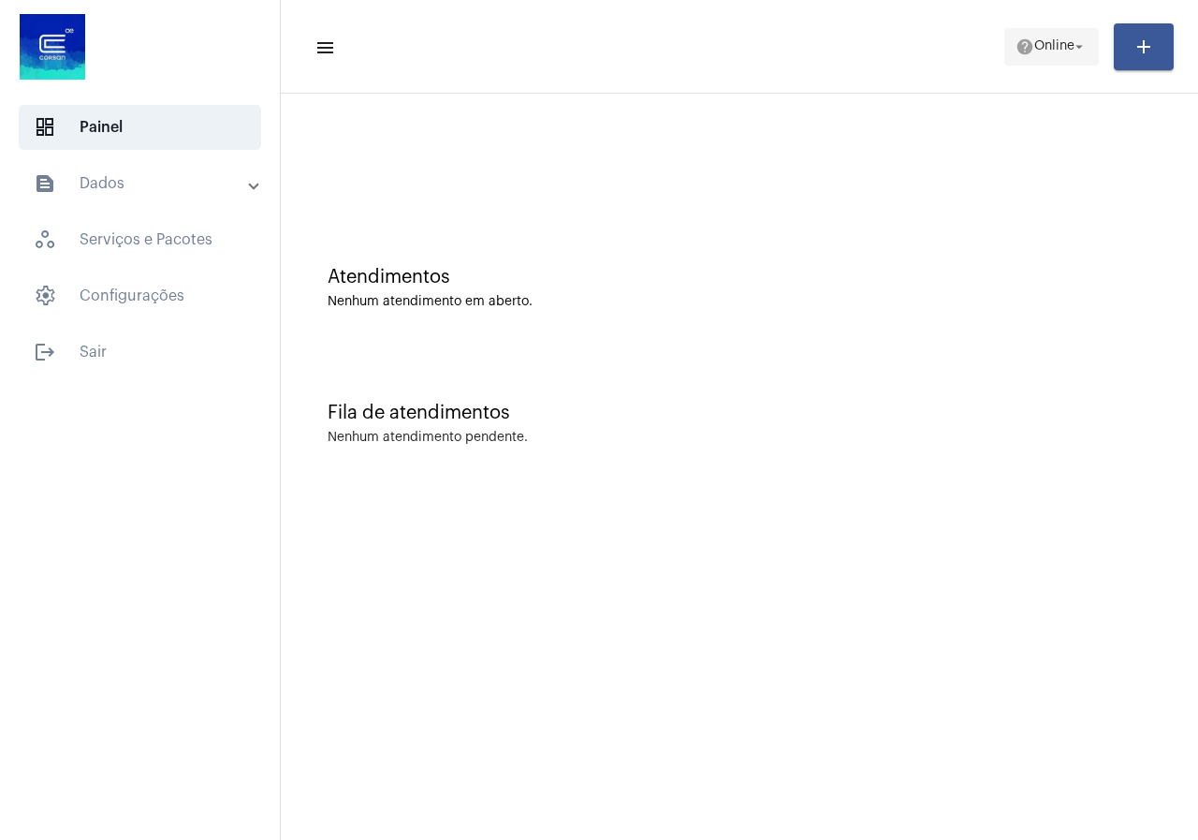
click at [1047, 57] on span "help Online arrow_drop_down" at bounding box center [1052, 46] width 72 height 34
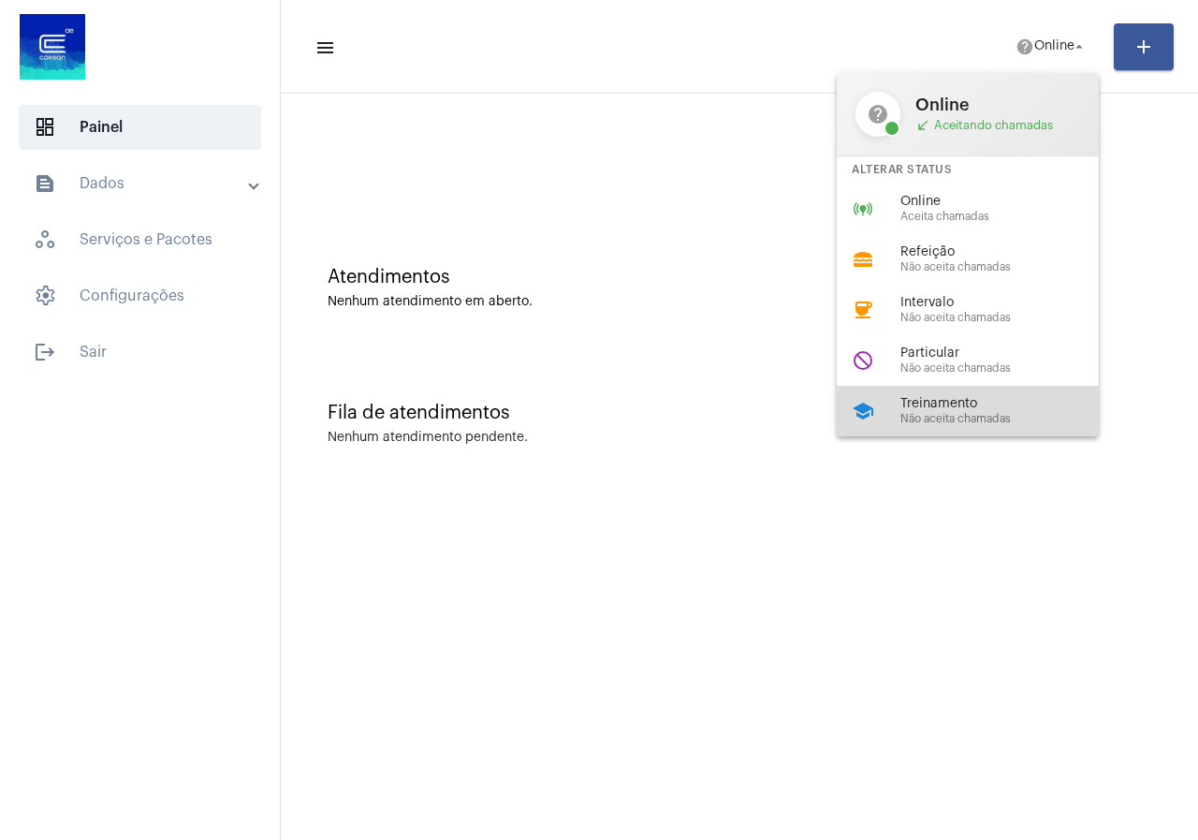
click at [913, 394] on div "school Treinamento Não aceita chamadas" at bounding box center [983, 411] width 292 height 51
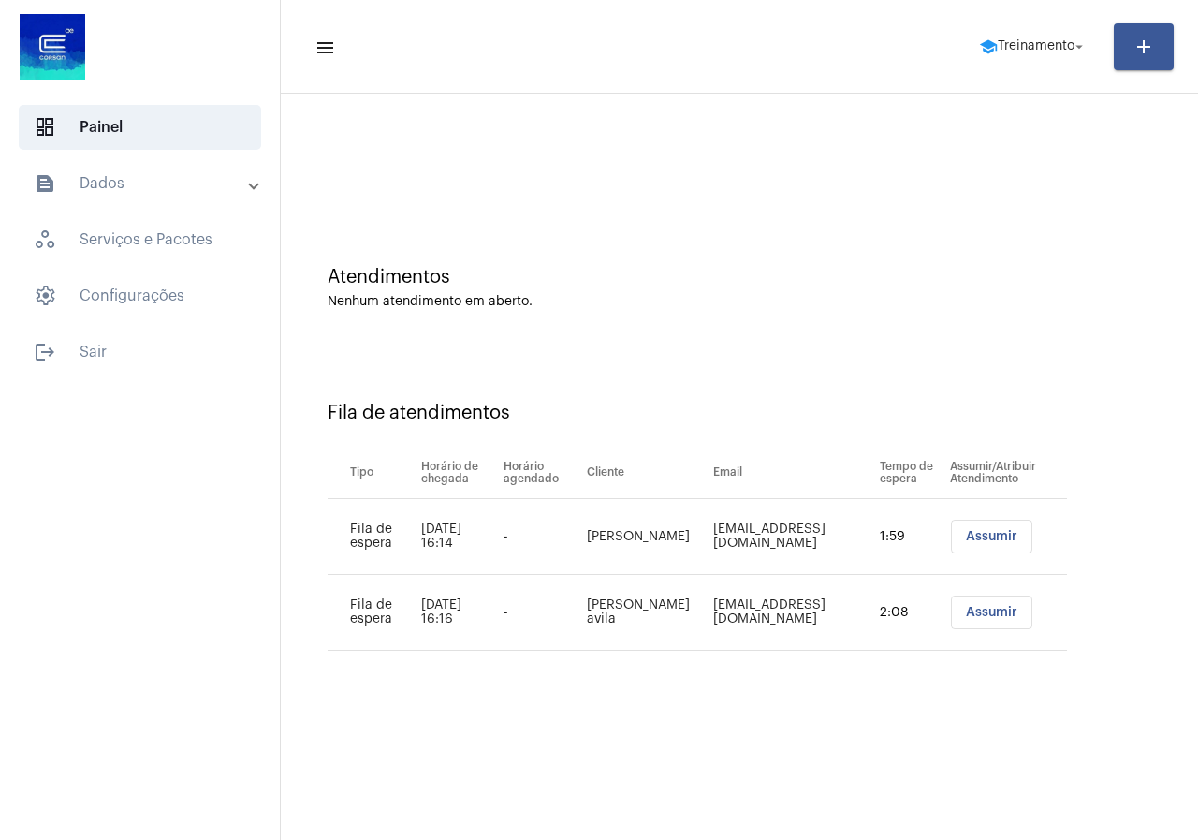
click at [1003, 542] on span "Assumir" at bounding box center [991, 536] width 51 height 13
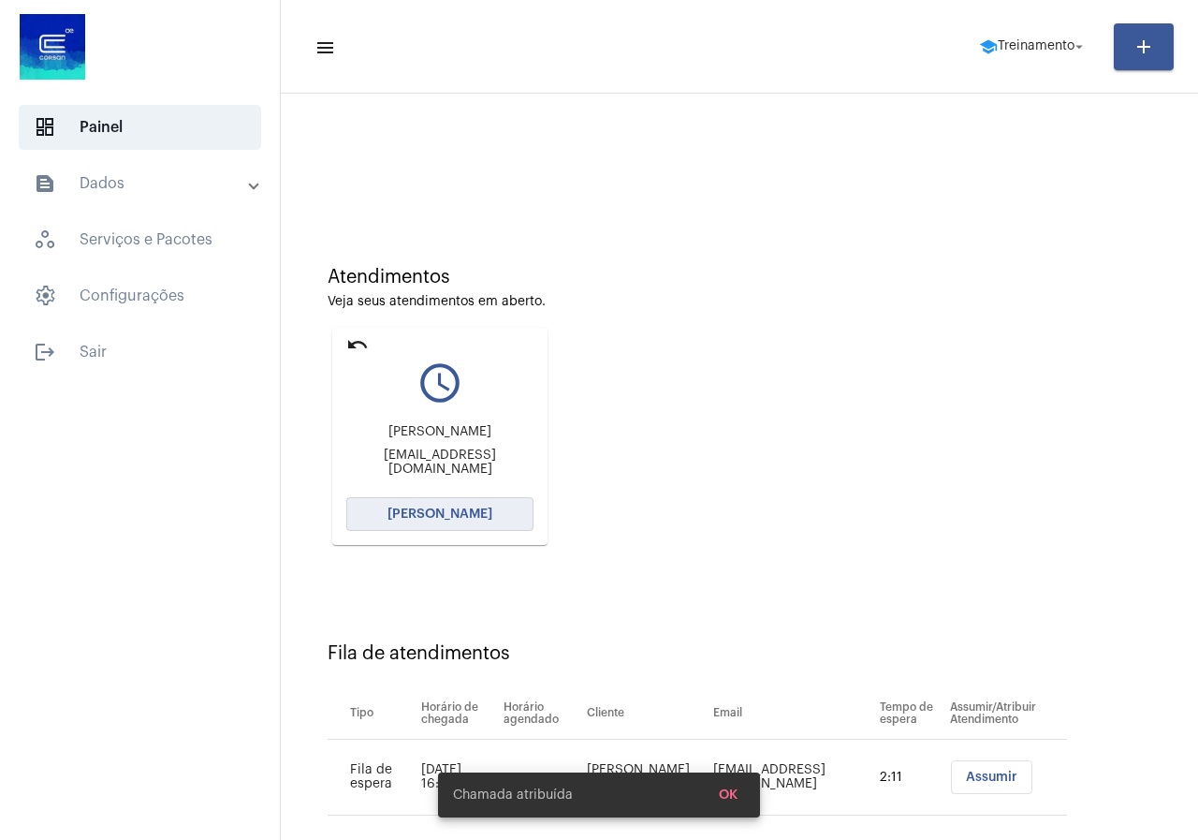
drag, startPoint x: 470, startPoint y: 503, endPoint x: 475, endPoint y: 516, distance: 13.9
click at [475, 516] on button "[PERSON_NAME]" at bounding box center [439, 514] width 187 height 34
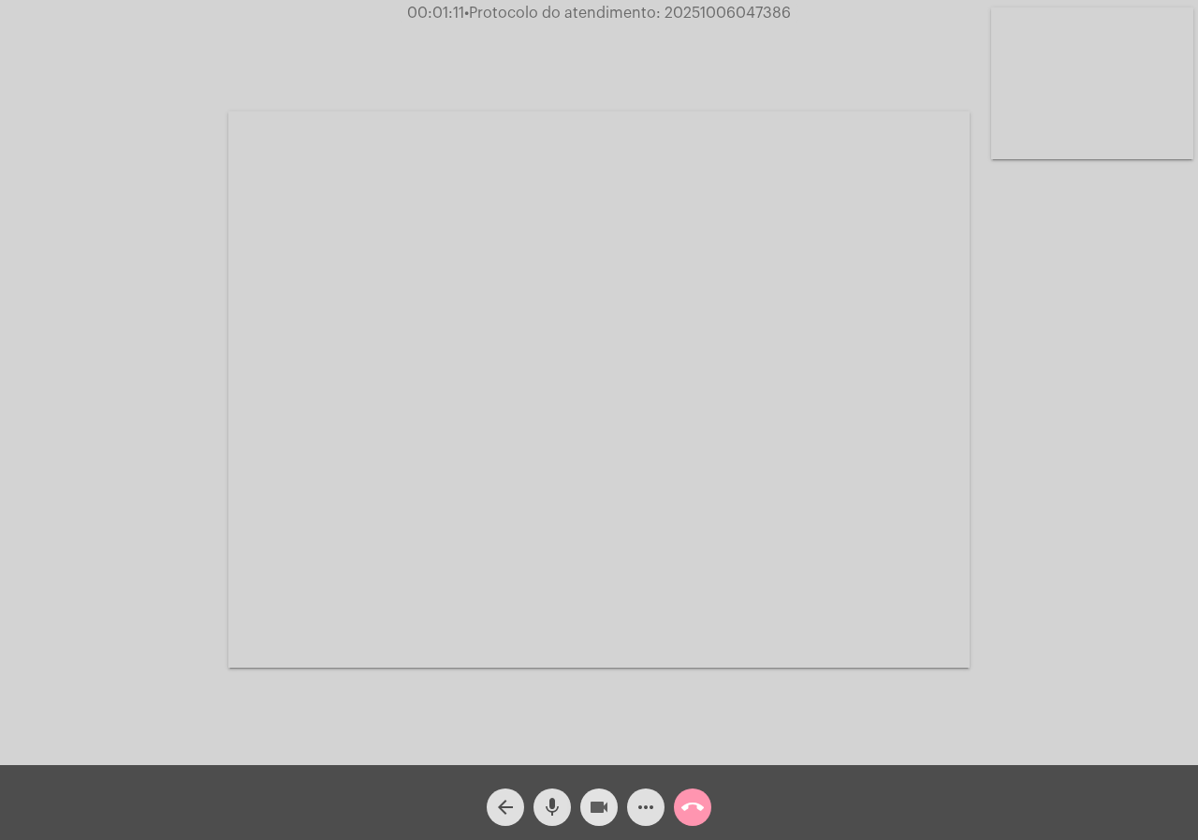
click at [597, 802] on mat-icon "videocam" at bounding box center [599, 807] width 22 height 22
click at [592, 815] on mat-icon "videocam_off" at bounding box center [599, 807] width 22 height 22
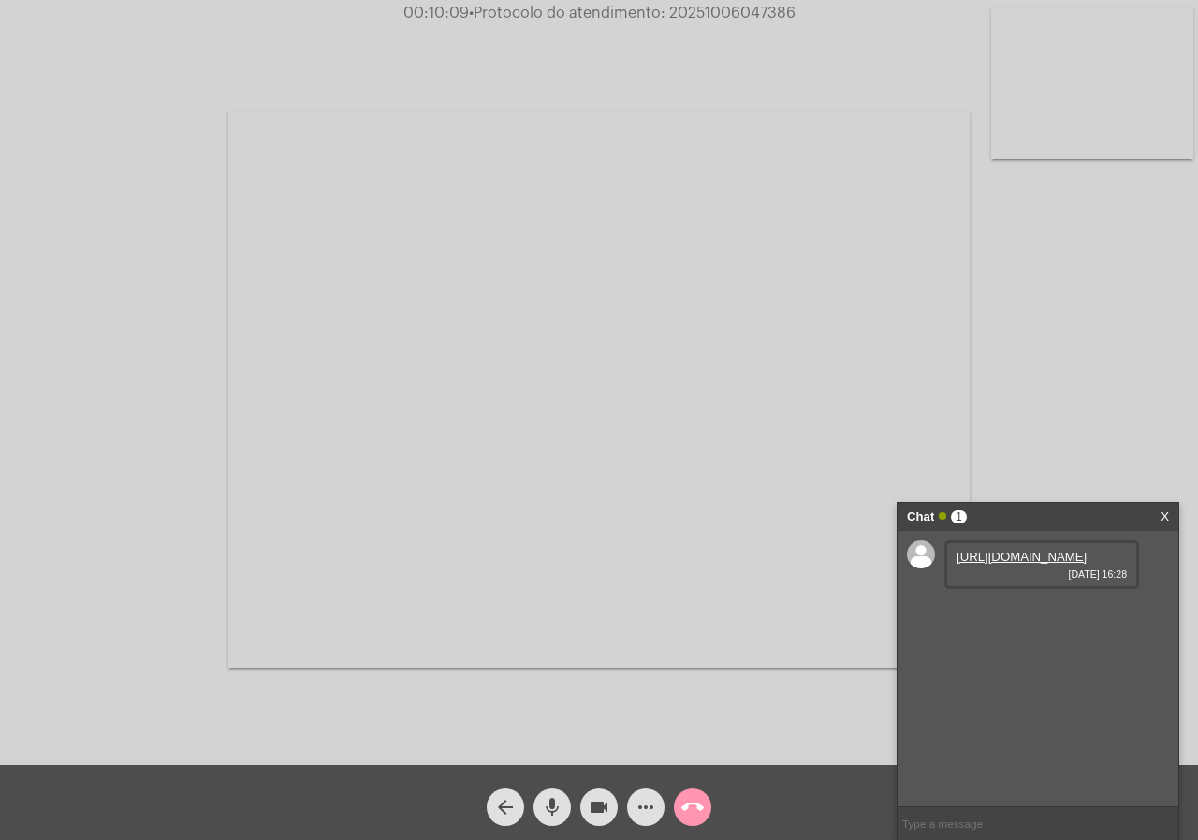
click at [995, 564] on link "[URL][DOMAIN_NAME]" at bounding box center [1022, 556] width 130 height 14
click at [743, 12] on span "• Protocolo do atendimento: 20251006047386" at bounding box center [629, 13] width 327 height 15
copy span "20251006047386"
click at [706, 810] on button "call_end" at bounding box center [692, 806] width 37 height 37
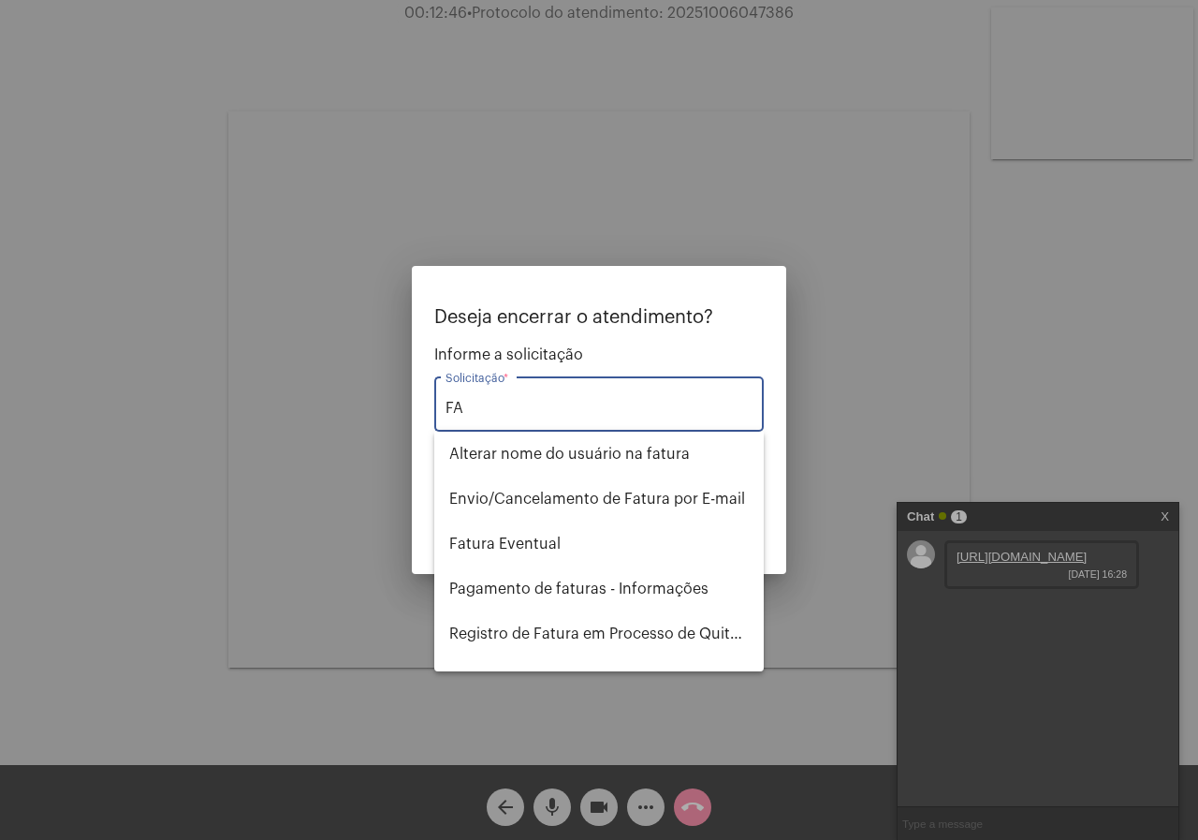
type input "F"
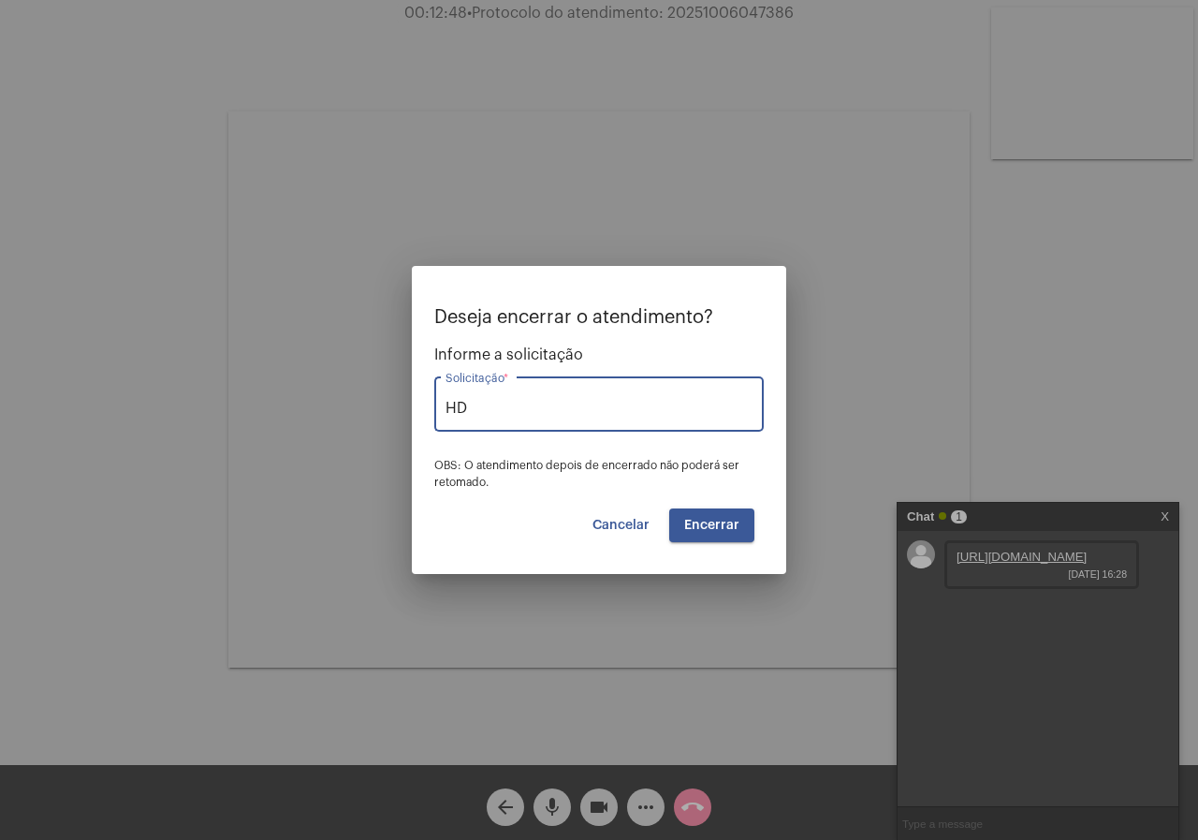
type input "H"
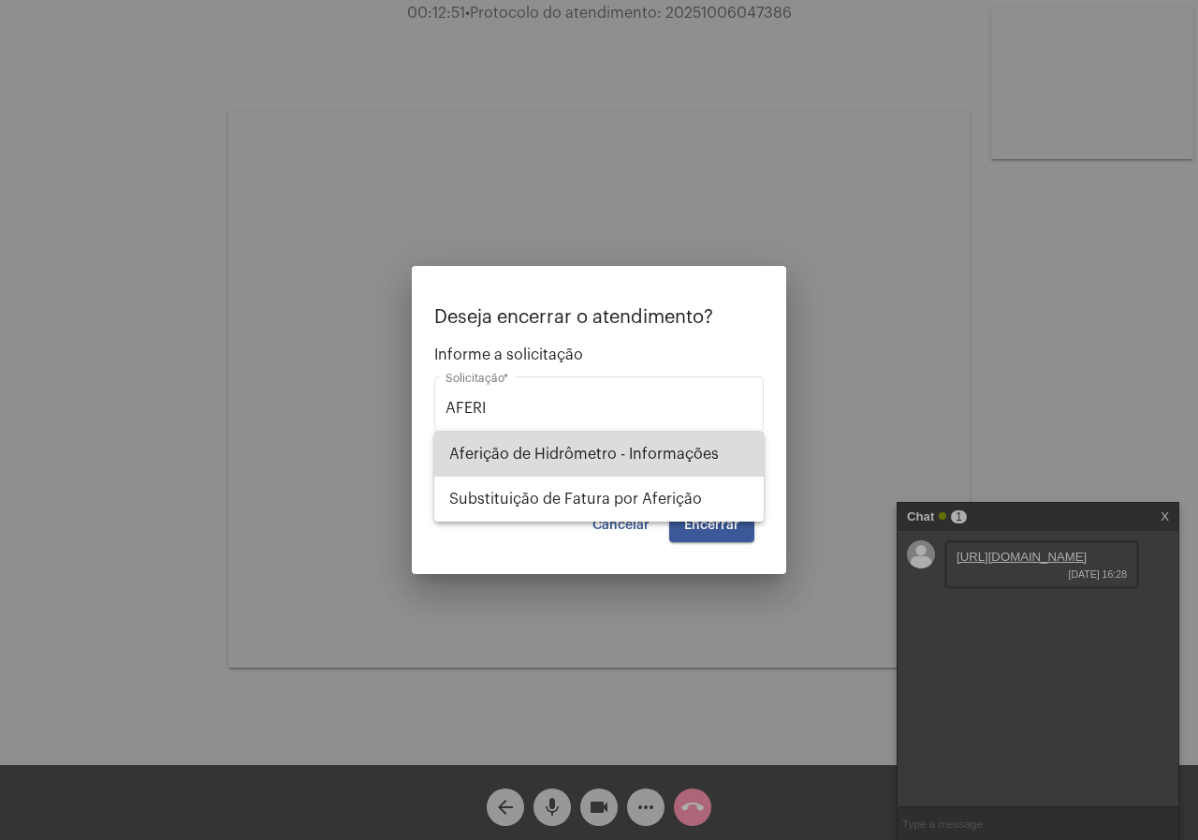
click at [593, 453] on span "Aferição de Hidrômetro - Informações" at bounding box center [599, 454] width 300 height 45
type input "Aferição de Hidrômetro - Informações"
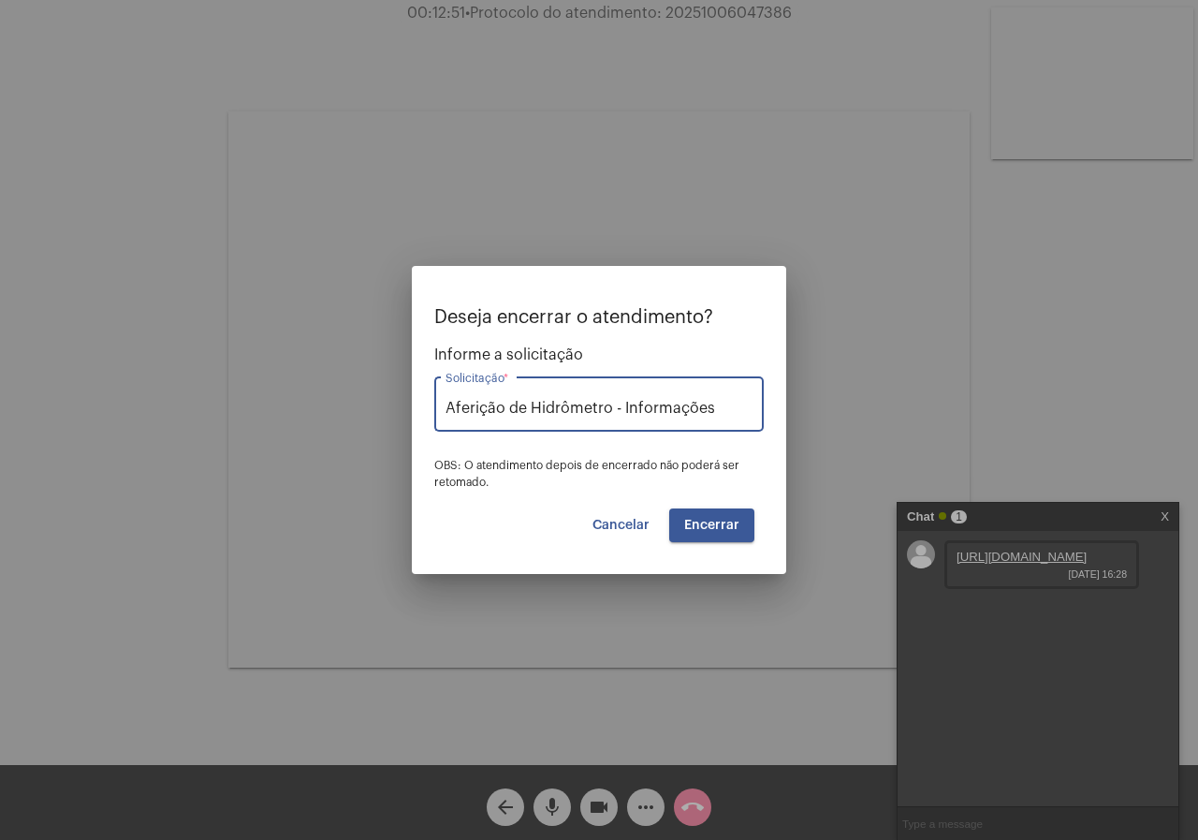
click at [708, 515] on button "Encerrar" at bounding box center [711, 525] width 85 height 34
